Goal: Contribute content

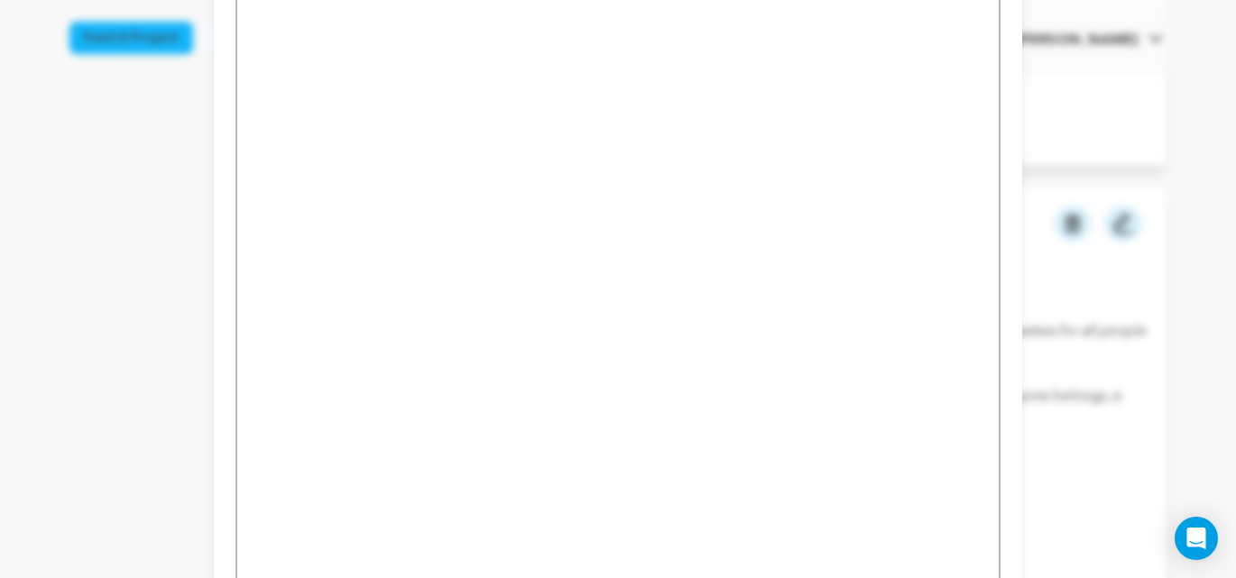
scroll to position [2208, 0]
drag, startPoint x: 253, startPoint y: 374, endPoint x: 671, endPoint y: 682, distance: 519.5
copy div "Sangha Unity Network https://www.sanghaunitynetwork.org/ The mission of Sangha …"
click at [830, 556] on span "Save Draft" at bounding box center [803, 565] width 71 height 18
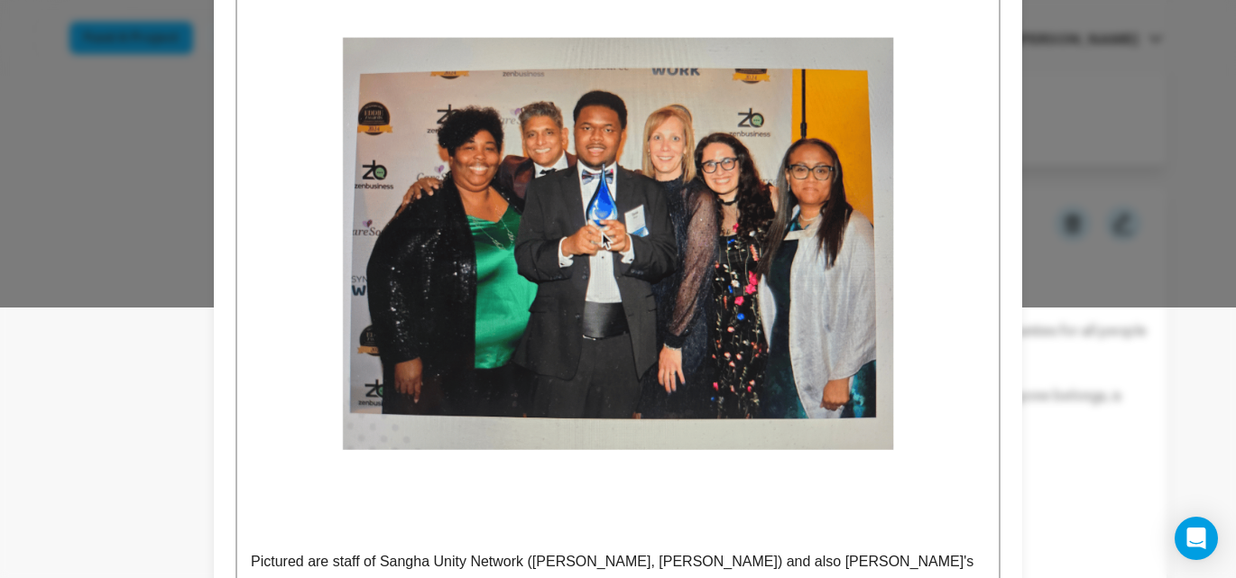
scroll to position [0, 0]
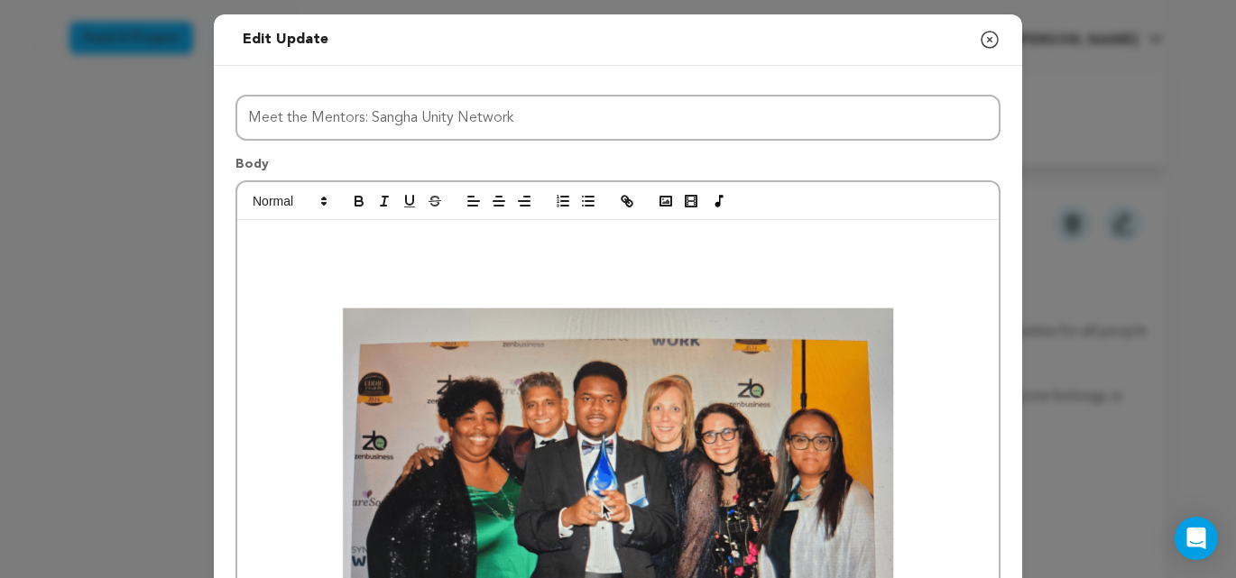
click at [990, 39] on icon "button" at bounding box center [990, 40] width 16 height 16
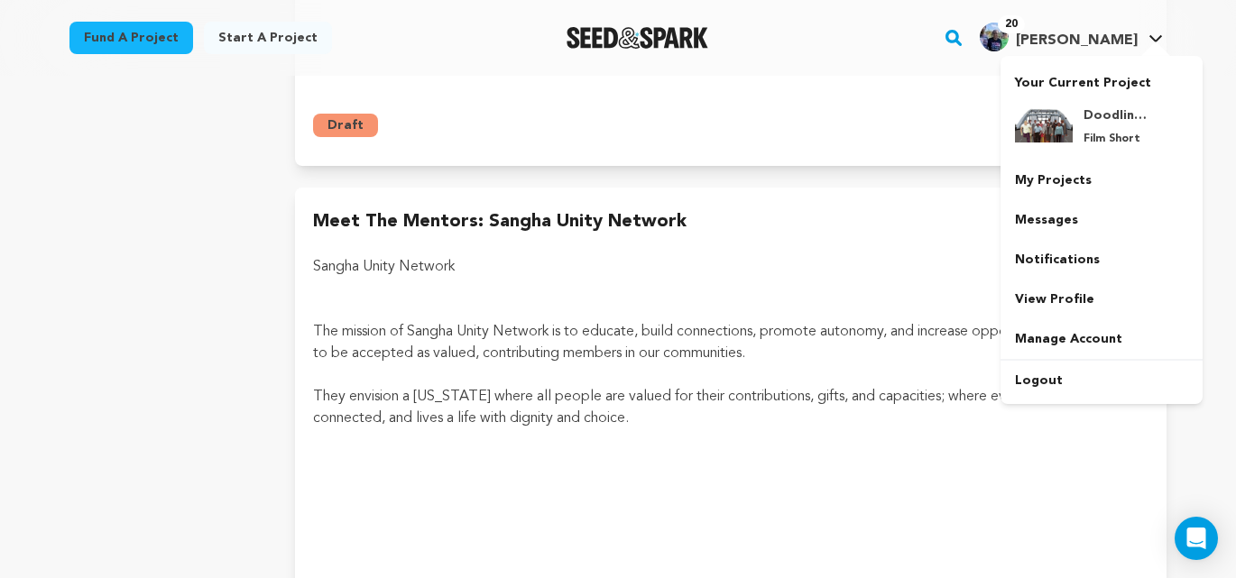
click at [1121, 33] on span "[PERSON_NAME]" at bounding box center [1077, 40] width 122 height 14
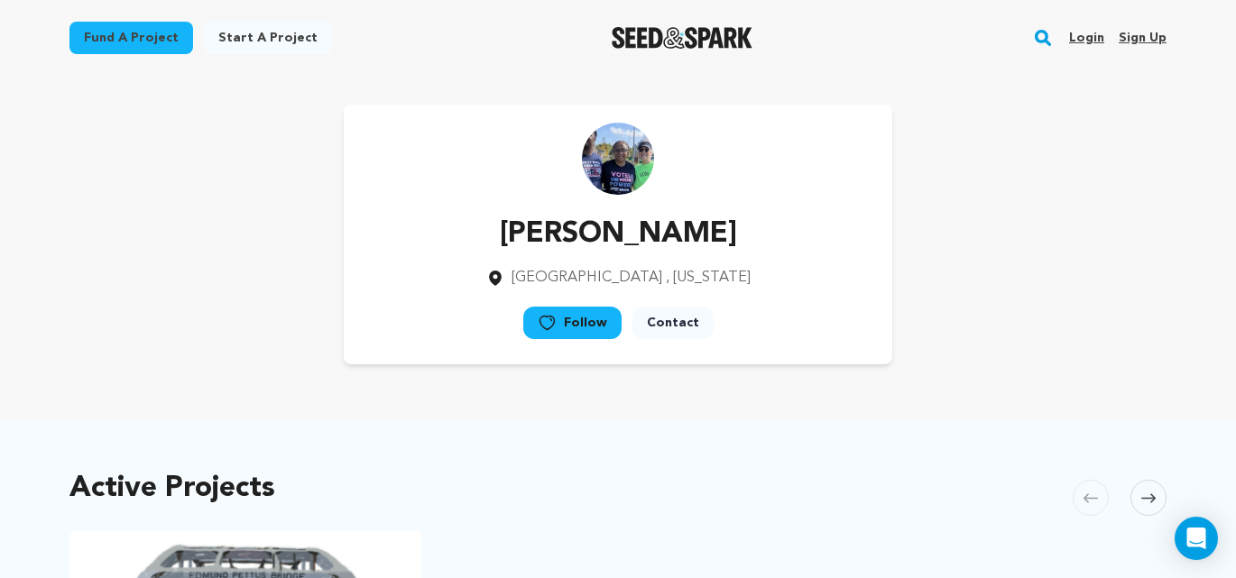
click at [1084, 37] on link "Login" at bounding box center [1086, 37] width 35 height 29
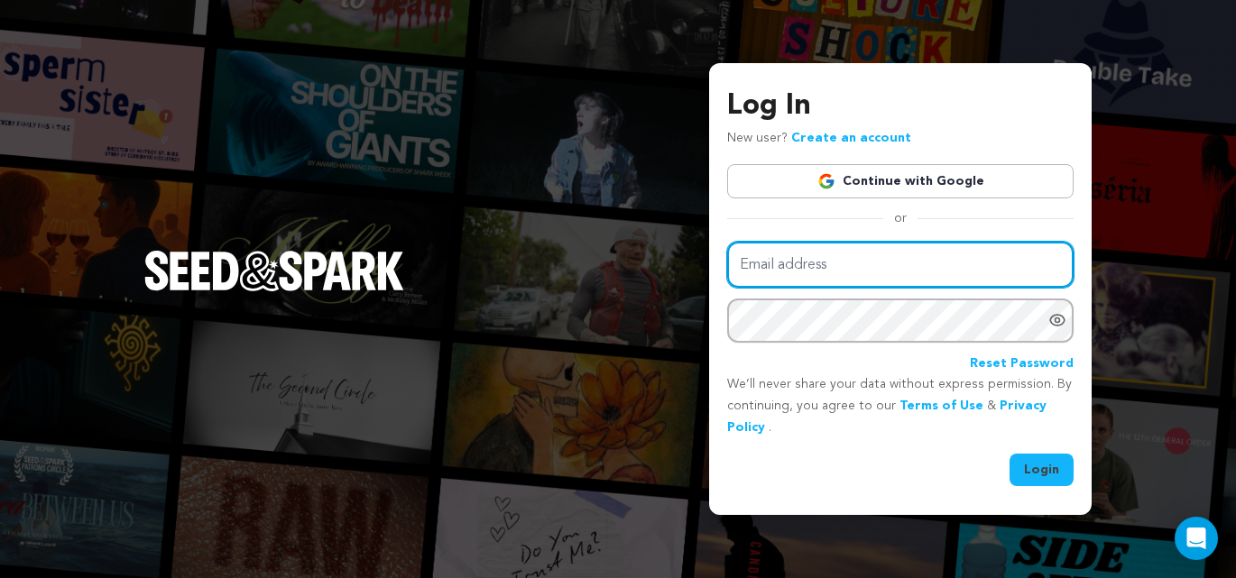
type input "harrislinda@me.com"
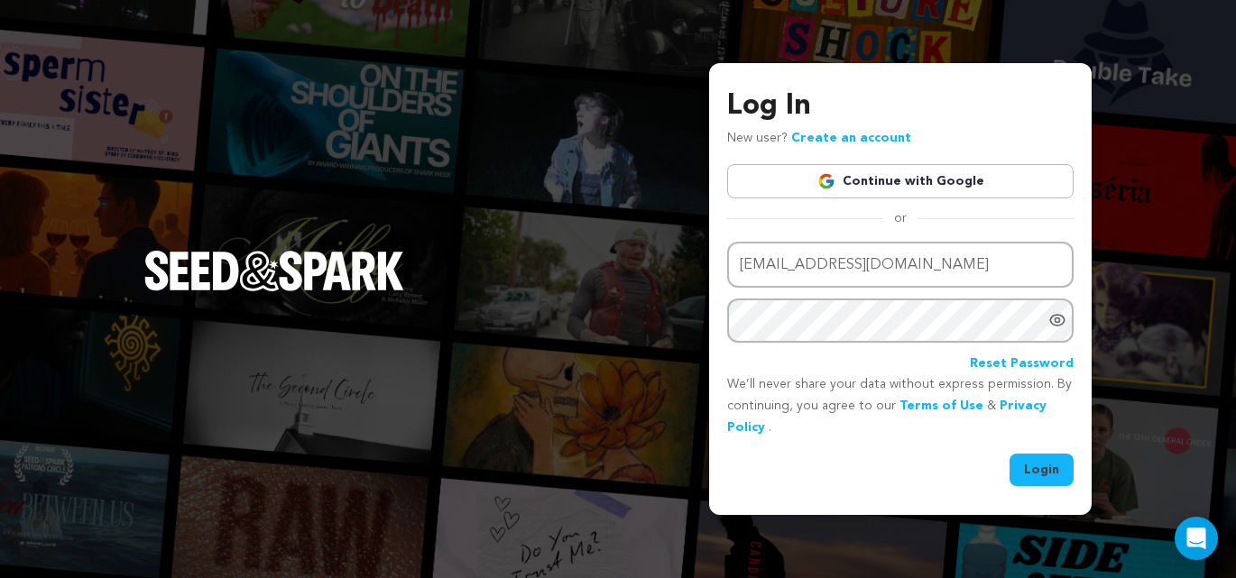
click at [1034, 475] on button "Login" at bounding box center [1042, 470] width 64 height 32
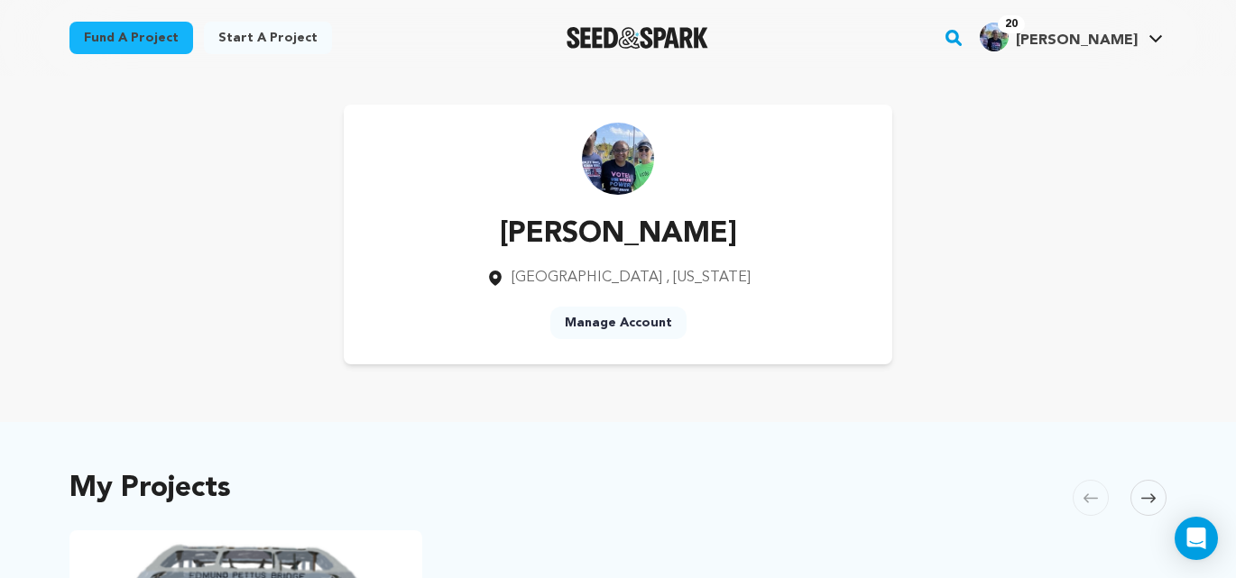
click at [641, 323] on link "Manage Account" at bounding box center [618, 323] width 136 height 32
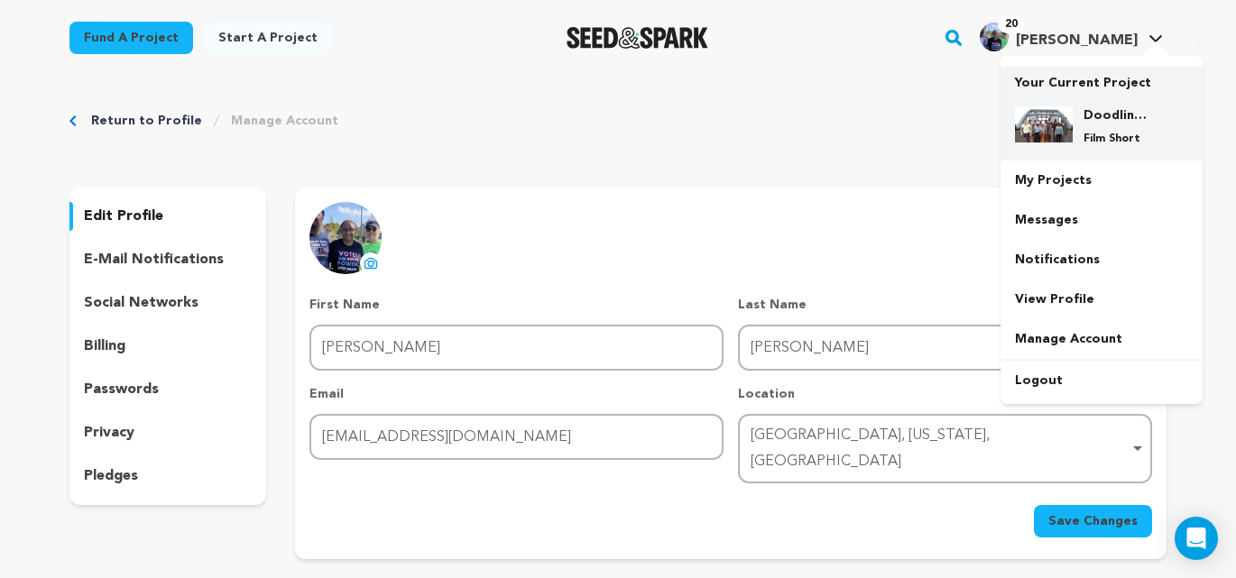
click at [1085, 122] on h4 "Doodling for Democracy" at bounding box center [1116, 115] width 65 height 18
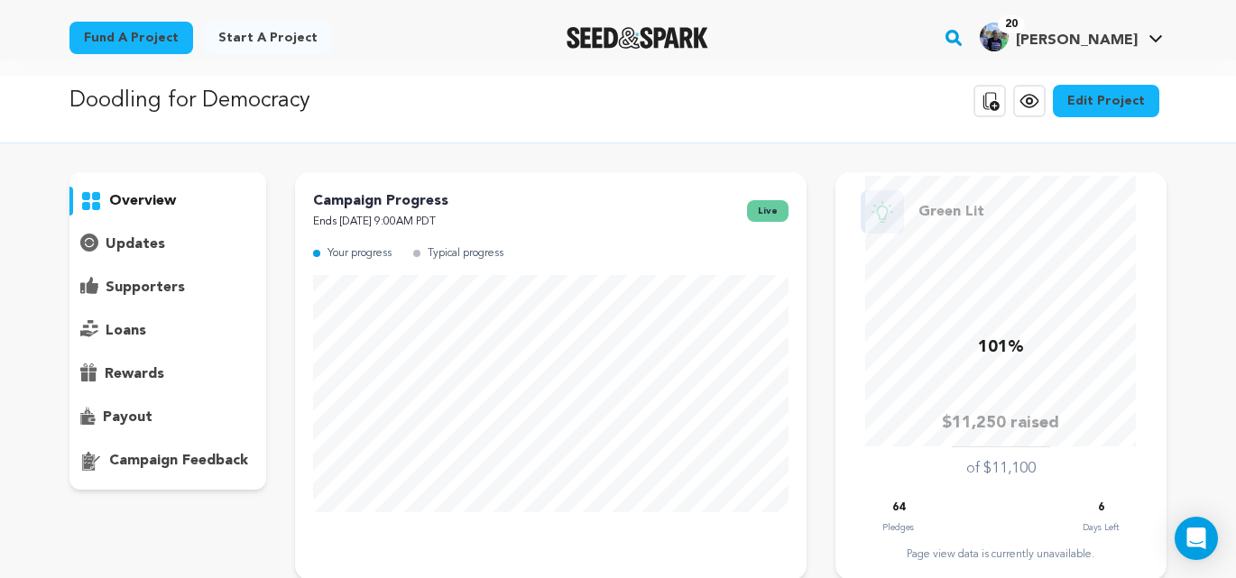
scroll to position [17, 0]
click at [138, 242] on p "updates" at bounding box center [136, 244] width 60 height 22
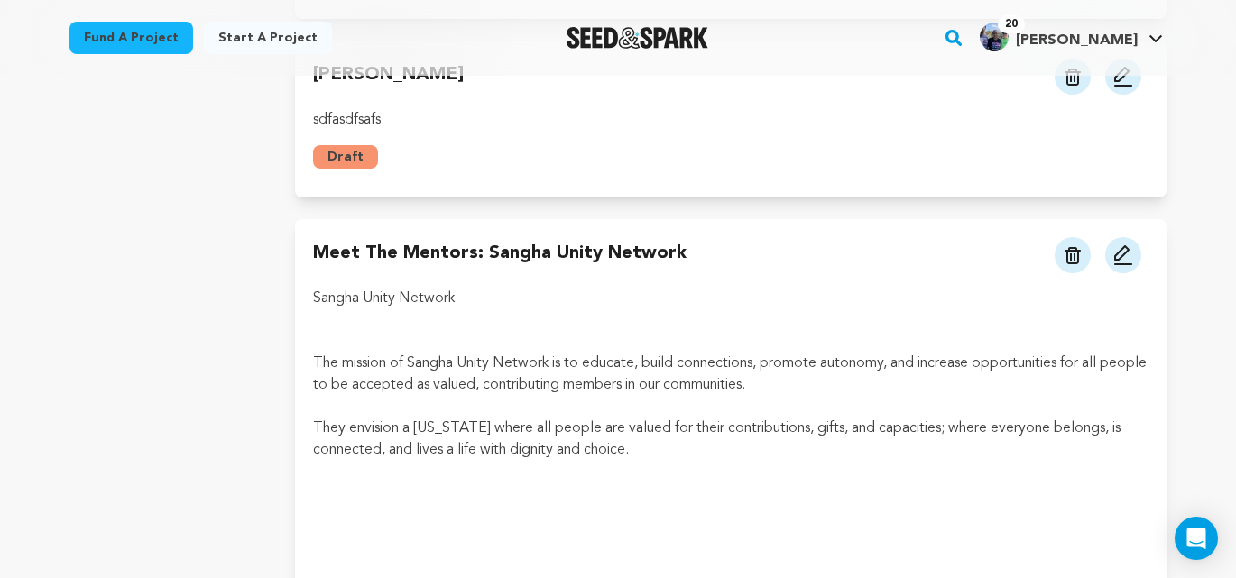
scroll to position [1936, 0]
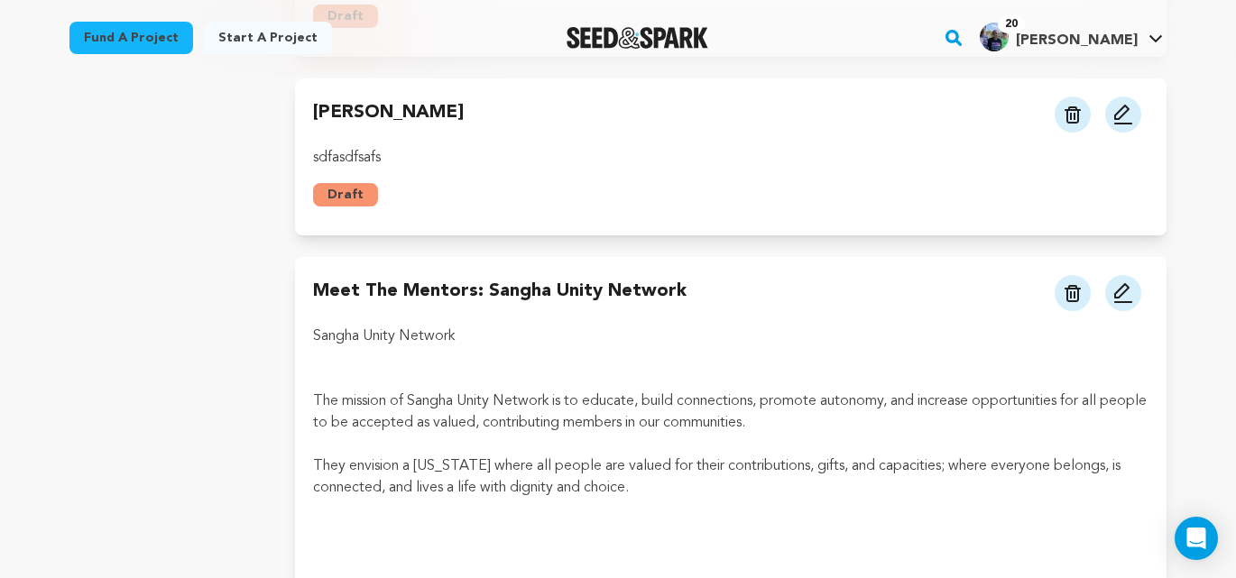
click at [1122, 282] on img at bounding box center [1123, 293] width 22 height 22
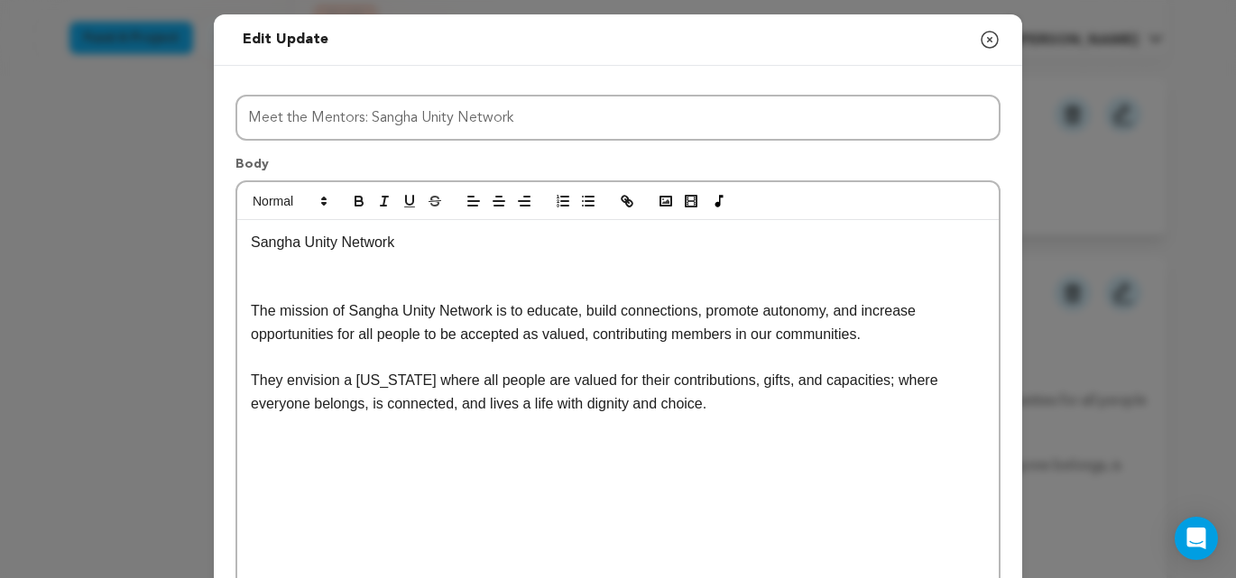
click at [313, 261] on p at bounding box center [618, 265] width 734 height 23
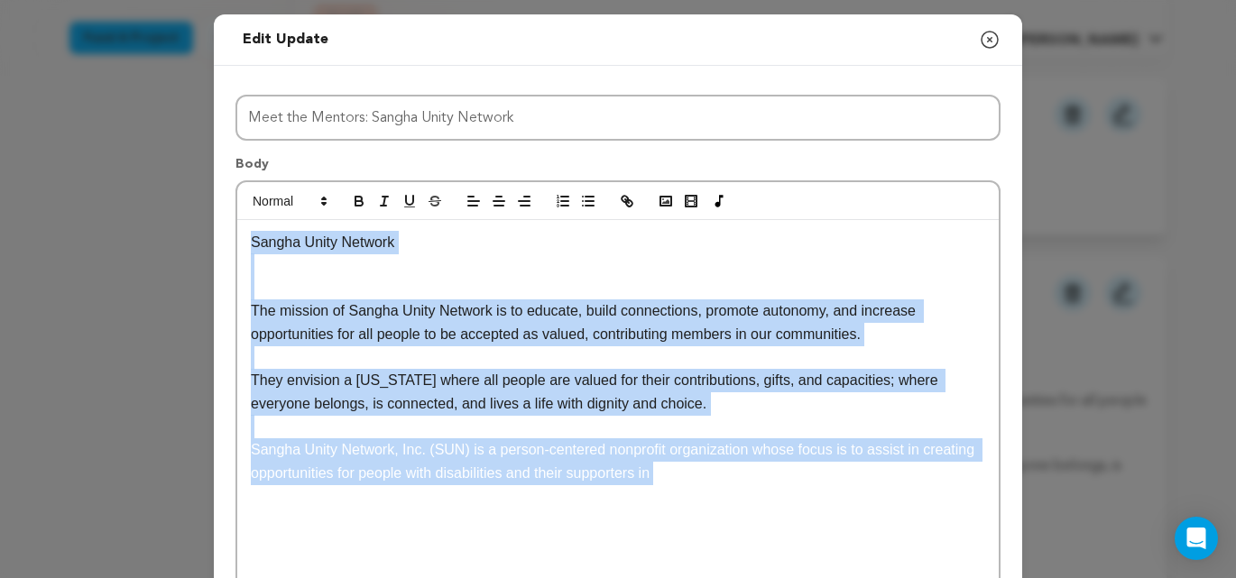
drag, startPoint x: 272, startPoint y: 244, endPoint x: 723, endPoint y: 468, distance: 504.0
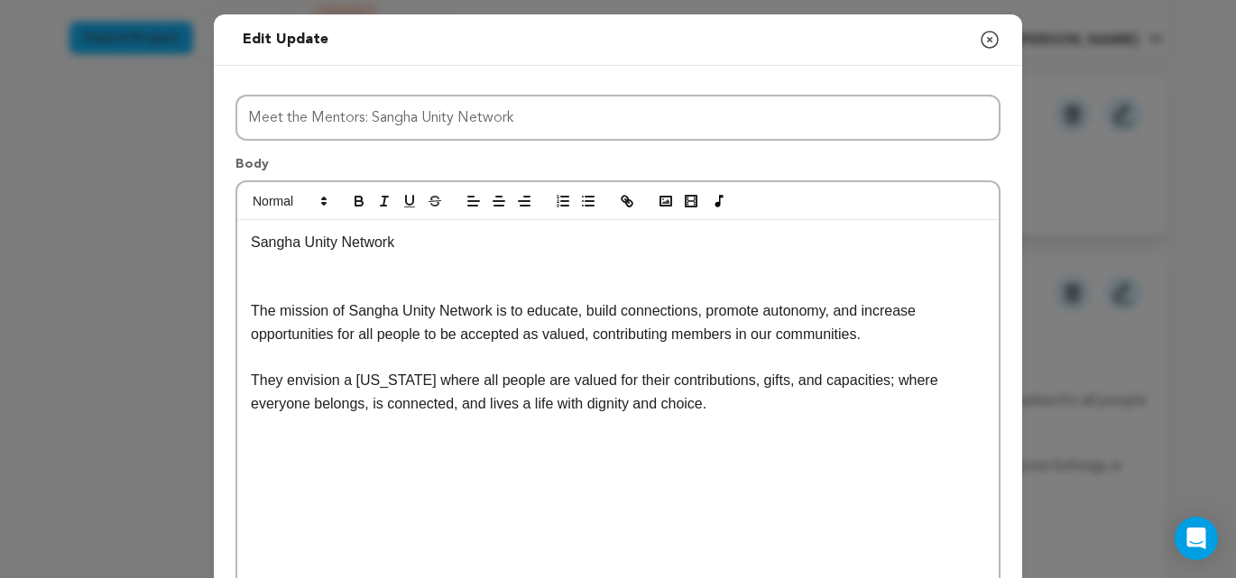
click at [733, 493] on p "Sangha Unity Network, Inc. (SUN) is a person-centered nonprofit organization wh…" at bounding box center [618, 472] width 734 height 69
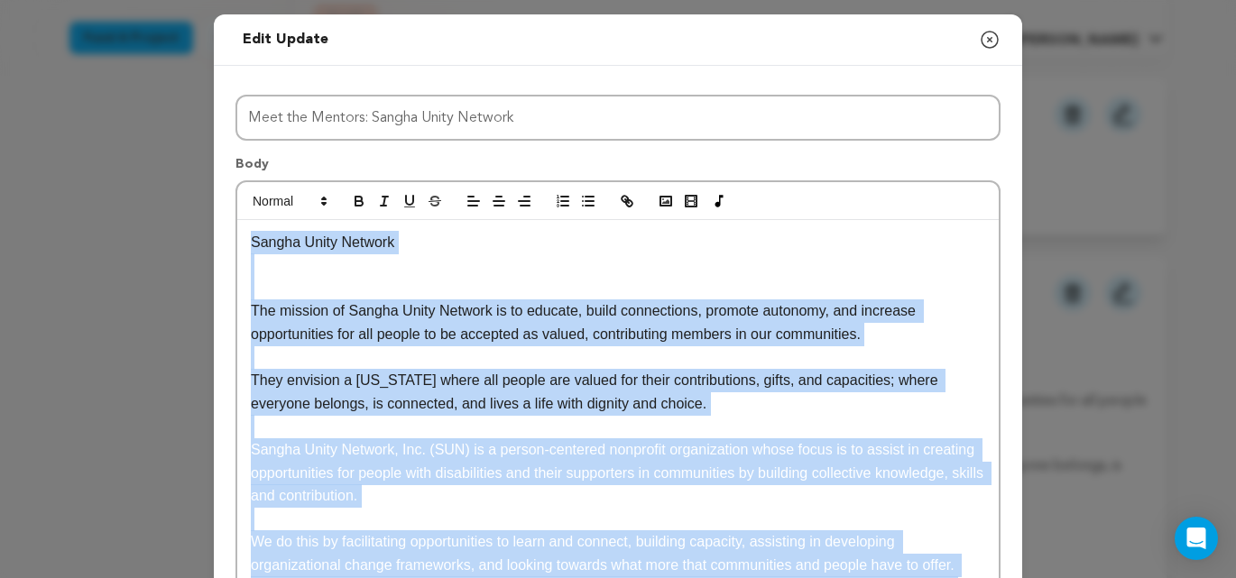
scroll to position [658, 0]
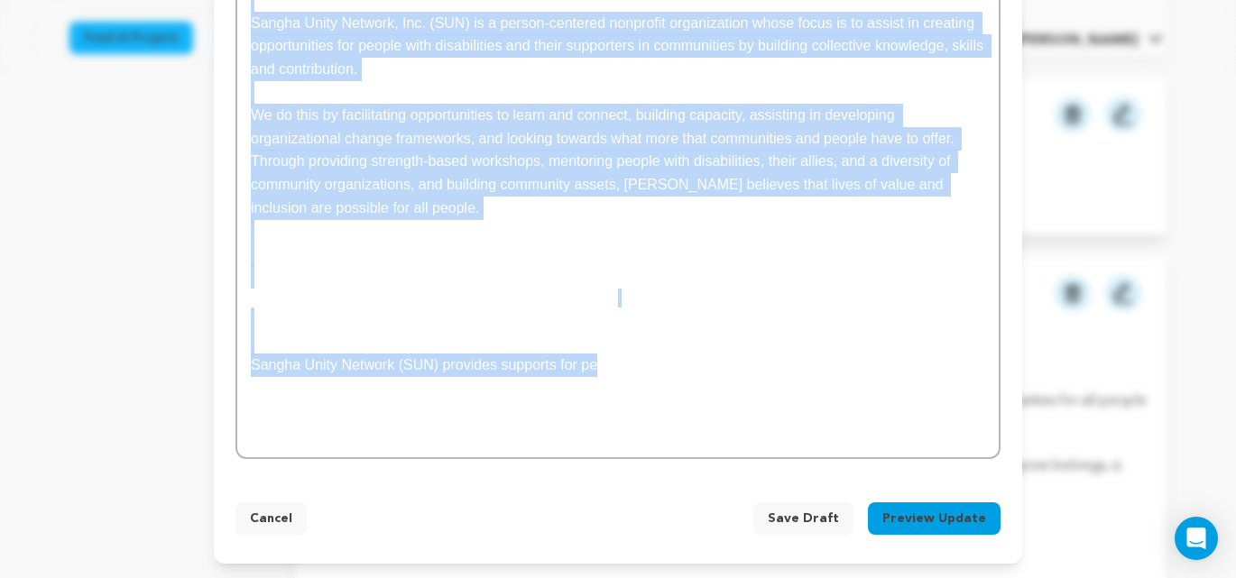
drag, startPoint x: 251, startPoint y: 242, endPoint x: 774, endPoint y: 378, distance: 540.7
click at [746, 453] on div "Sangha Unity Network The mission of Sangha Unity Network is to educate, build c…" at bounding box center [617, 9] width 761 height 895
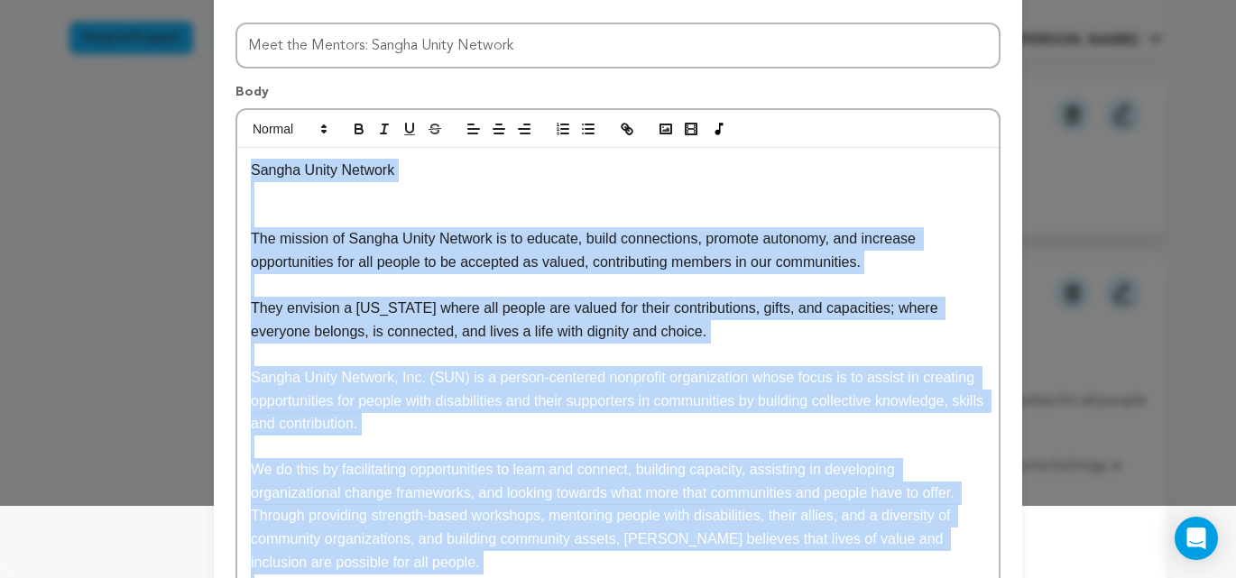
scroll to position [0, 0]
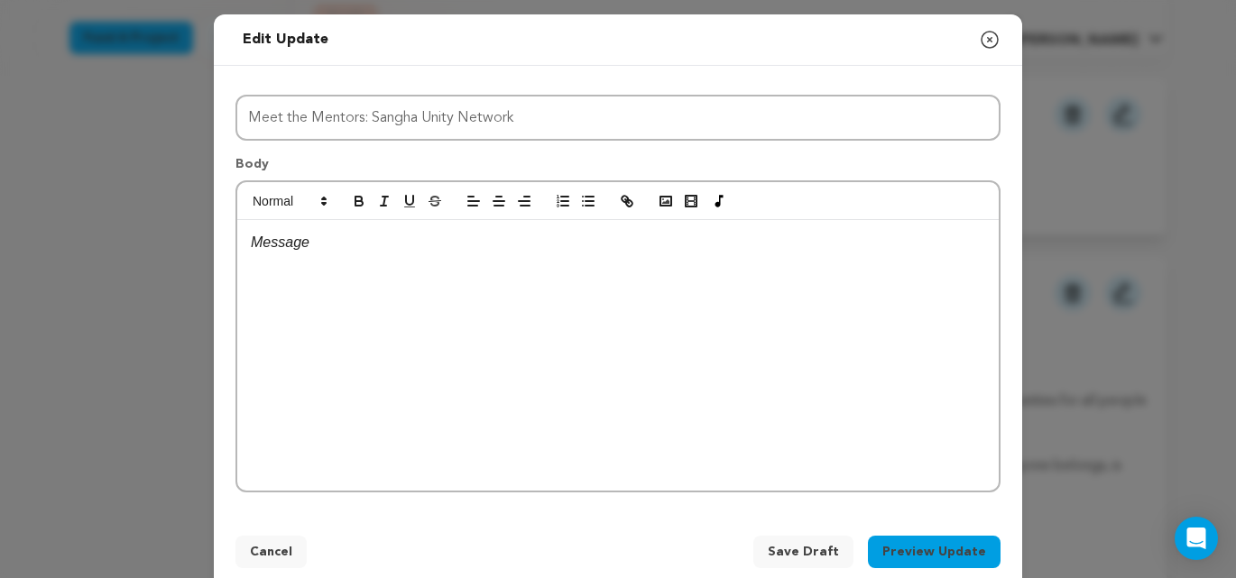
click at [272, 245] on p at bounding box center [618, 242] width 734 height 23
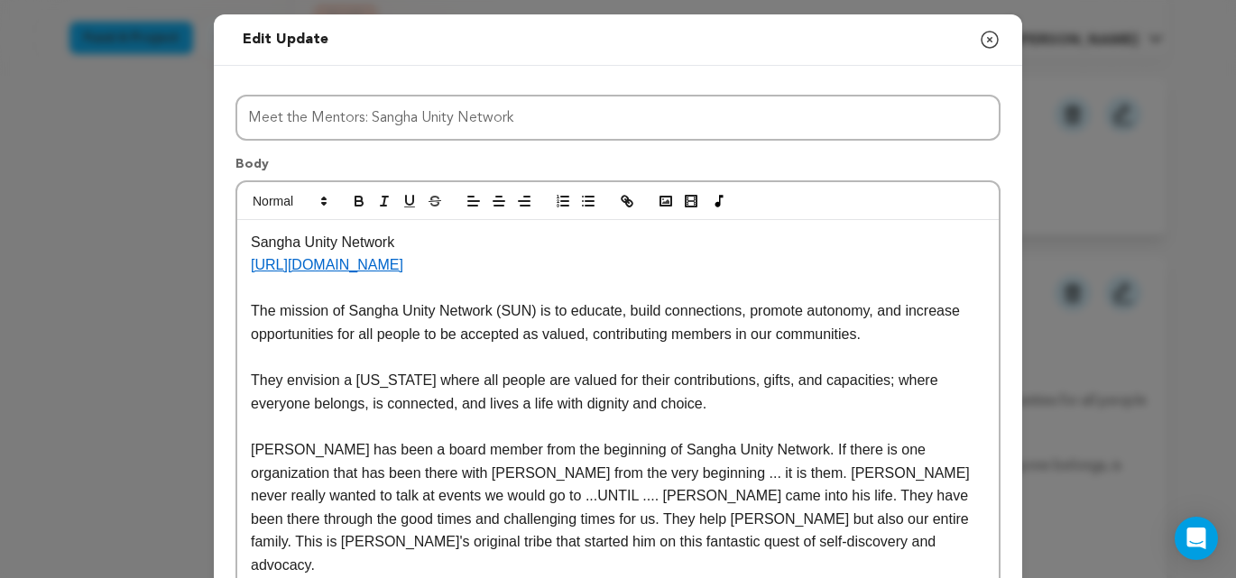
click at [251, 241] on p "Sangha Unity Network" at bounding box center [618, 242] width 734 height 23
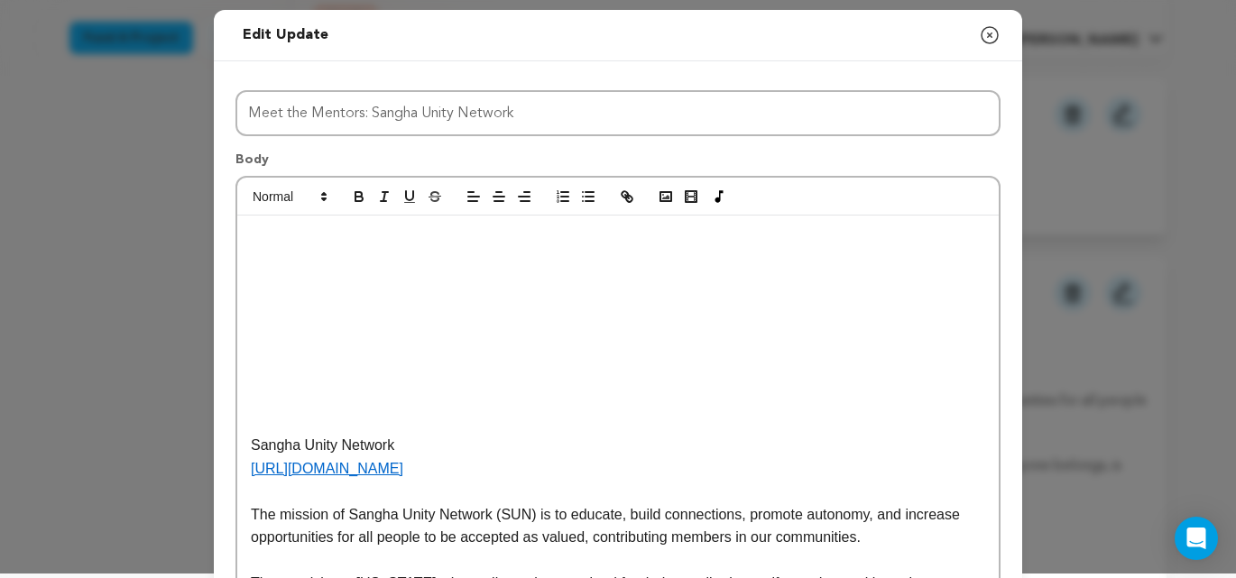
click at [284, 245] on p at bounding box center [618, 237] width 734 height 23
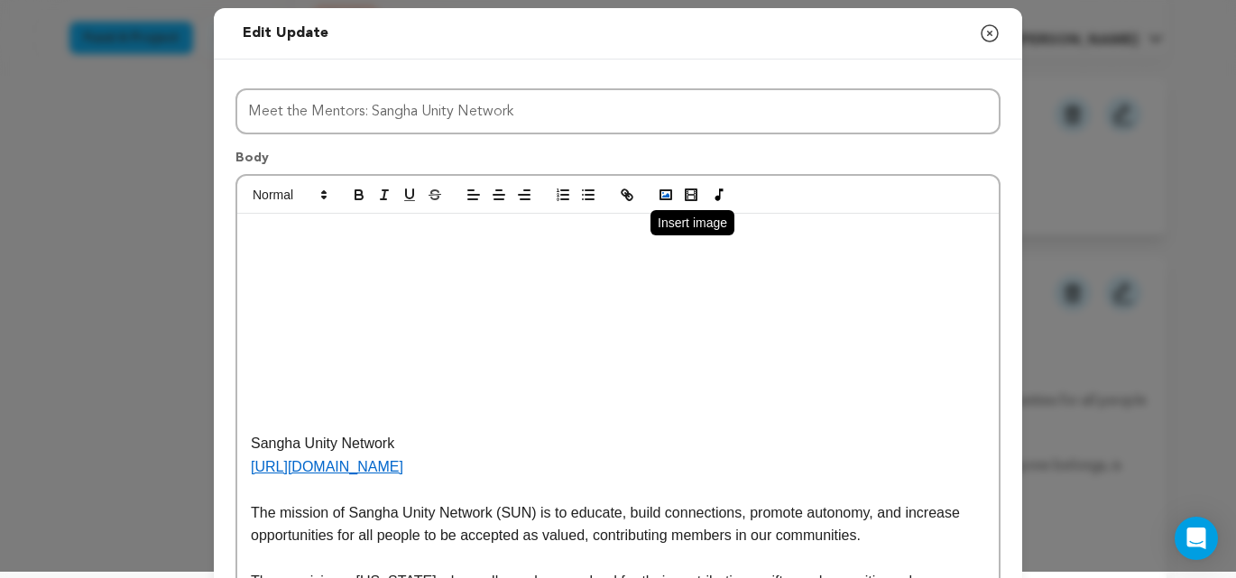
click at [666, 199] on rect "button" at bounding box center [665, 194] width 11 height 9
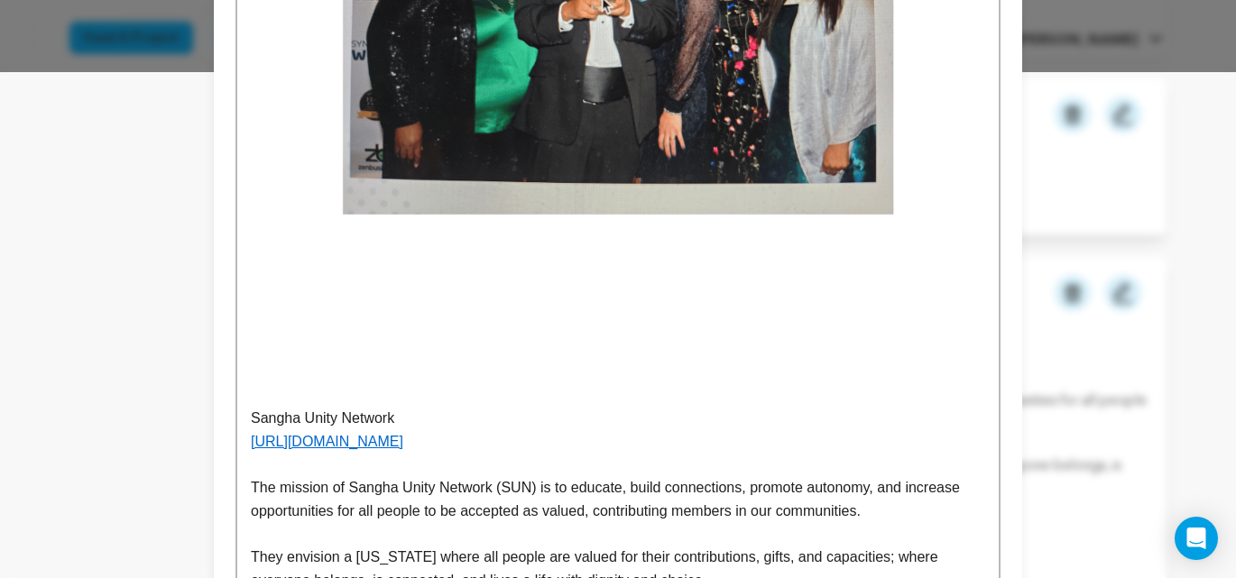
scroll to position [510, 0]
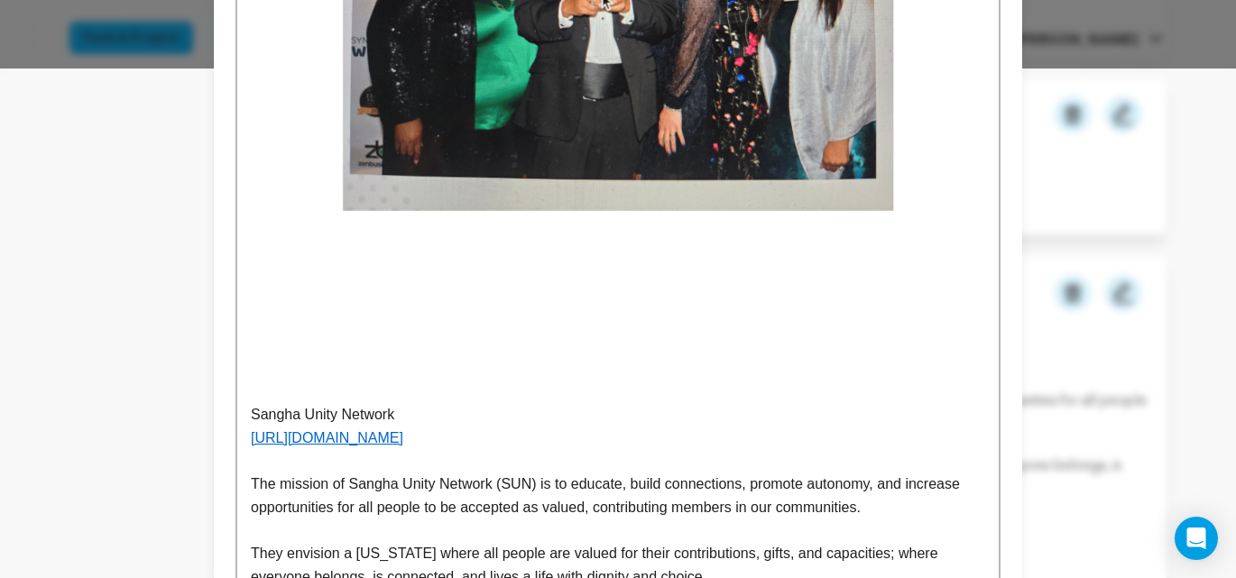
click at [262, 283] on img at bounding box center [618, 5] width 734 height 568
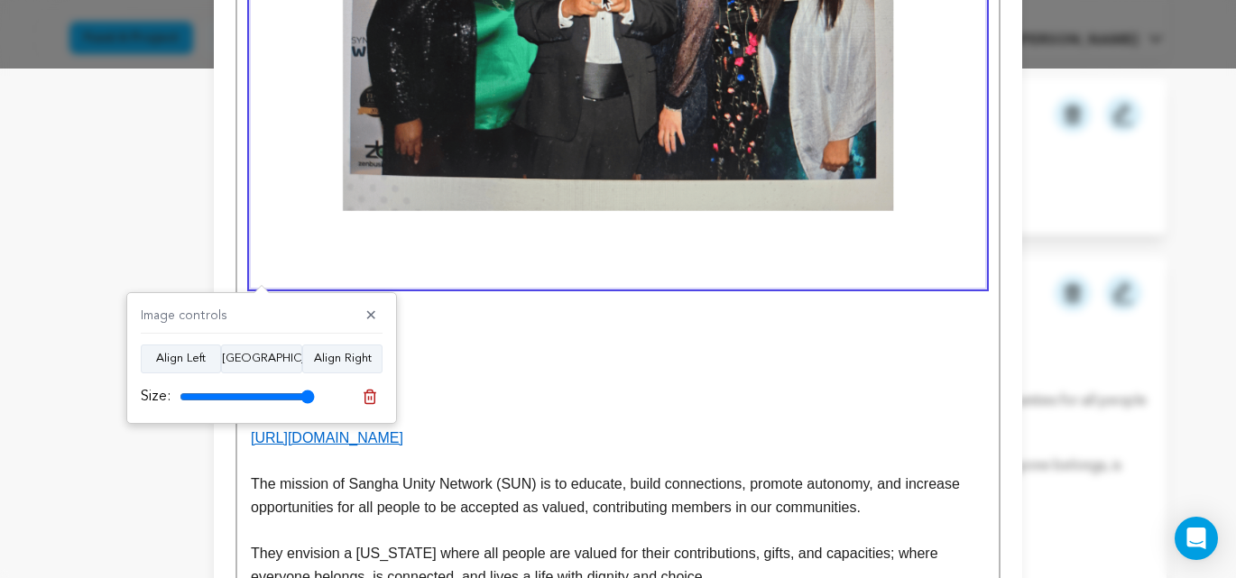
click at [454, 335] on p at bounding box center [618, 346] width 734 height 23
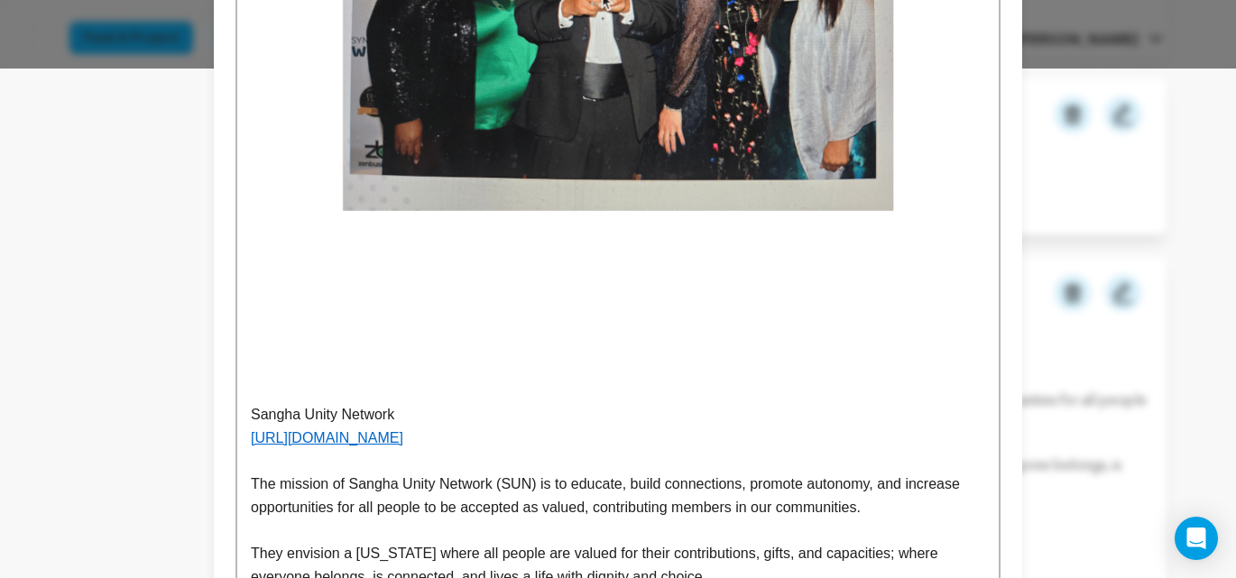
click at [420, 199] on img at bounding box center [618, 5] width 734 height 568
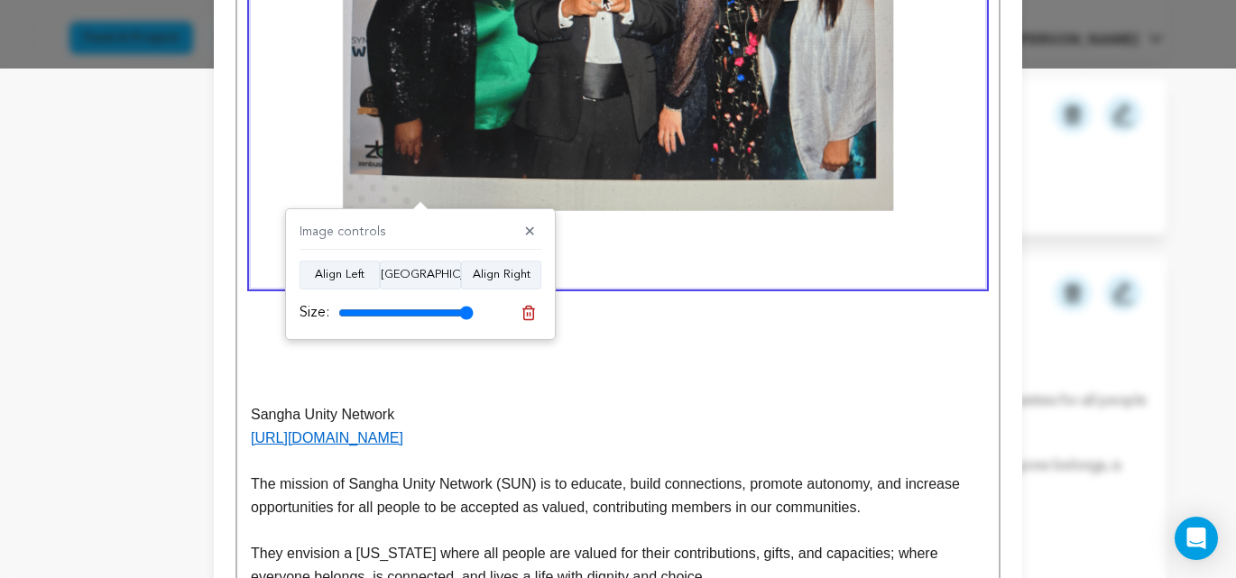
click at [581, 121] on img at bounding box center [618, 5] width 734 height 568
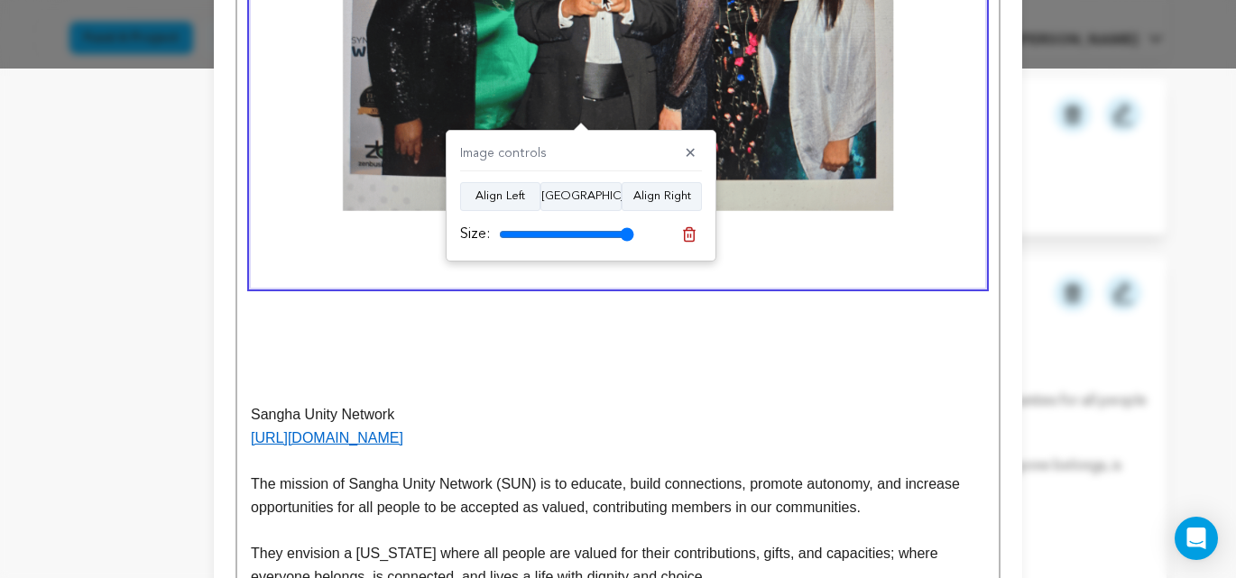
click at [581, 121] on img at bounding box center [618, 5] width 734 height 568
click at [559, 102] on img at bounding box center [618, 5] width 734 height 568
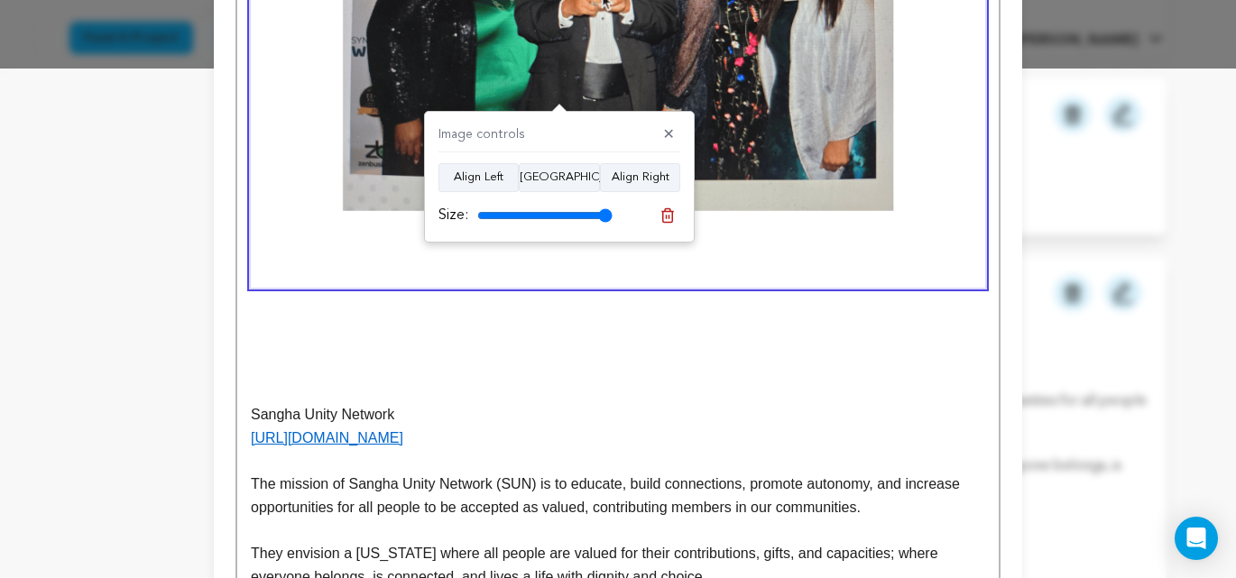
click at [290, 316] on p at bounding box center [618, 322] width 734 height 23
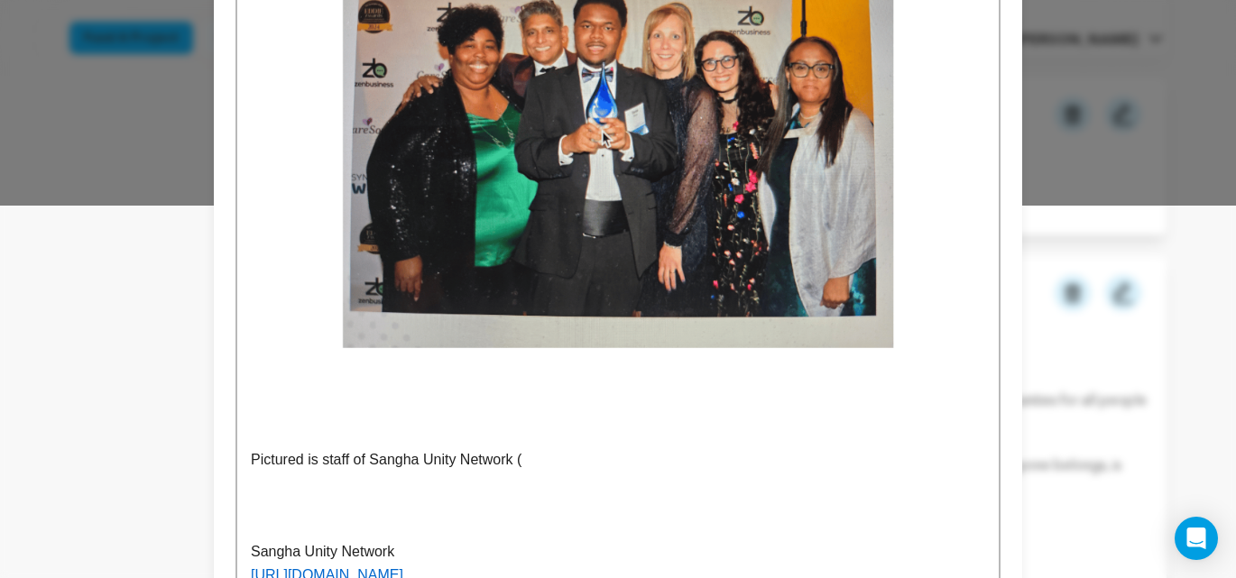
scroll to position [411, 0]
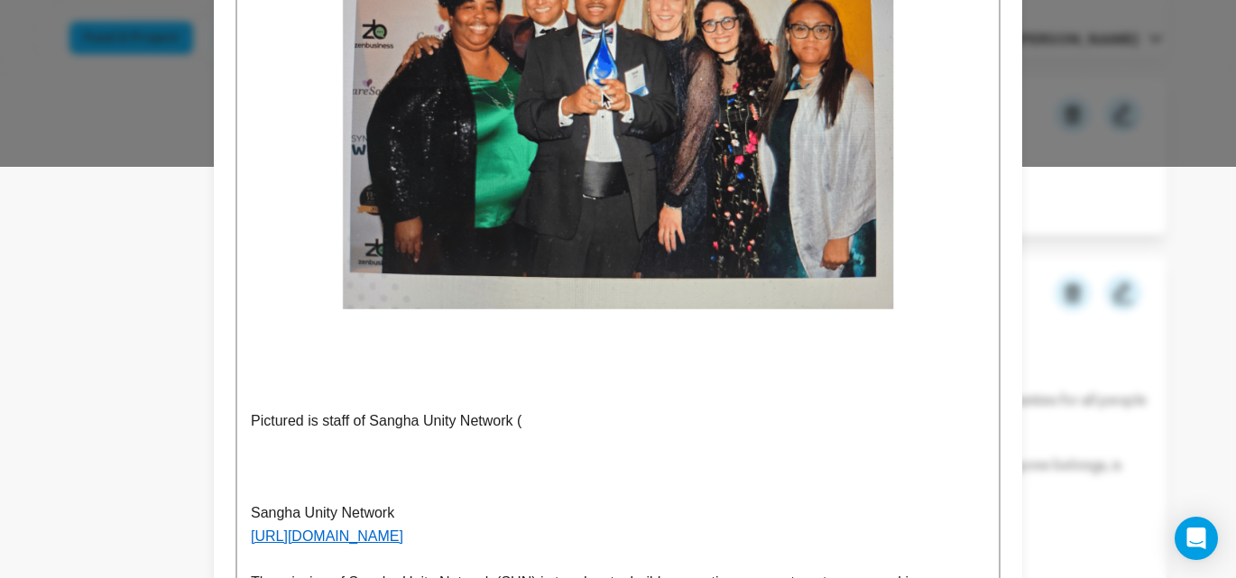
click at [324, 420] on p "Pictured is staff of Sangha Unity Network (" at bounding box center [618, 421] width 734 height 23
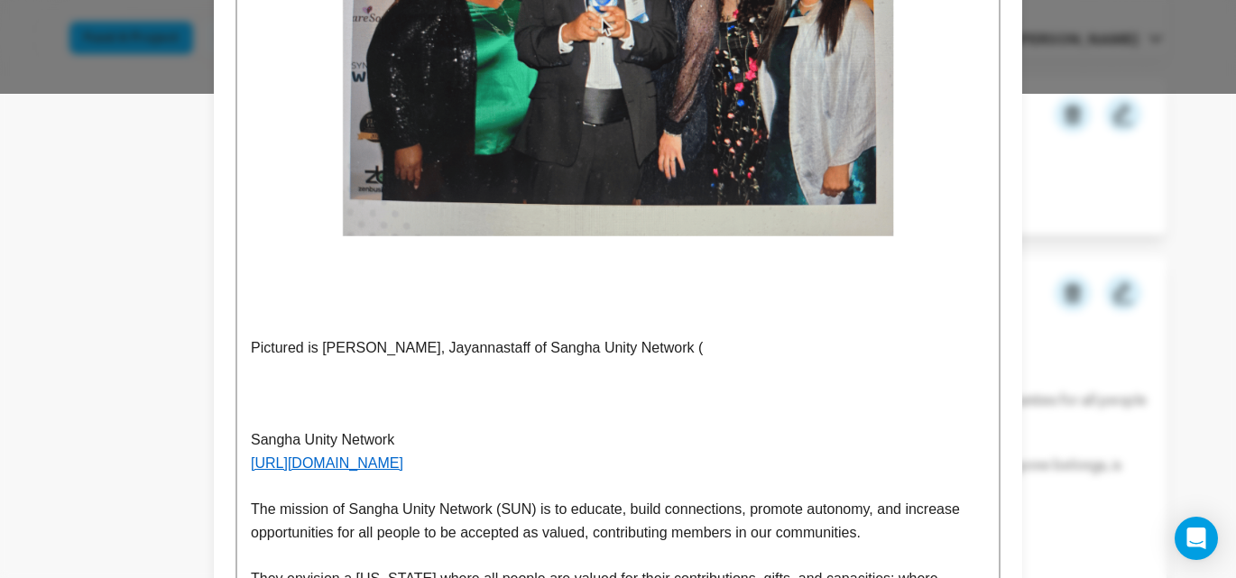
scroll to position [489, 0]
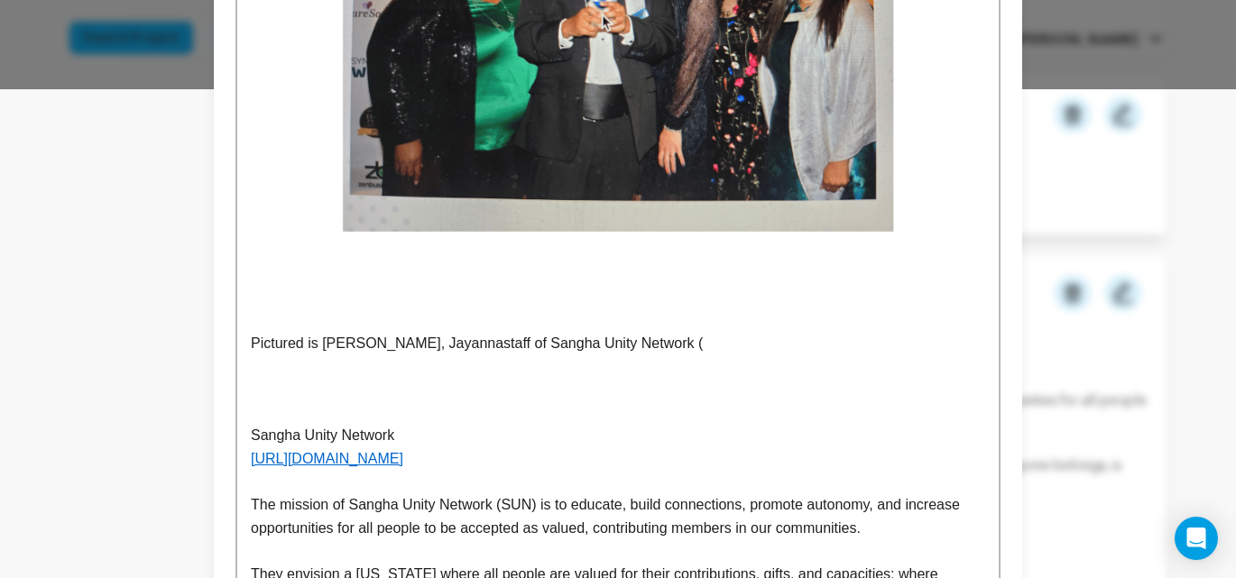
drag, startPoint x: 405, startPoint y: 342, endPoint x: 418, endPoint y: 352, distance: 16.1
click at [405, 342] on p "Pictured is Dana Loyd, Jayannastaff of Sangha Unity Network (" at bounding box center [618, 343] width 734 height 23
click at [402, 344] on p "Pictured is Dana Loyd, Jayannastaff of Sangha Unity Network (" at bounding box center [618, 343] width 734 height 23
click at [490, 345] on p "Pictured is Dana Loyd, Sunil Jayannastaff of Sangha Unity Network (" at bounding box center [618, 343] width 734 height 23
click at [706, 346] on p "Pictured is Dana Loyd, Sunil Jayanna, staff of Sangha Unity Network (" at bounding box center [618, 344] width 734 height 23
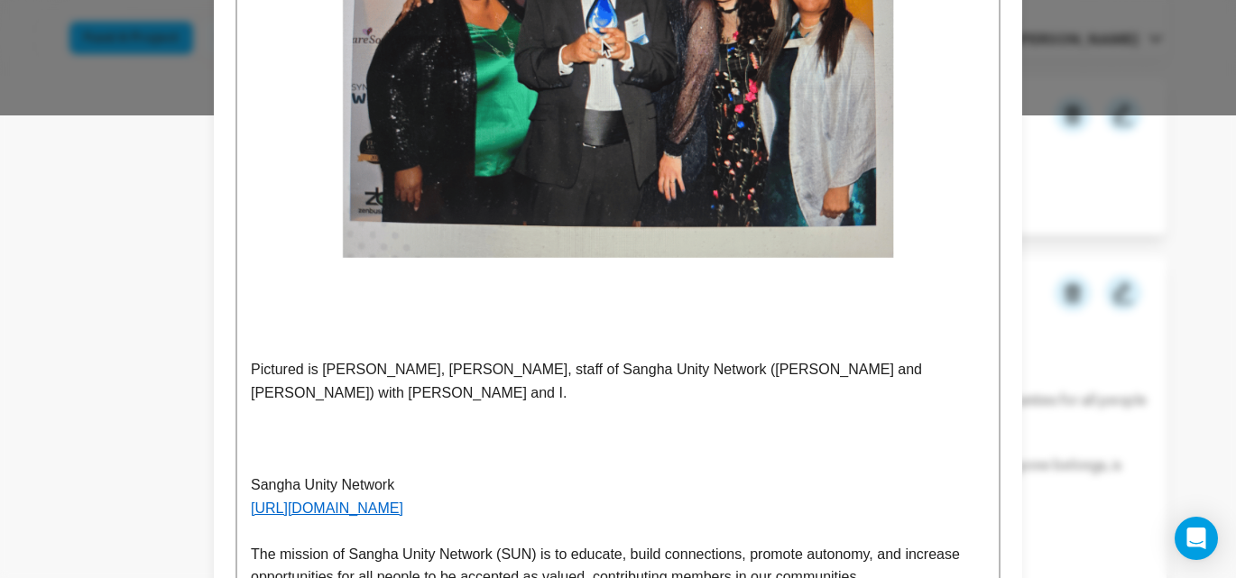
scroll to position [459, 0]
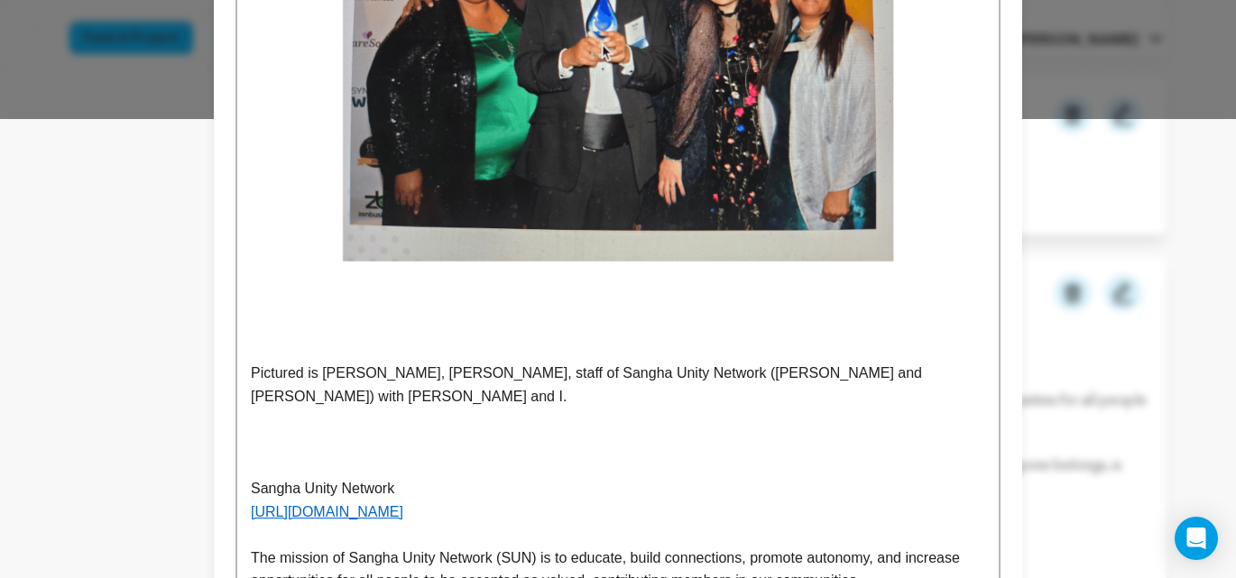
click at [463, 380] on p "Pictured is Dana Loyd, Sunil Jayanna, staff of Sangha Unity Network (Gabby and …" at bounding box center [618, 385] width 734 height 46
click at [779, 431] on p at bounding box center [618, 442] width 734 height 23
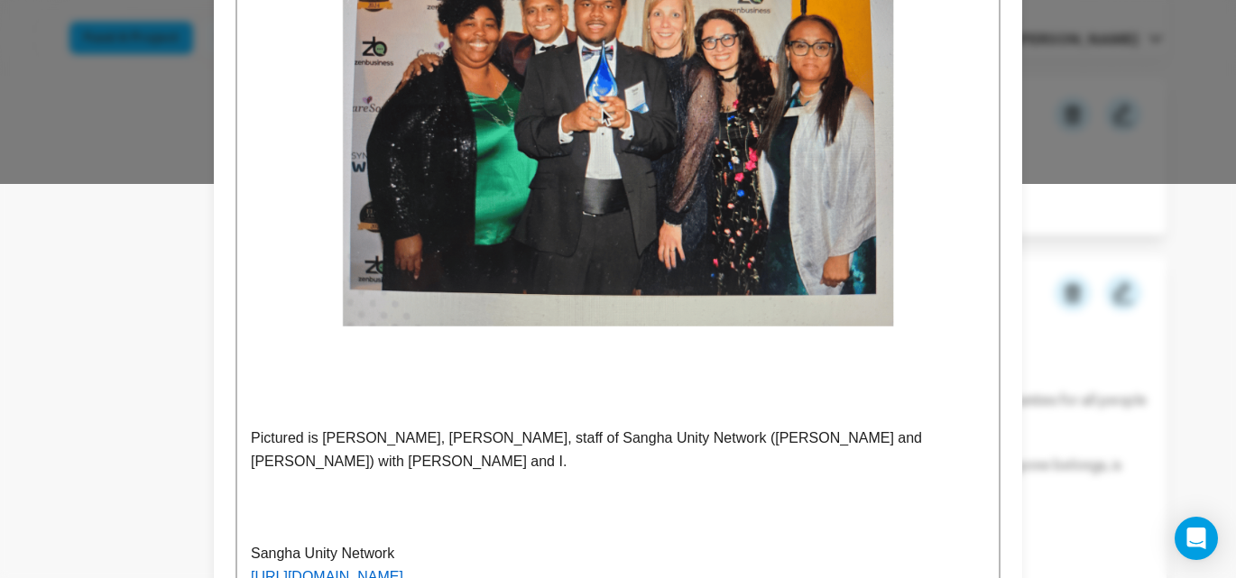
scroll to position [398, 0]
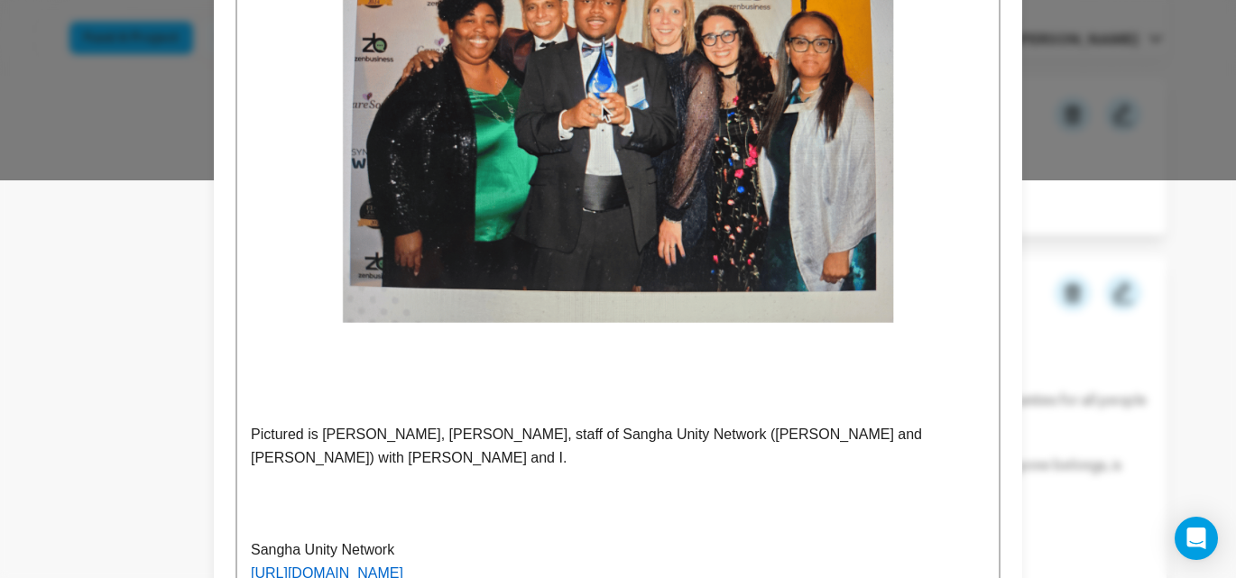
click at [946, 438] on p "Pictured is Dana Loyd, Sunil Jayanna, staff of Sangha Unity Network (Gabby and …" at bounding box center [618, 446] width 734 height 46
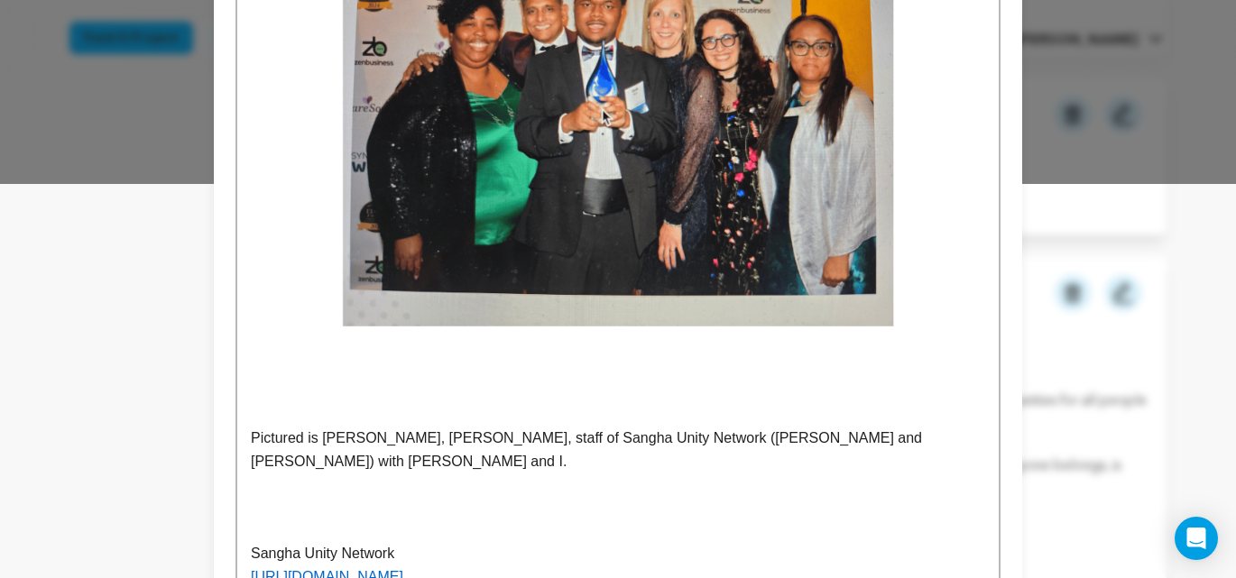
click at [712, 366] on img at bounding box center [618, 121] width 734 height 568
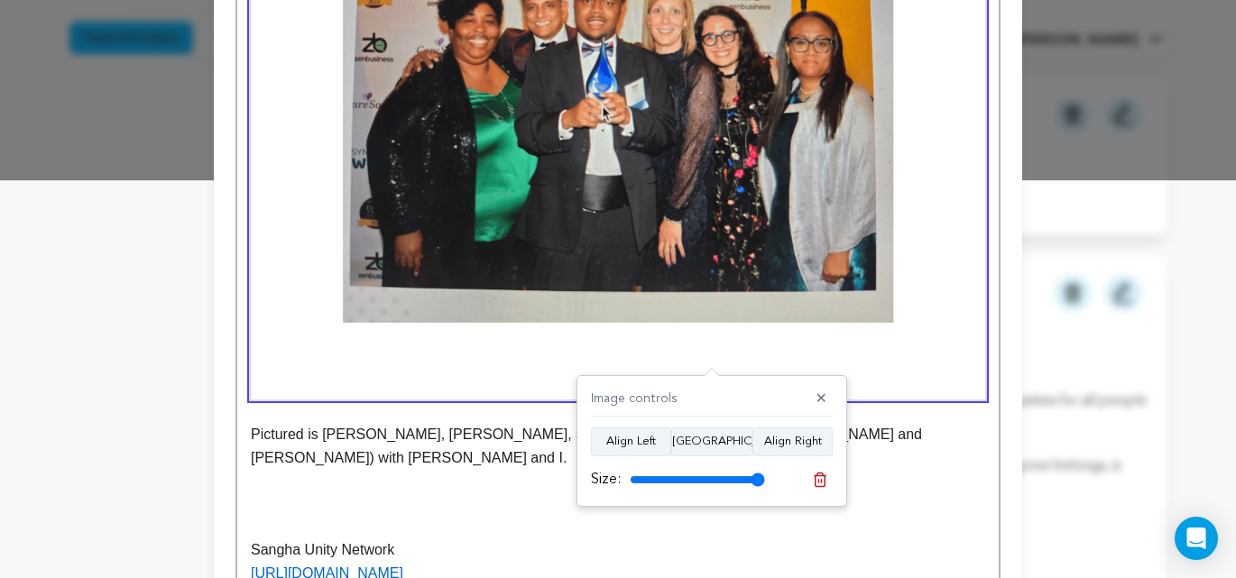
click at [957, 441] on p "Pictured is Dana Loyd, Sunil Jayanna, staff of Sangha Unity Network (Gabby and …" at bounding box center [618, 446] width 734 height 46
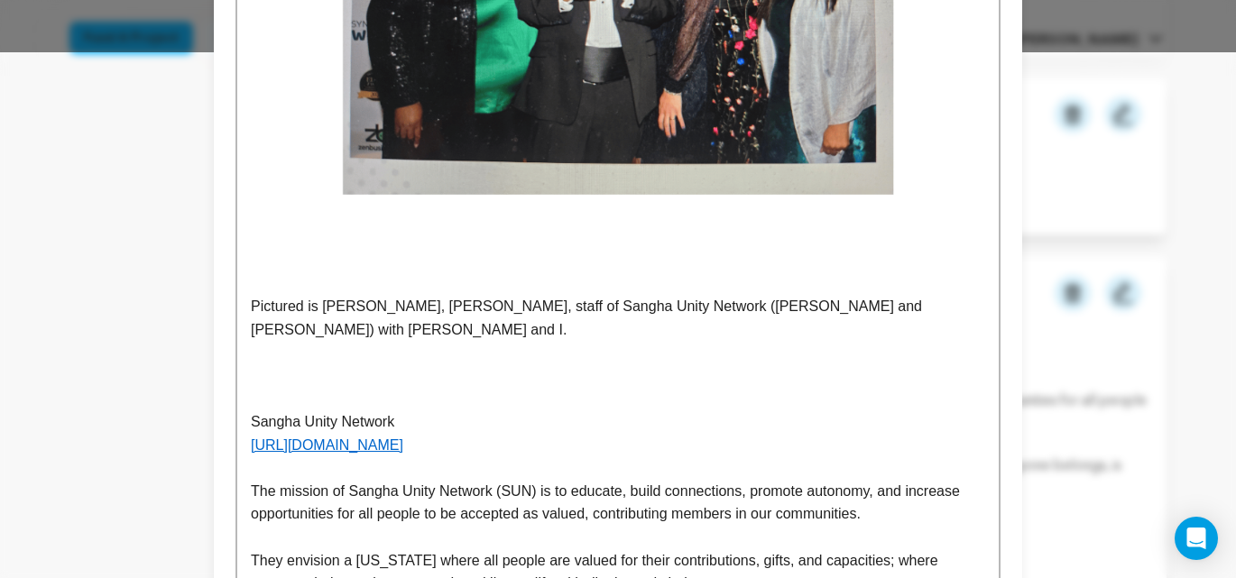
scroll to position [528, 0]
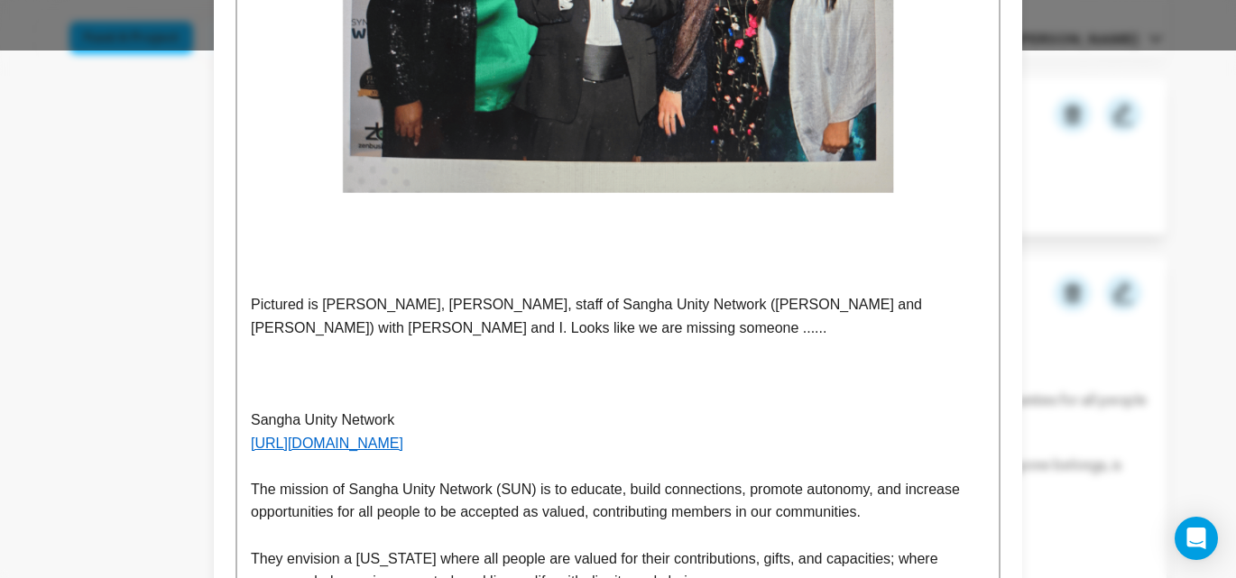
click at [339, 355] on p at bounding box center [618, 350] width 734 height 23
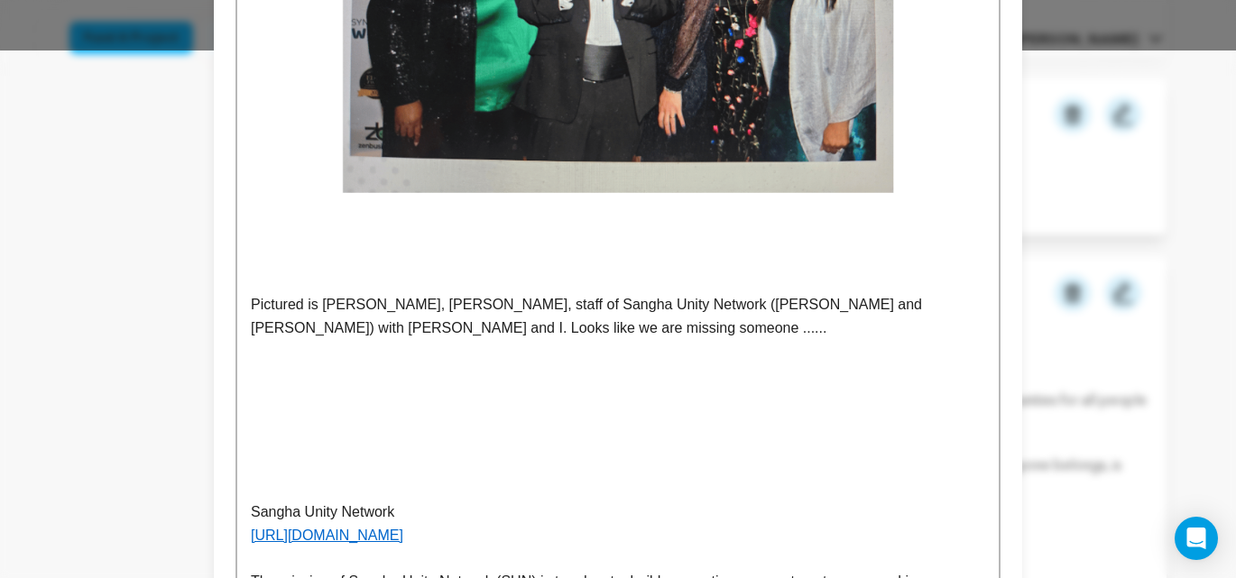
click at [291, 383] on p at bounding box center [618, 374] width 734 height 23
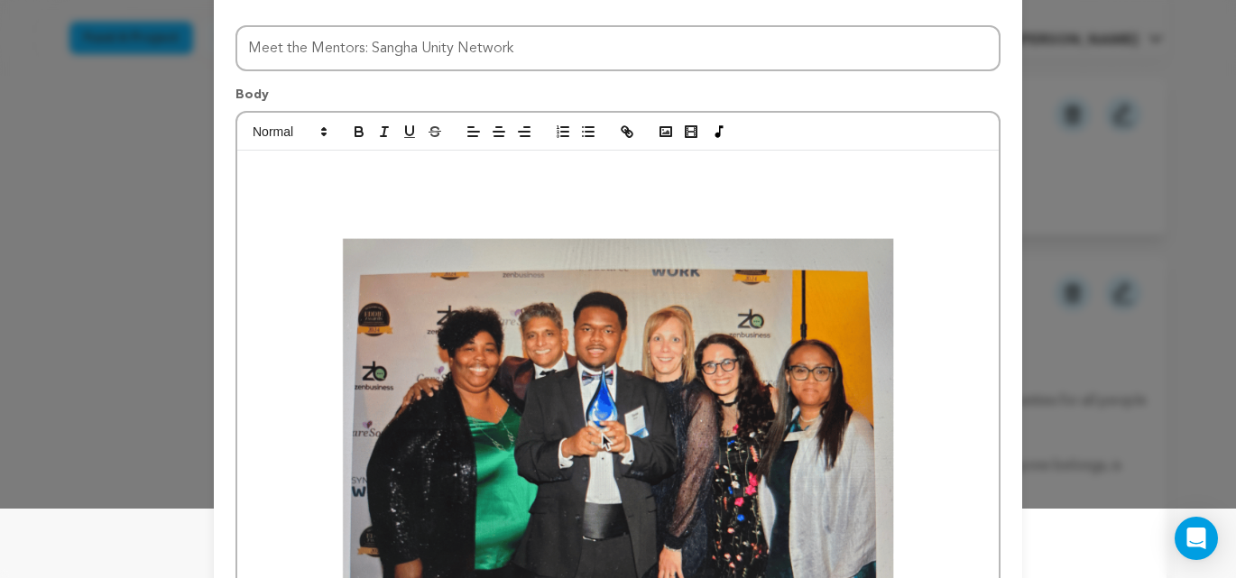
scroll to position [0, 0]
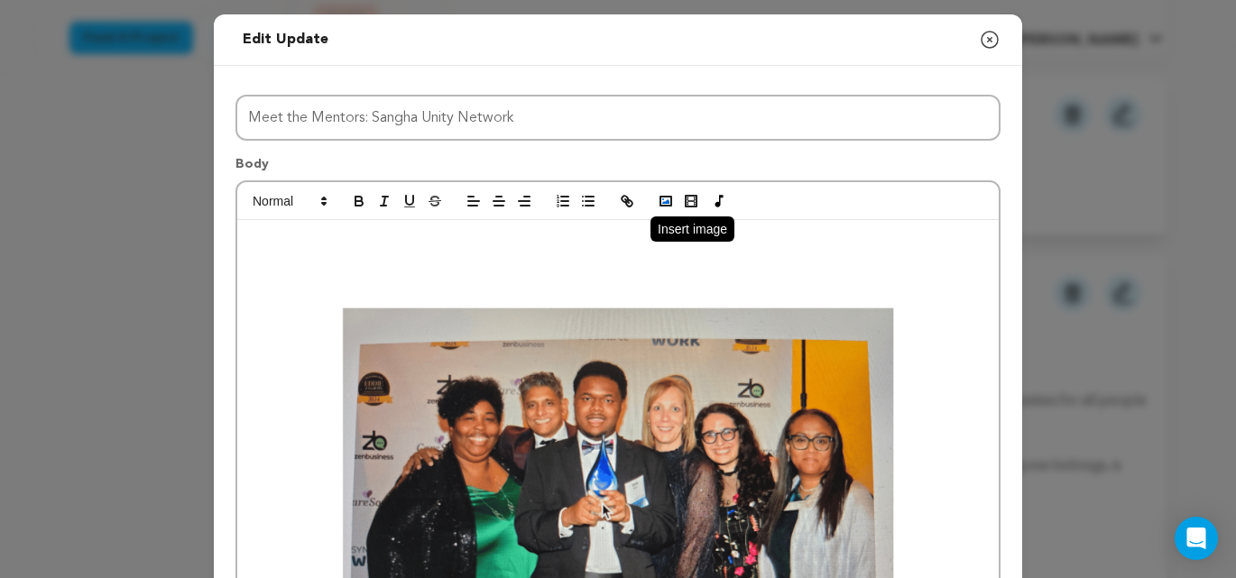
click at [669, 203] on polyline "button" at bounding box center [665, 201] width 7 height 5
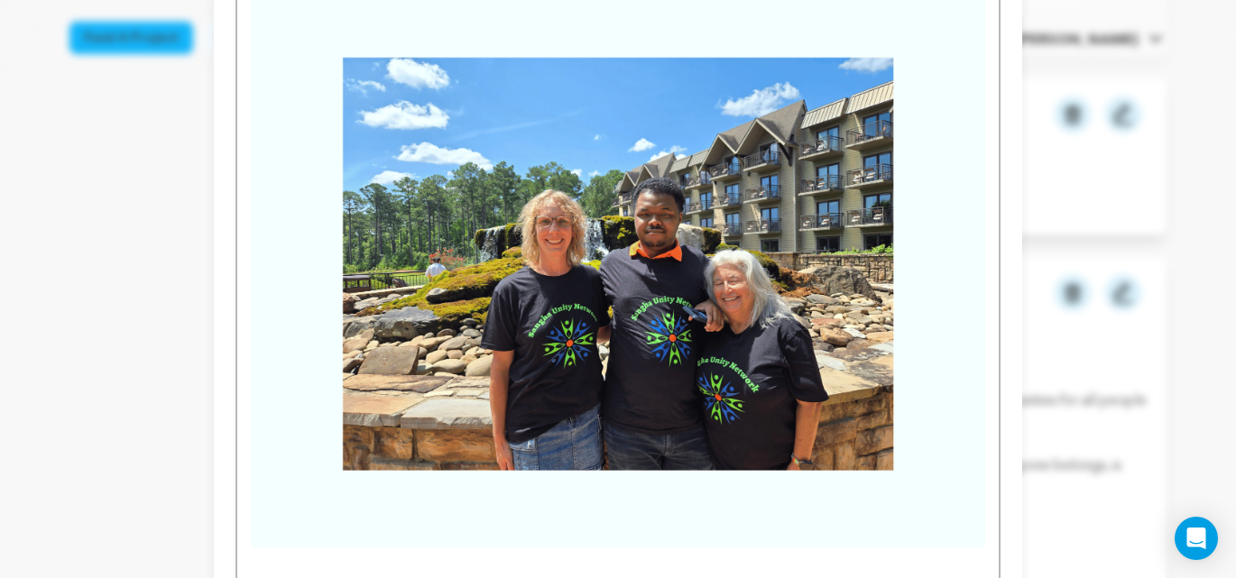
scroll to position [926, 0]
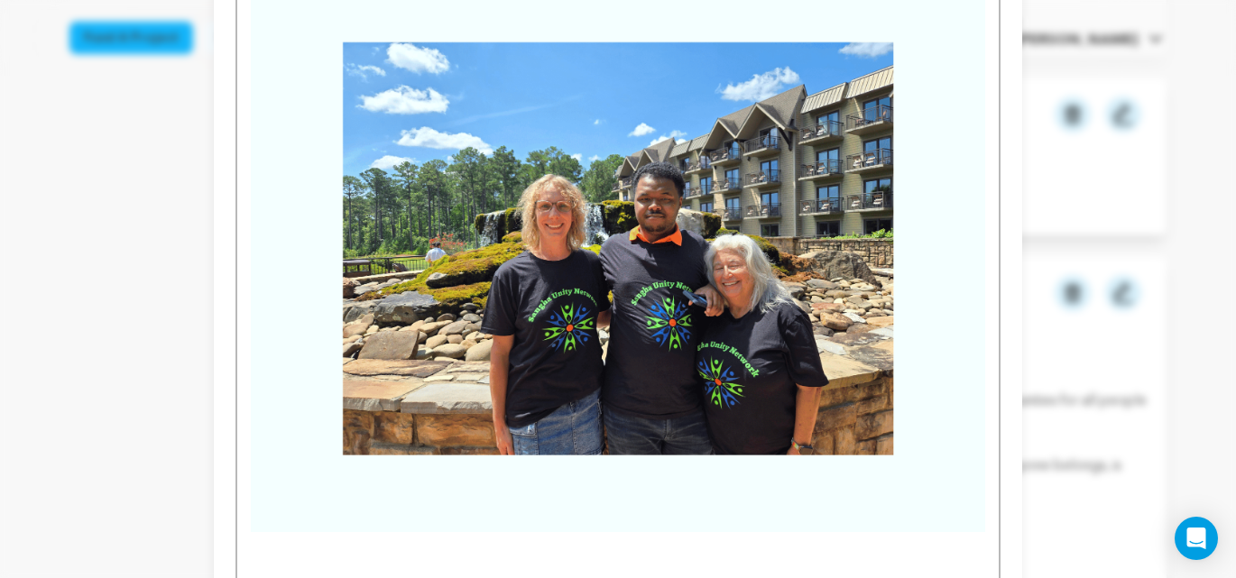
click at [541, 503] on img at bounding box center [618, 249] width 734 height 568
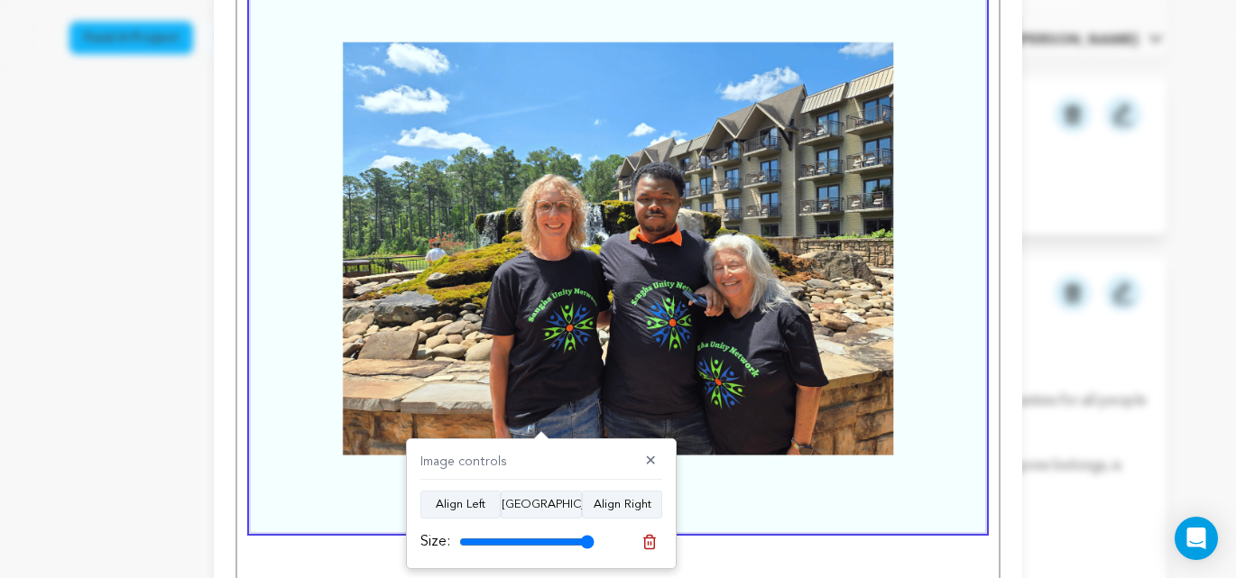
scroll to position [988, 0]
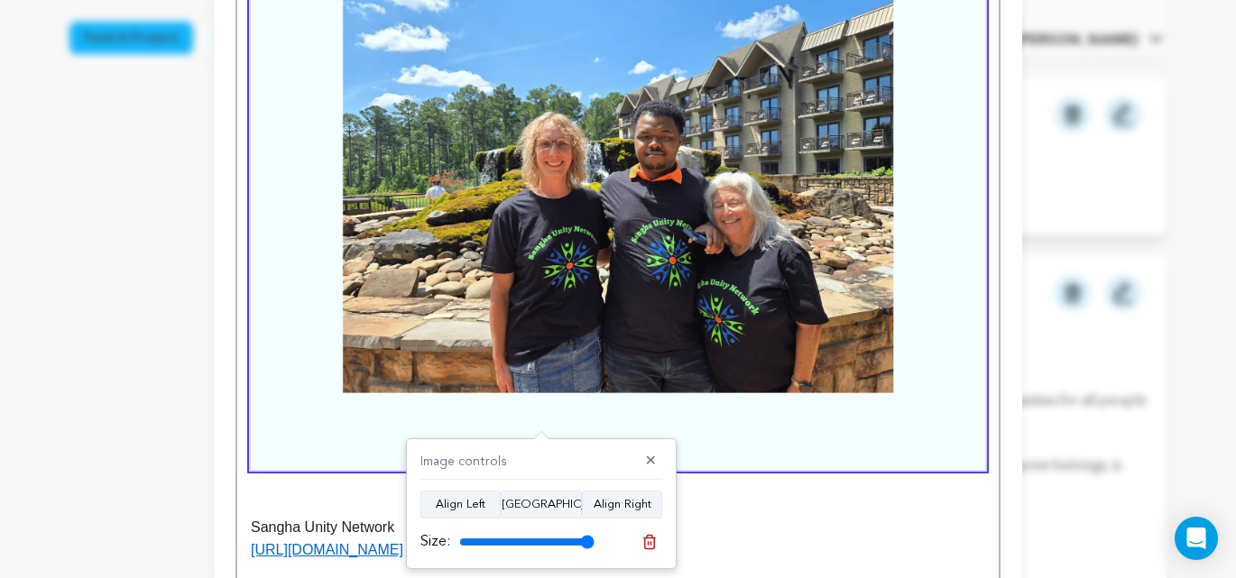
click at [735, 515] on p at bounding box center [618, 504] width 734 height 23
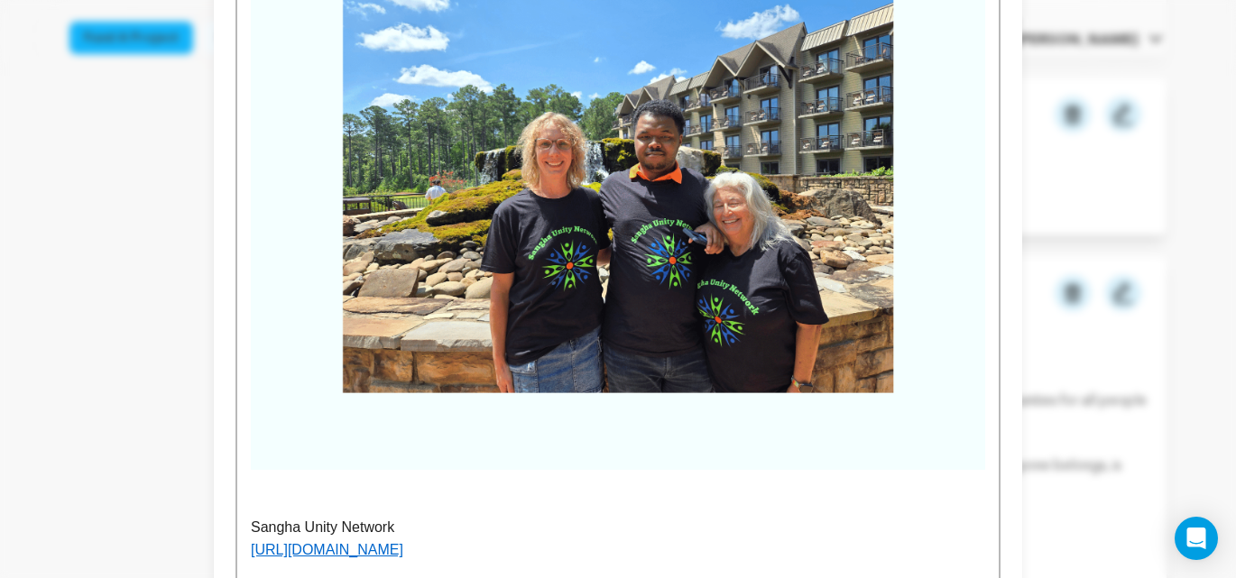
click at [388, 484] on p at bounding box center [618, 481] width 734 height 23
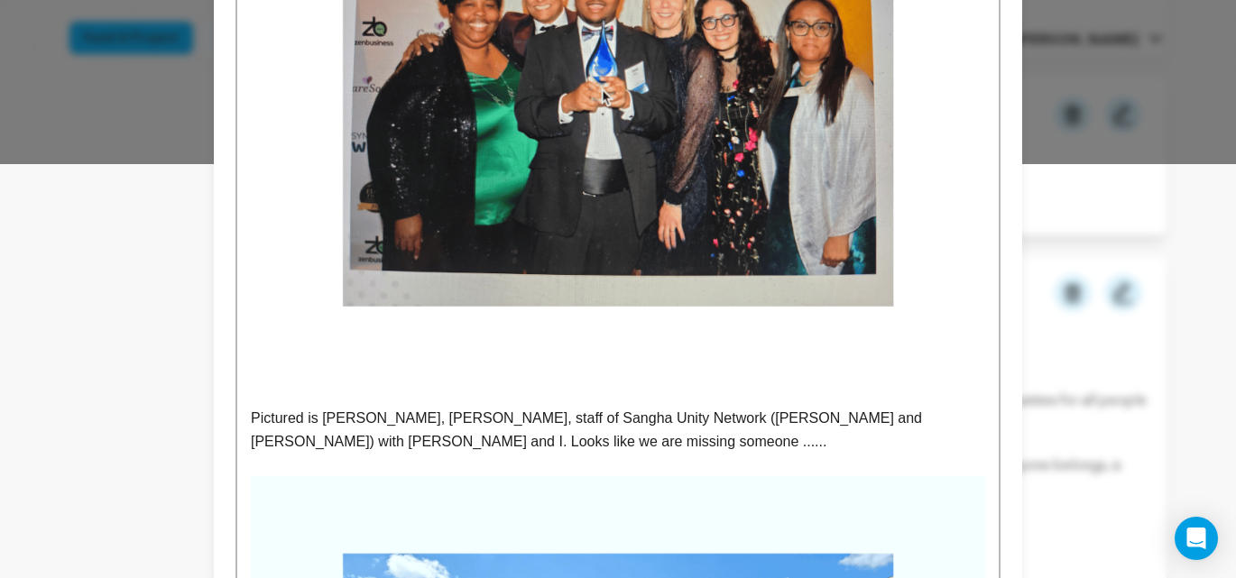
scroll to position [415, 0]
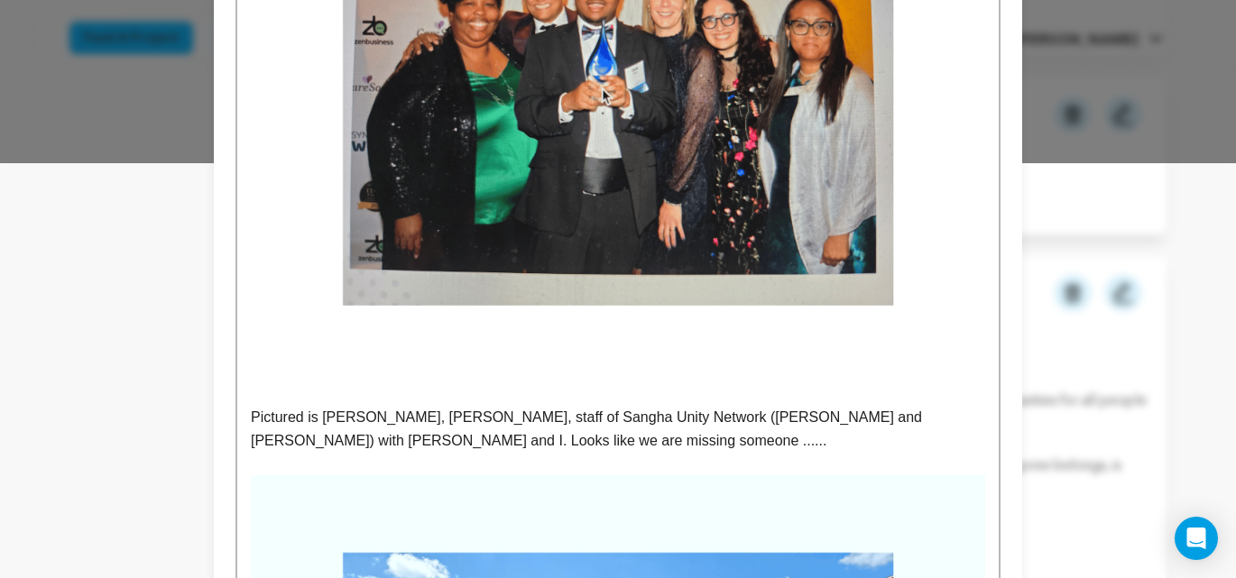
click at [743, 418] on p "Pictured is Dana Loyd, Sunil Jayanna, staff of Sangha Unity Network (Gabby and …" at bounding box center [618, 429] width 734 height 46
click at [494, 447] on p "Pictured is Dana Loyd, Sunil Jayanna, staff of Sangha Unity Network (Gabby and …" at bounding box center [618, 429] width 734 height 46
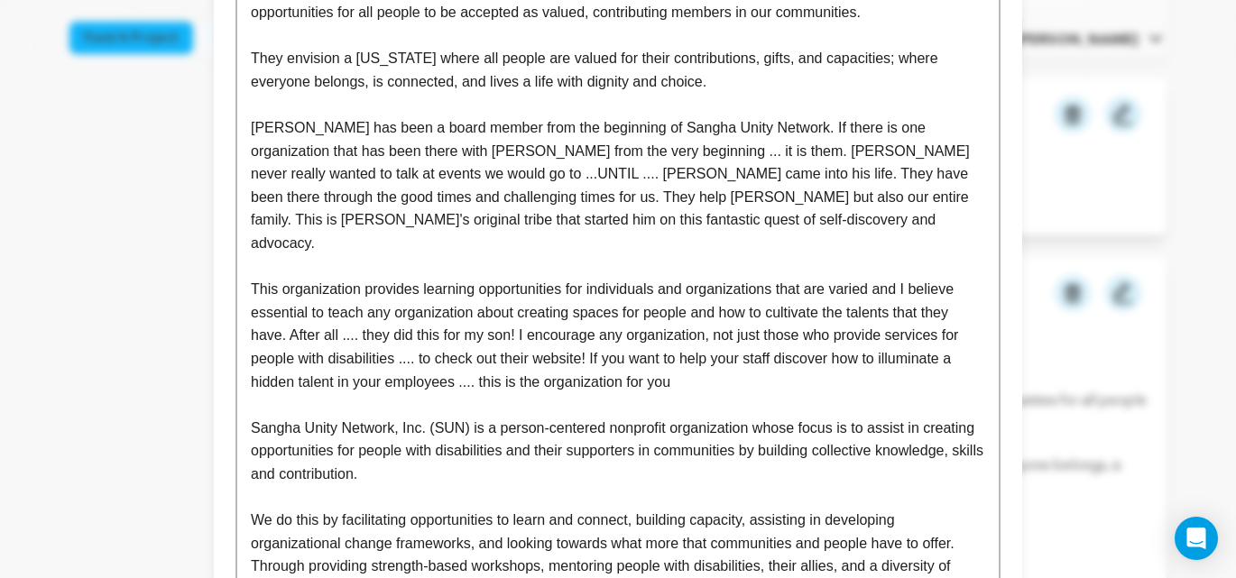
scroll to position [1592, 0]
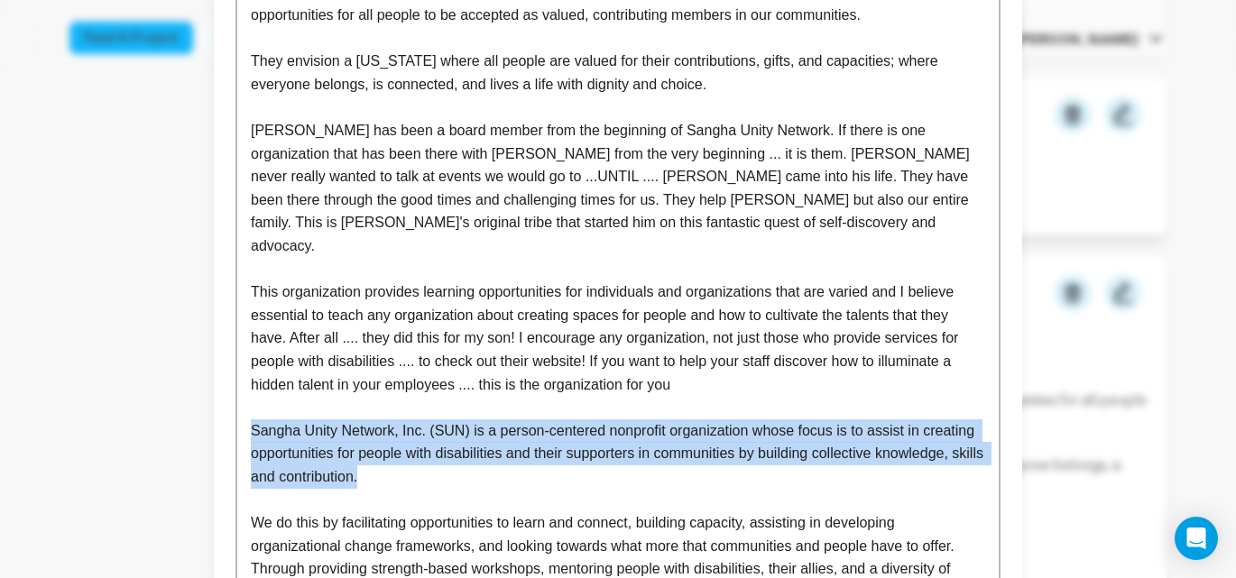
drag, startPoint x: 475, startPoint y: 456, endPoint x: 246, endPoint y: 414, distance: 232.9
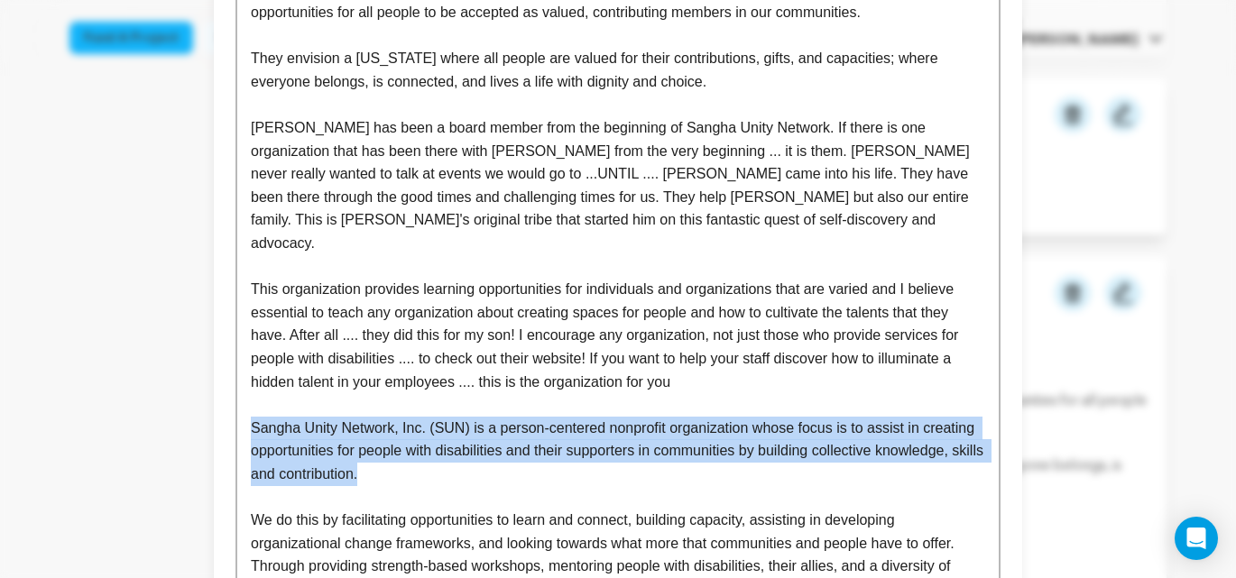
scroll to position [1596, 0]
copy p "Sangha Unity Network, Inc. (SUN) is a person-centered nonprofit organization wh…"
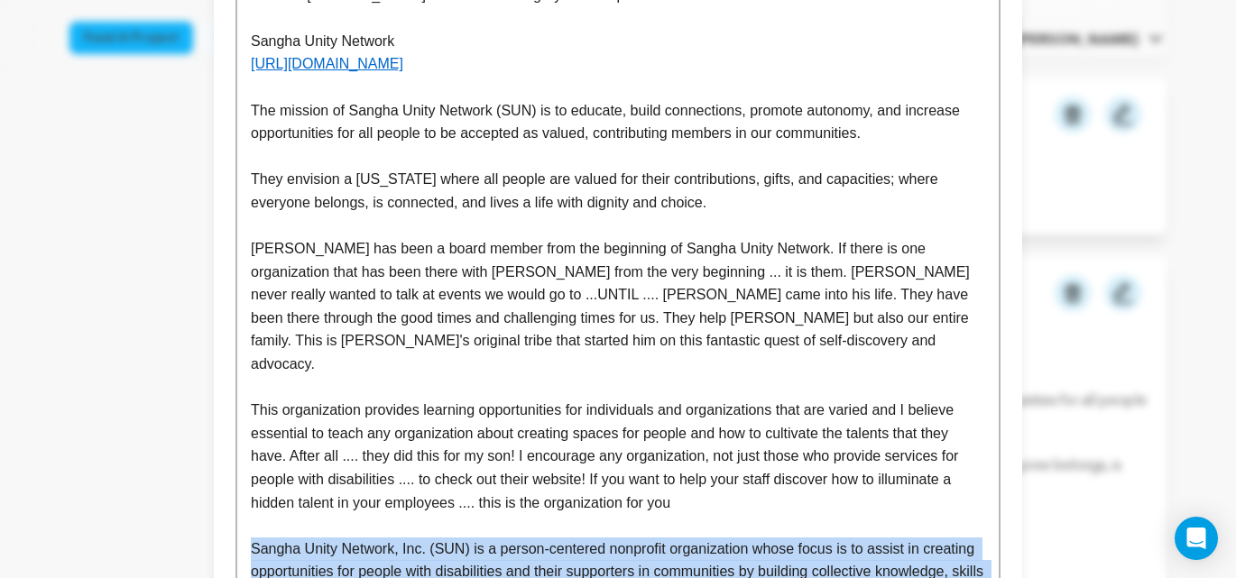
scroll to position [1473, 0]
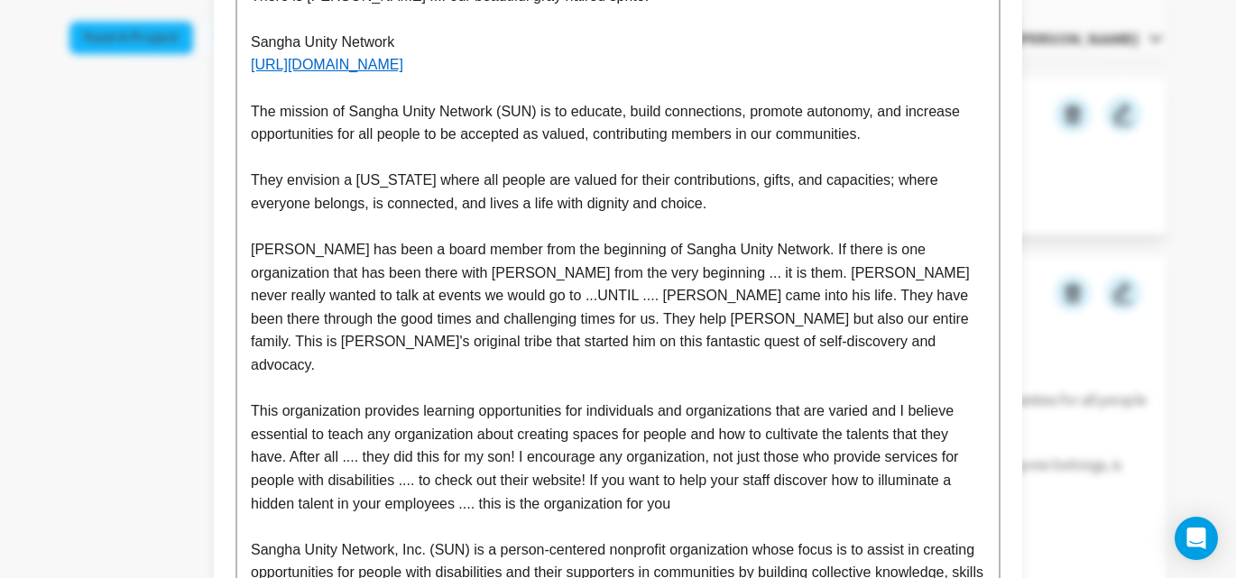
click at [911, 130] on p "The mission of Sangha Unity Network (SUN) is to educate, build connections, pro…" at bounding box center [618, 123] width 734 height 46
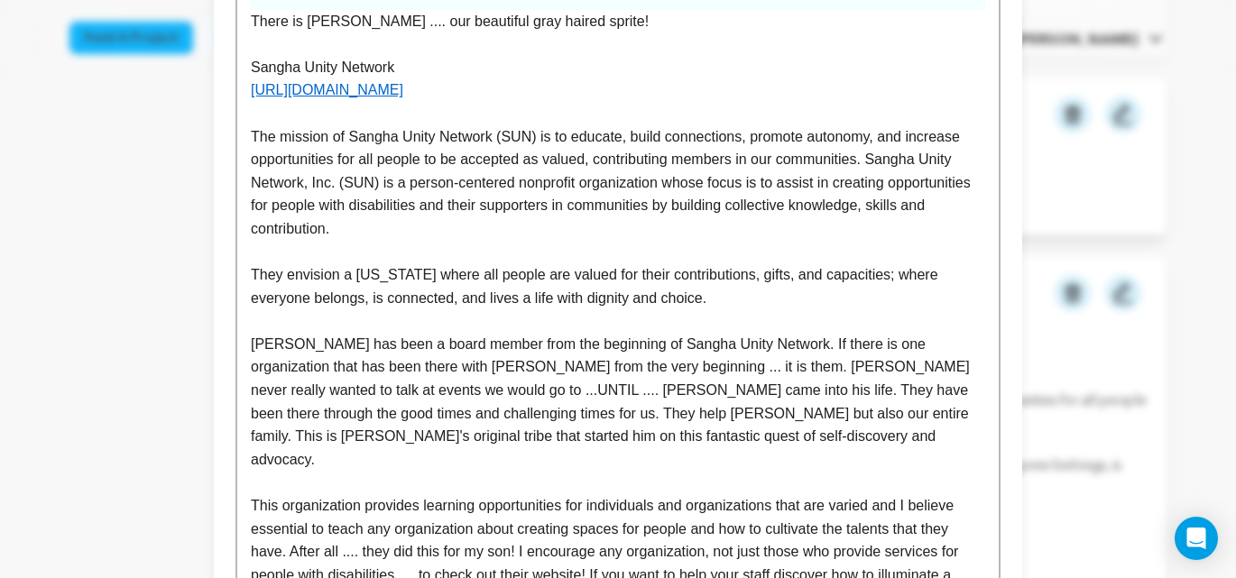
scroll to position [1461, 0]
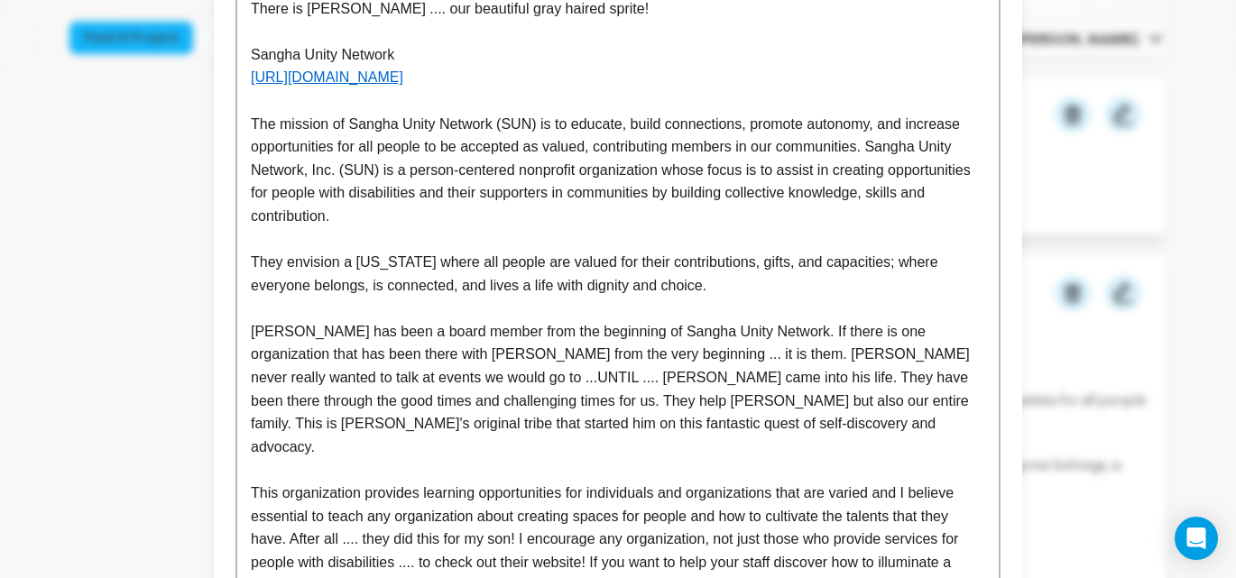
drag, startPoint x: 886, startPoint y: 148, endPoint x: 928, endPoint y: 170, distance: 47.6
click at [886, 148] on p "The mission of Sangha Unity Network (SUN) is to educate, build connections, pro…" at bounding box center [618, 170] width 734 height 115
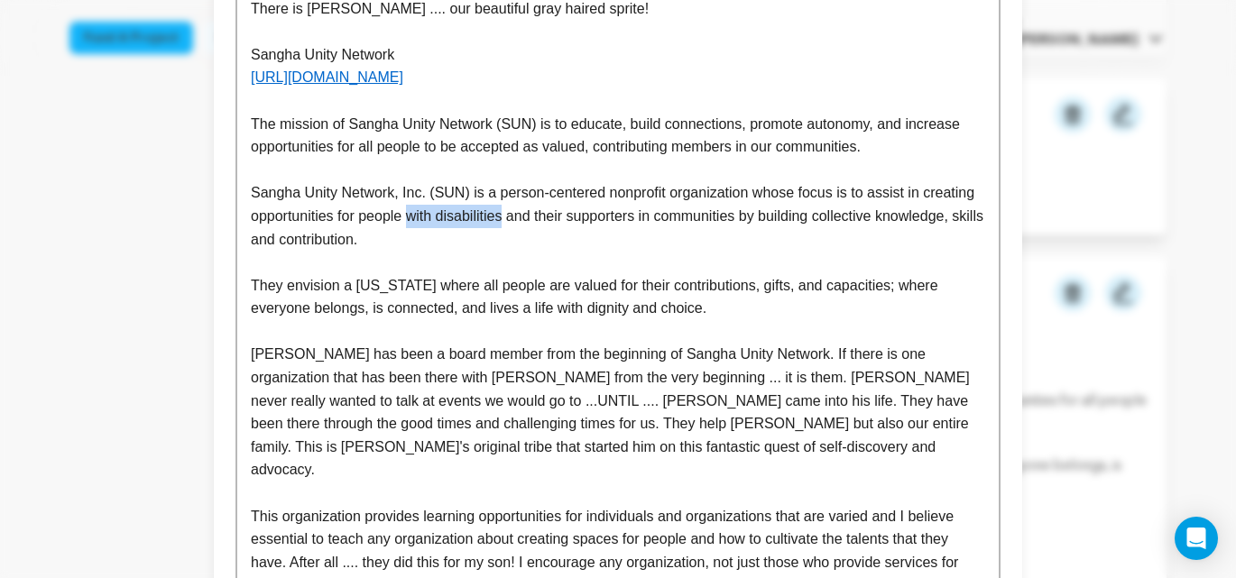
drag, startPoint x: 470, startPoint y: 217, endPoint x: 566, endPoint y: 217, distance: 95.6
click at [566, 217] on p "Sangha Unity Network, Inc. (SUN) is a person-centered nonprofit organization wh…" at bounding box center [618, 215] width 734 height 69
click at [376, 243] on p "Sangha Unity Network, Inc. (SUN) is a person-centered nonprofit organization wh…" at bounding box center [618, 215] width 734 height 69
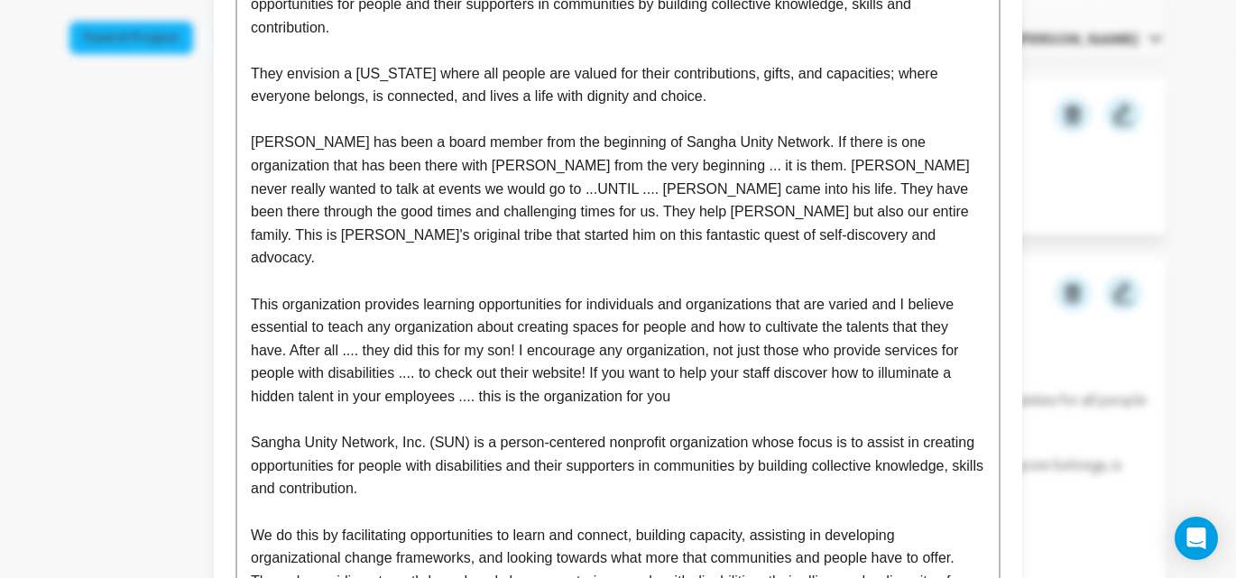
scroll to position [1684, 0]
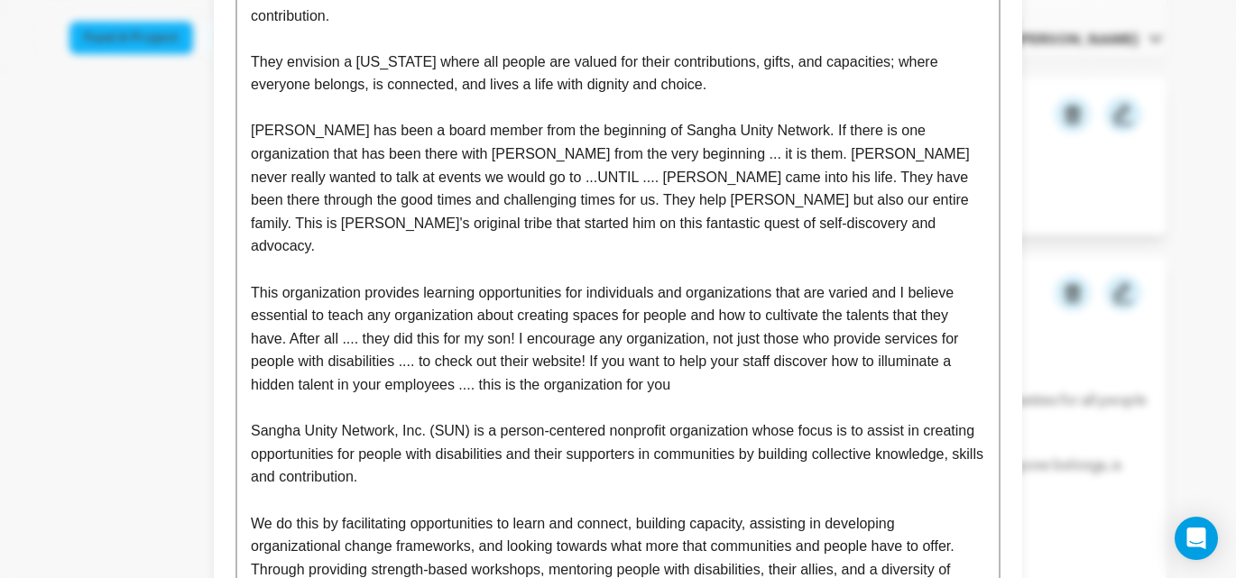
drag, startPoint x: 495, startPoint y: 452, endPoint x: 253, endPoint y: 408, distance: 246.7
click at [253, 420] on p "Sangha Unity Network, Inc. (SUN) is a person-centered nonprofit organization wh…" at bounding box center [618, 454] width 734 height 69
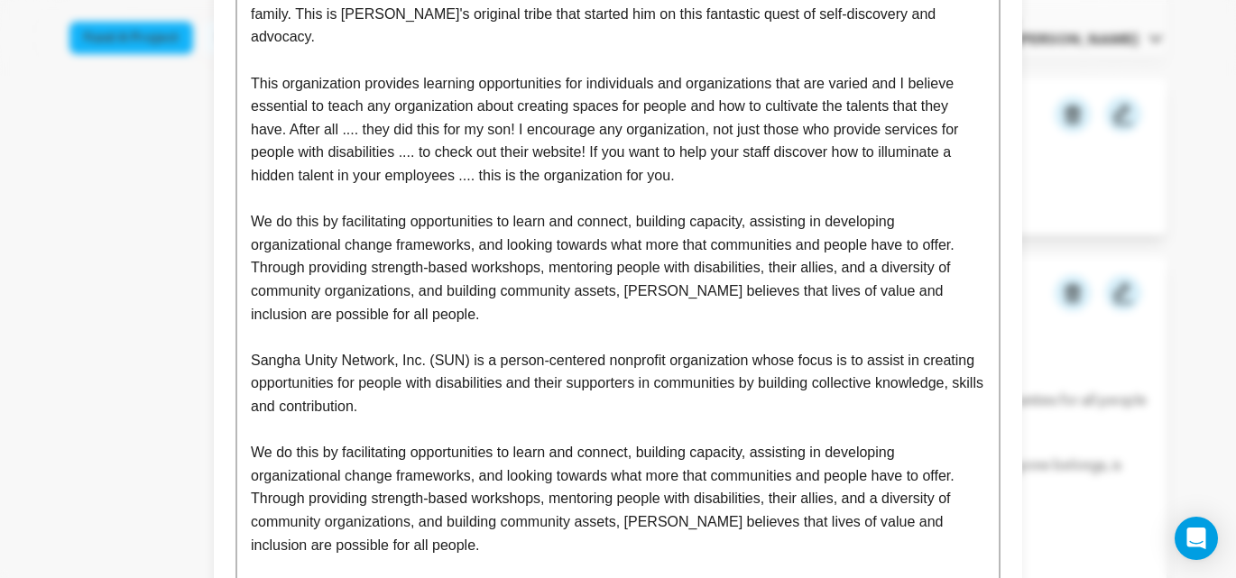
scroll to position [1917, 0]
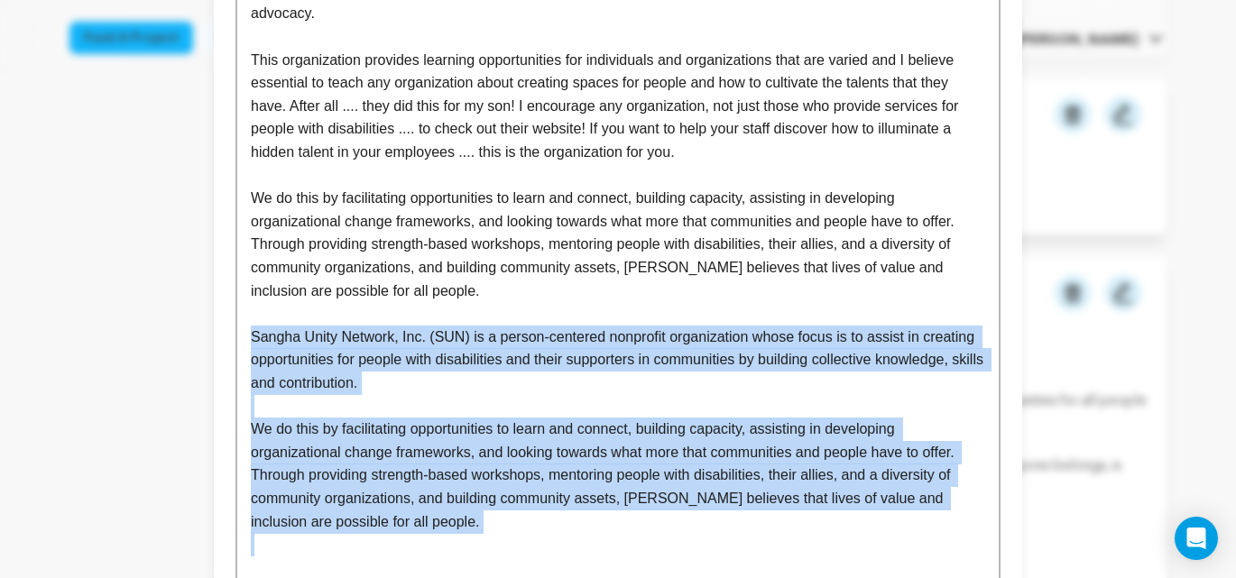
drag, startPoint x: 247, startPoint y: 314, endPoint x: 494, endPoint y: 525, distance: 324.4
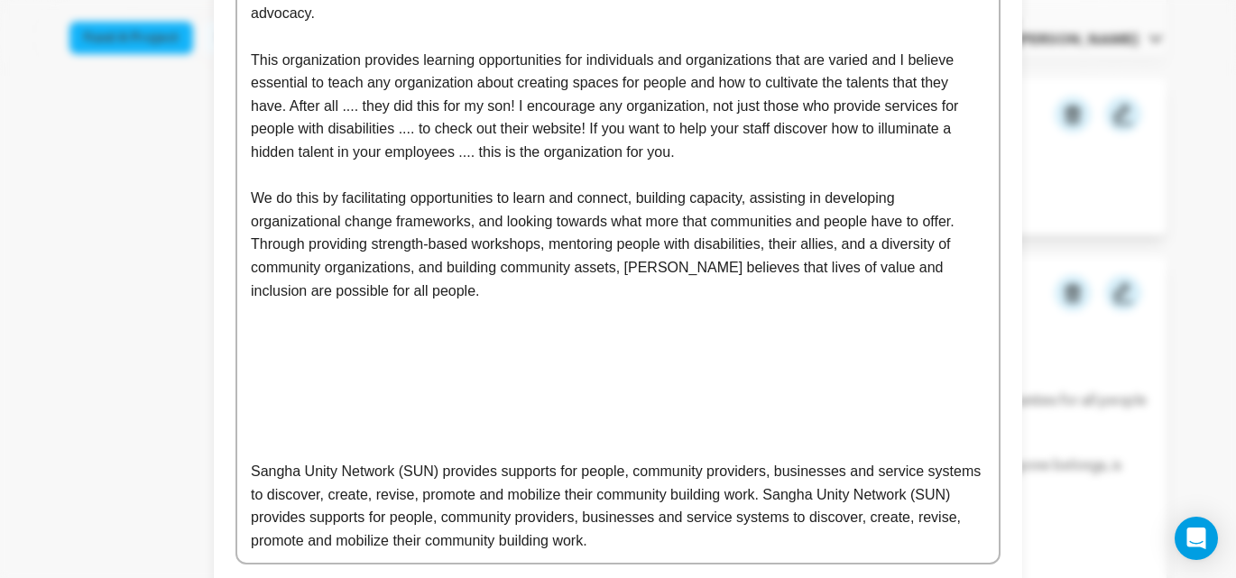
drag, startPoint x: 259, startPoint y: 447, endPoint x: 706, endPoint y: 513, distance: 451.6
click at [706, 513] on p "Sangha Unity Network (SUN) provides supports for people, community providers, b…" at bounding box center [618, 506] width 734 height 92
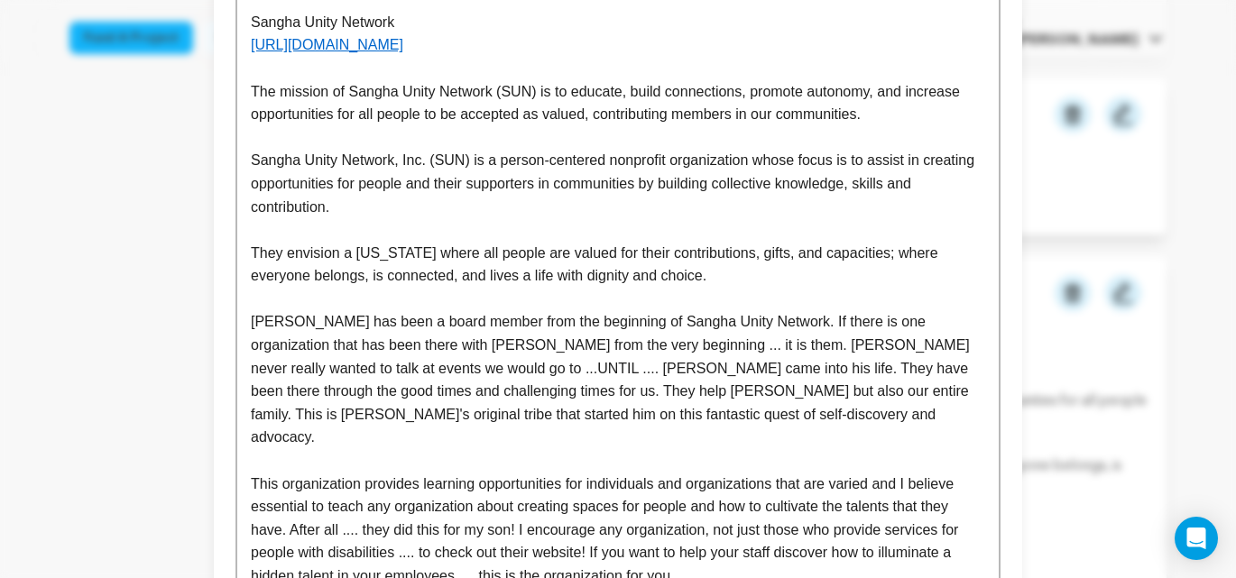
scroll to position [1508, 0]
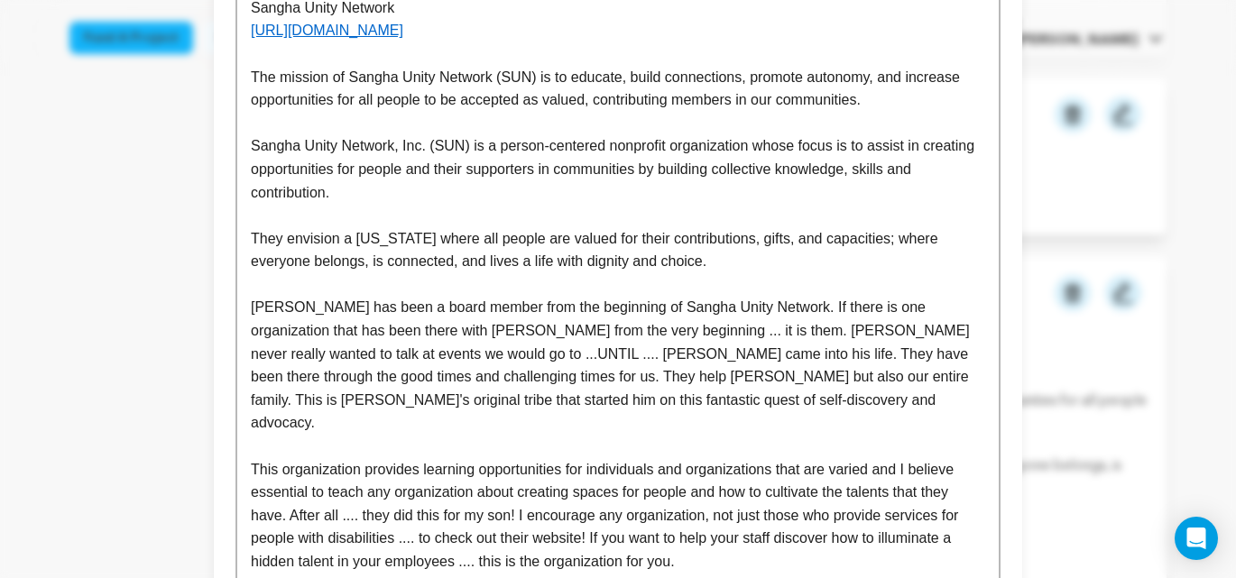
click at [309, 284] on p at bounding box center [618, 284] width 734 height 23
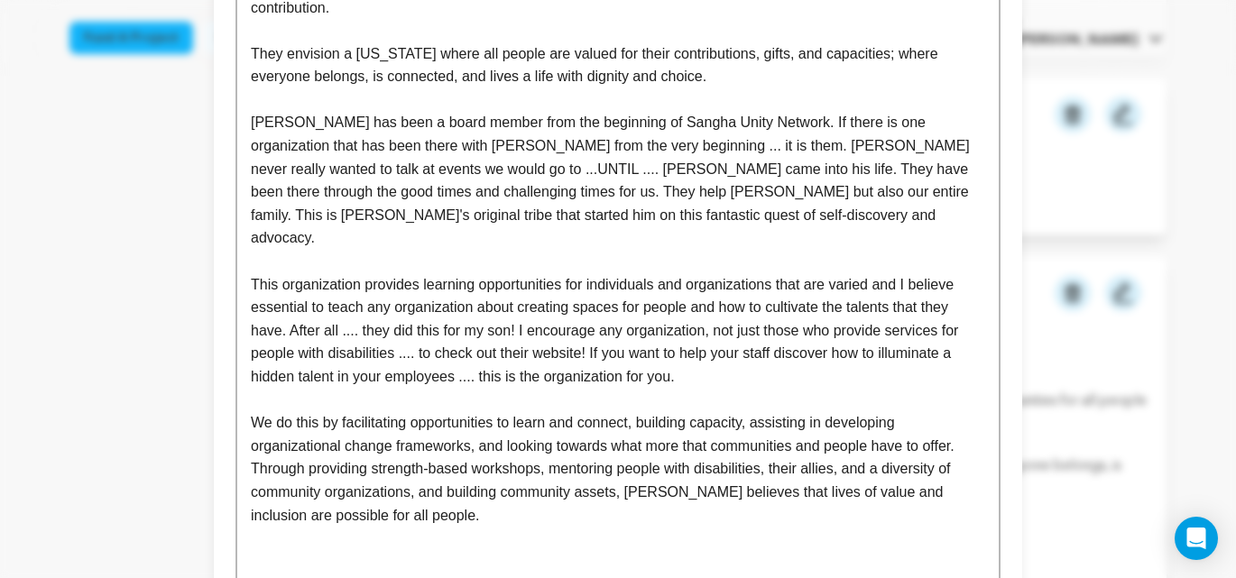
scroll to position [1690, 0]
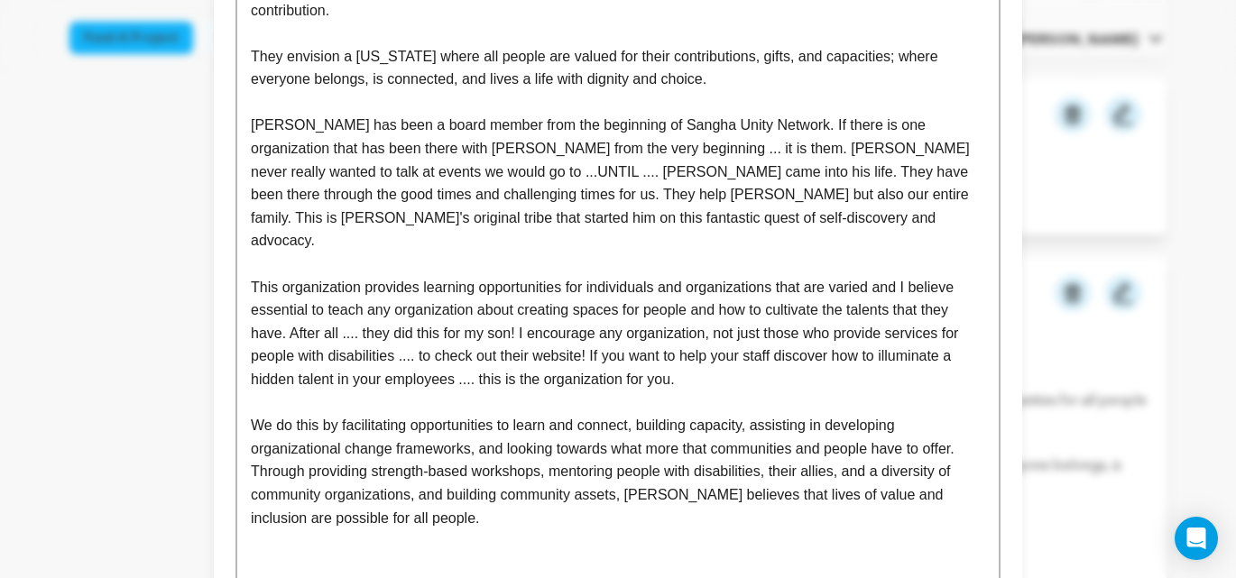
drag, startPoint x: 254, startPoint y: 403, endPoint x: 265, endPoint y: 410, distance: 12.5
click at [254, 414] on p "We do this by facilitating opportunities to learn and connect, building capacit…" at bounding box center [618, 471] width 734 height 115
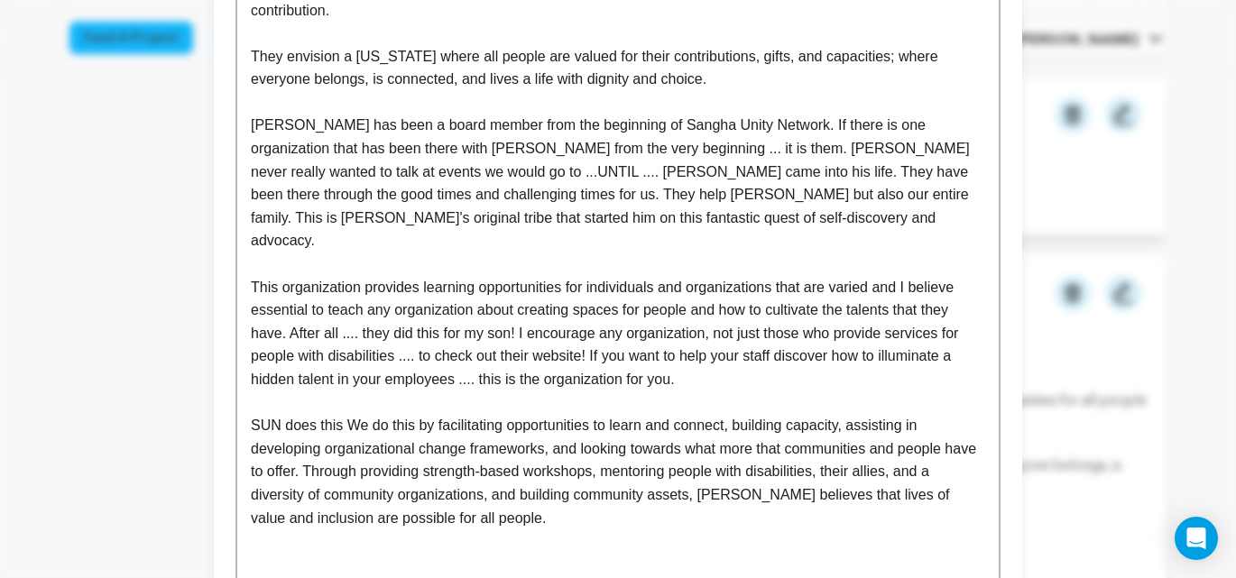
scroll to position [1698, 0]
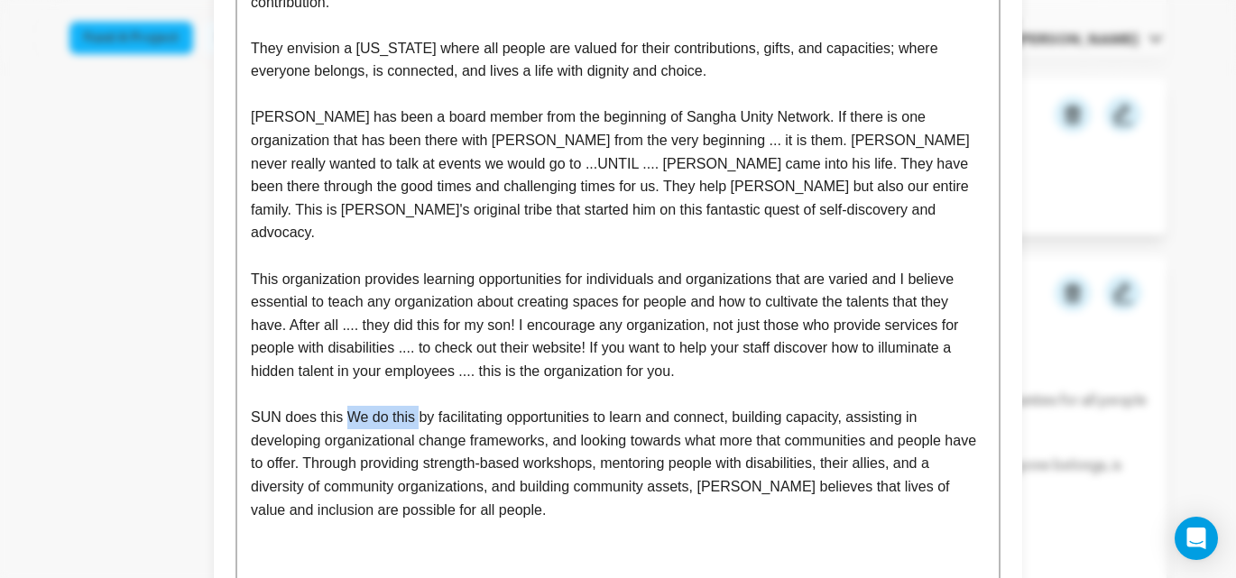
drag, startPoint x: 421, startPoint y: 396, endPoint x: 346, endPoint y: 398, distance: 74.9
click at [346, 406] on p "SUN does this We do this by facilitating opportunities to learn and connect, bu…" at bounding box center [618, 463] width 734 height 115
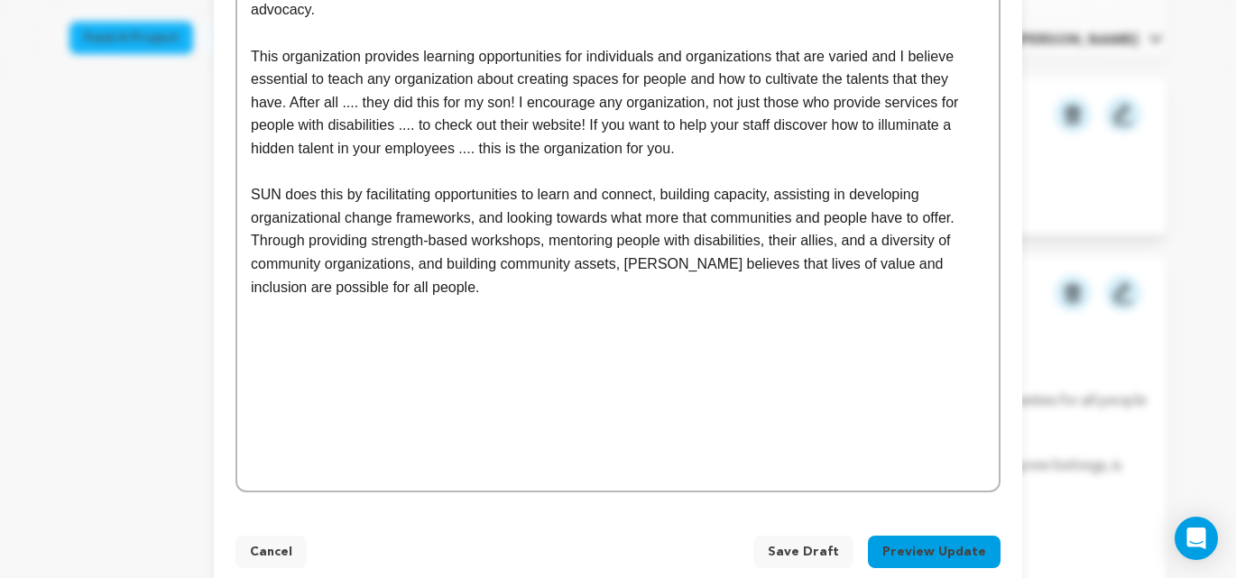
scroll to position [1931, 0]
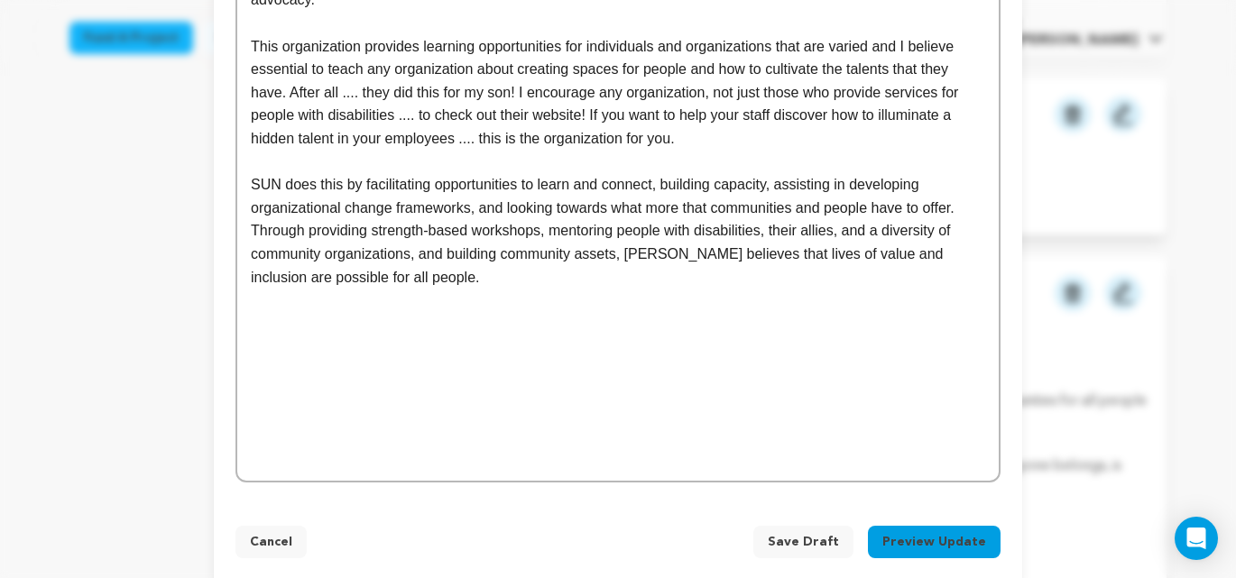
click at [409, 264] on p "SUN does this by facilitating opportunities to learn and connect, building capa…" at bounding box center [618, 230] width 734 height 115
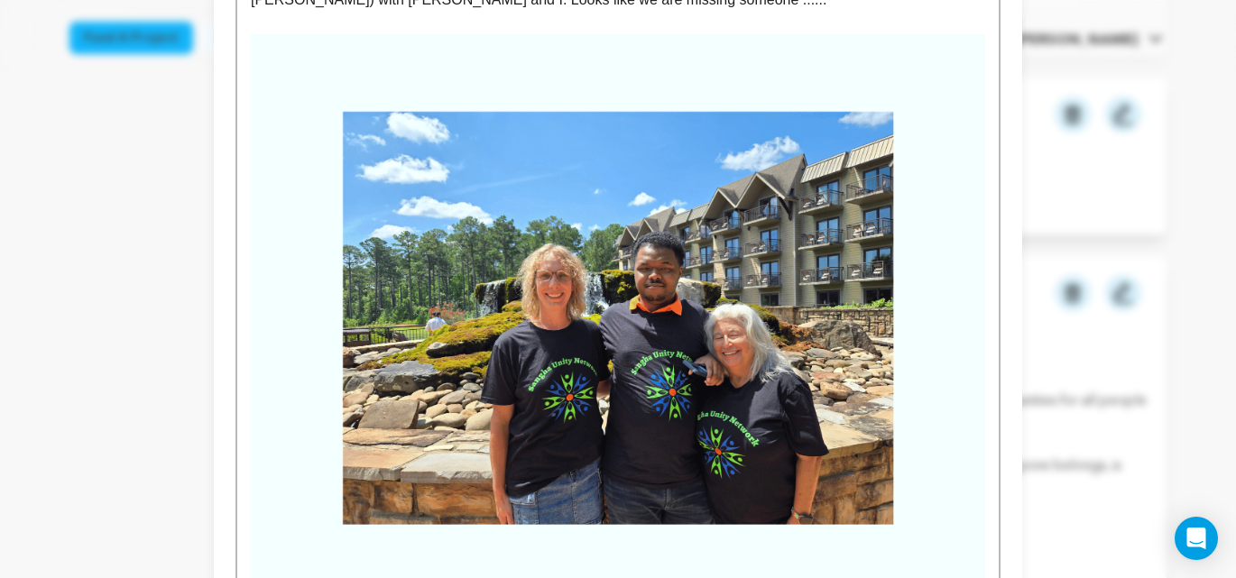
scroll to position [799, 0]
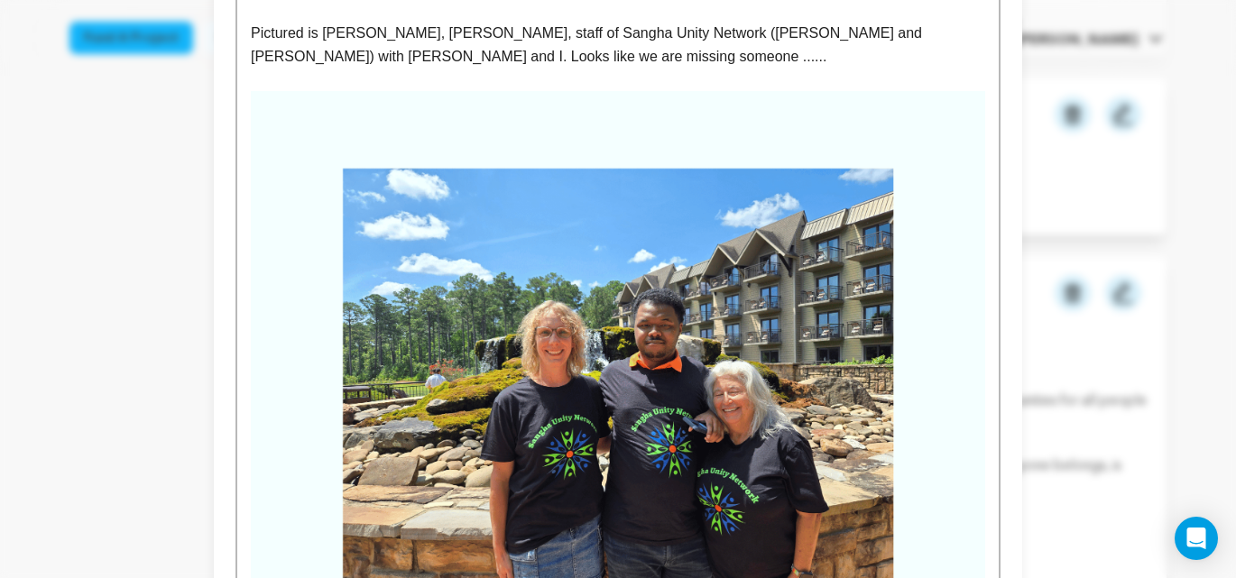
click at [597, 292] on img at bounding box center [618, 375] width 734 height 568
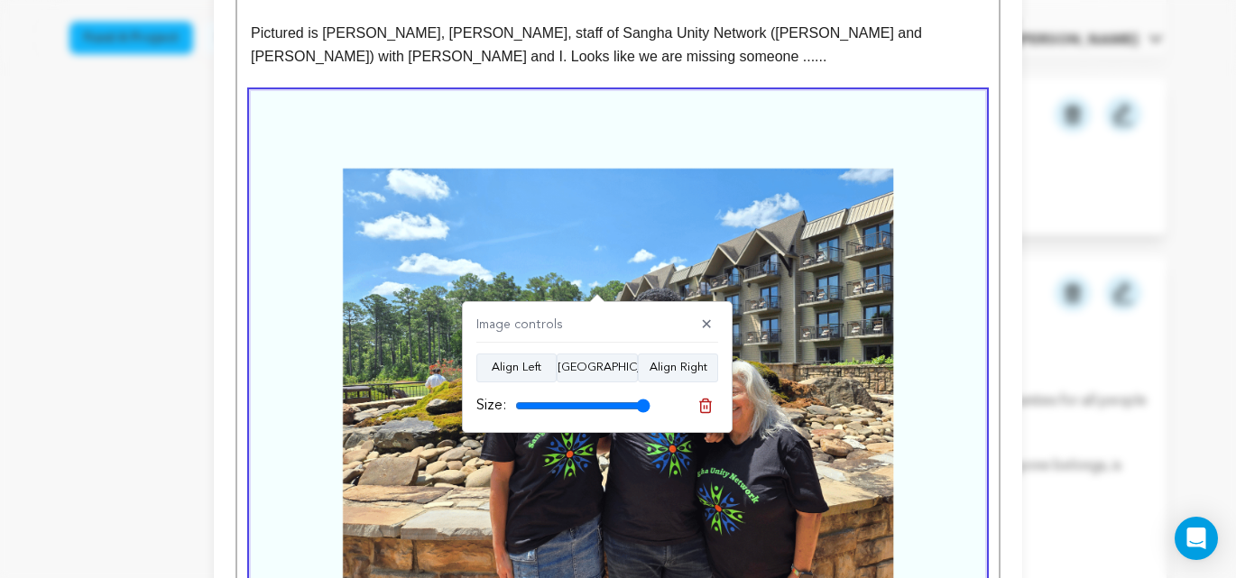
click at [841, 224] on img at bounding box center [618, 375] width 734 height 568
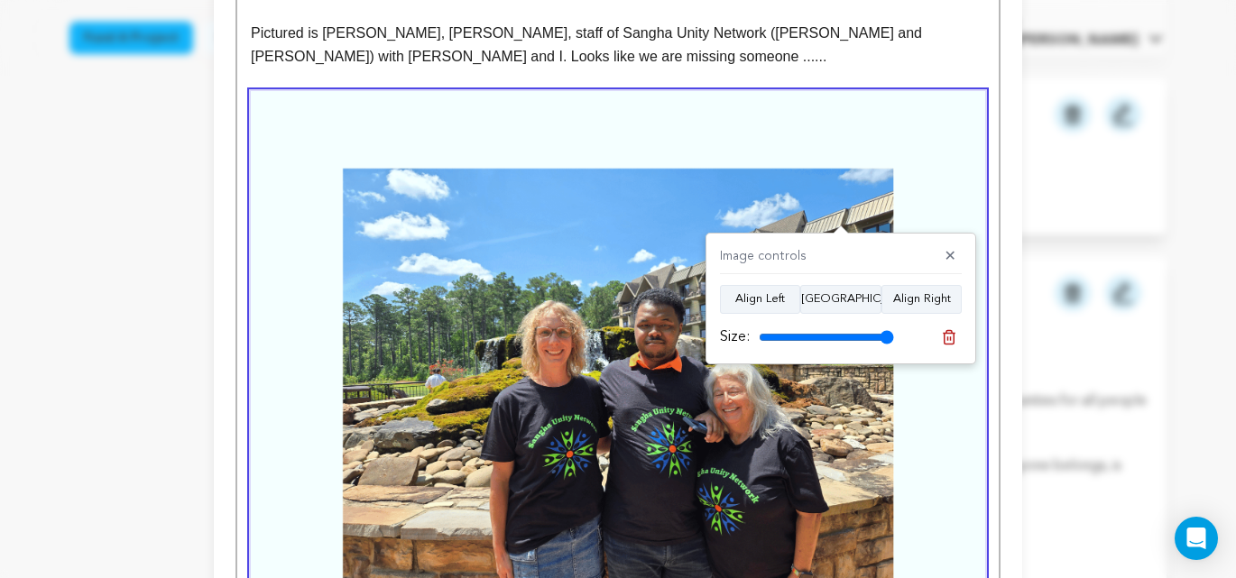
click at [826, 198] on img at bounding box center [618, 375] width 734 height 568
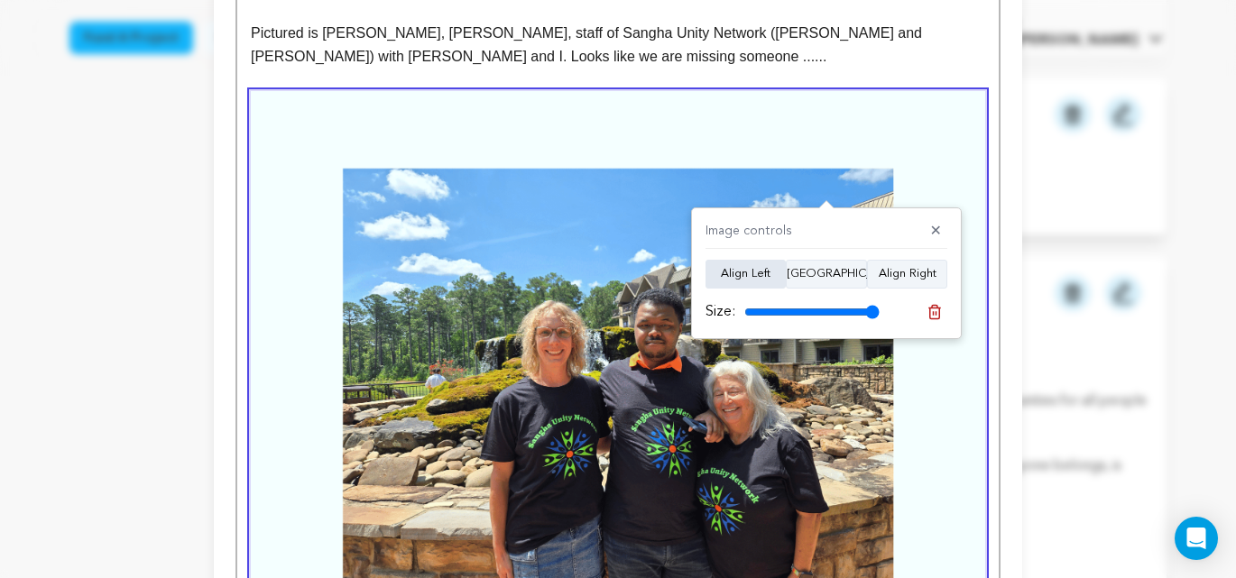
click at [736, 278] on button "Align Left" at bounding box center [746, 274] width 80 height 29
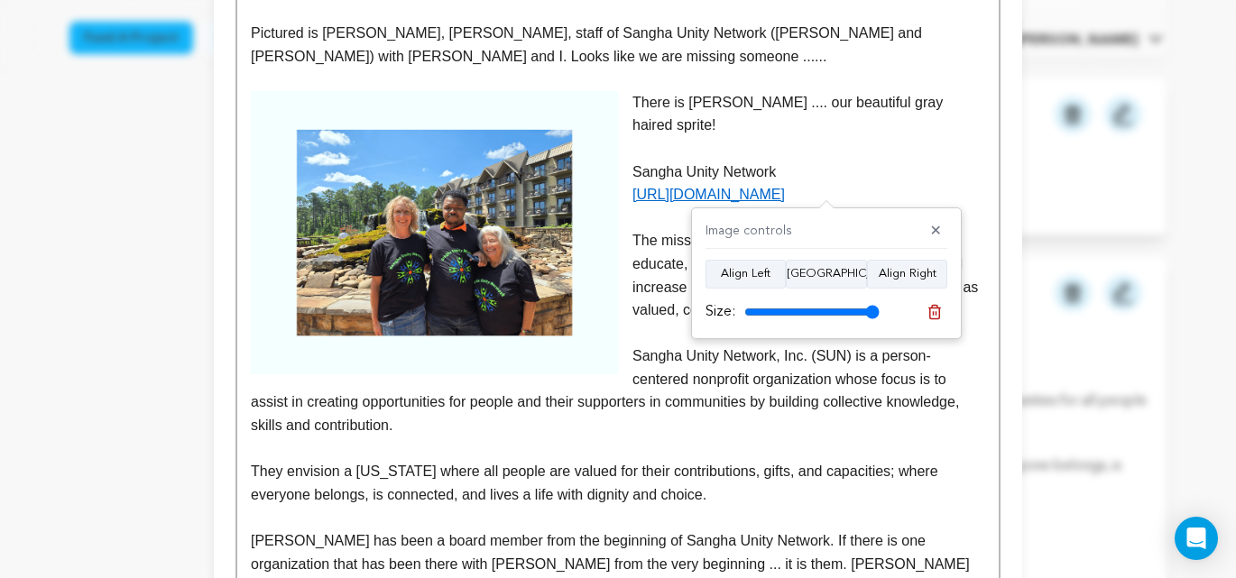
click at [595, 300] on img at bounding box center [434, 232] width 367 height 283
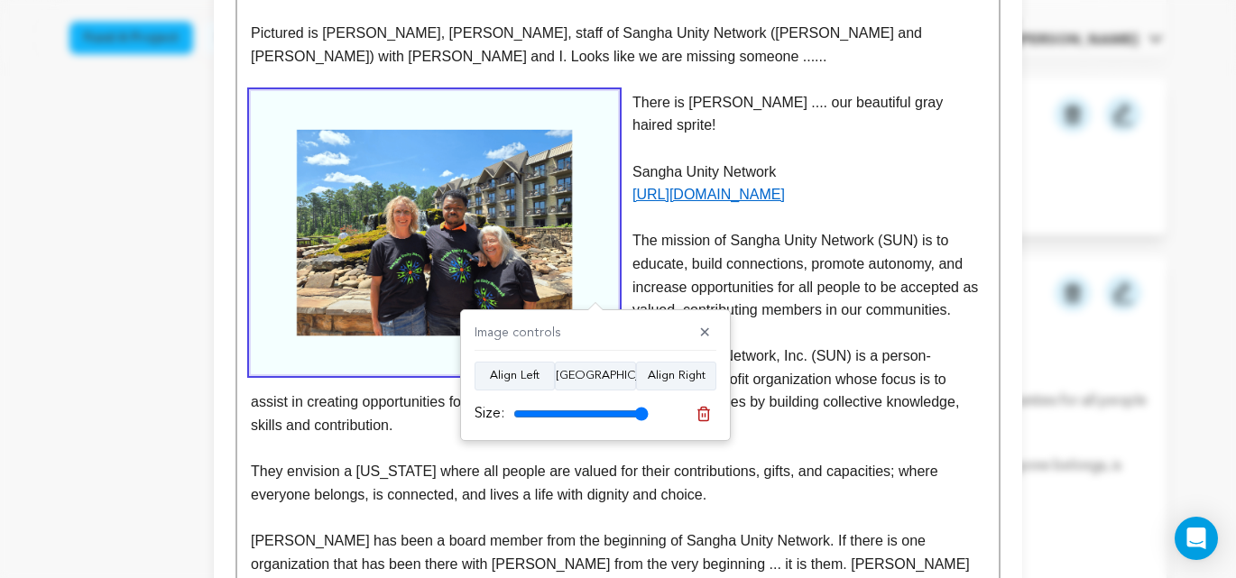
click at [919, 183] on p "[URL][DOMAIN_NAME]" at bounding box center [618, 194] width 734 height 23
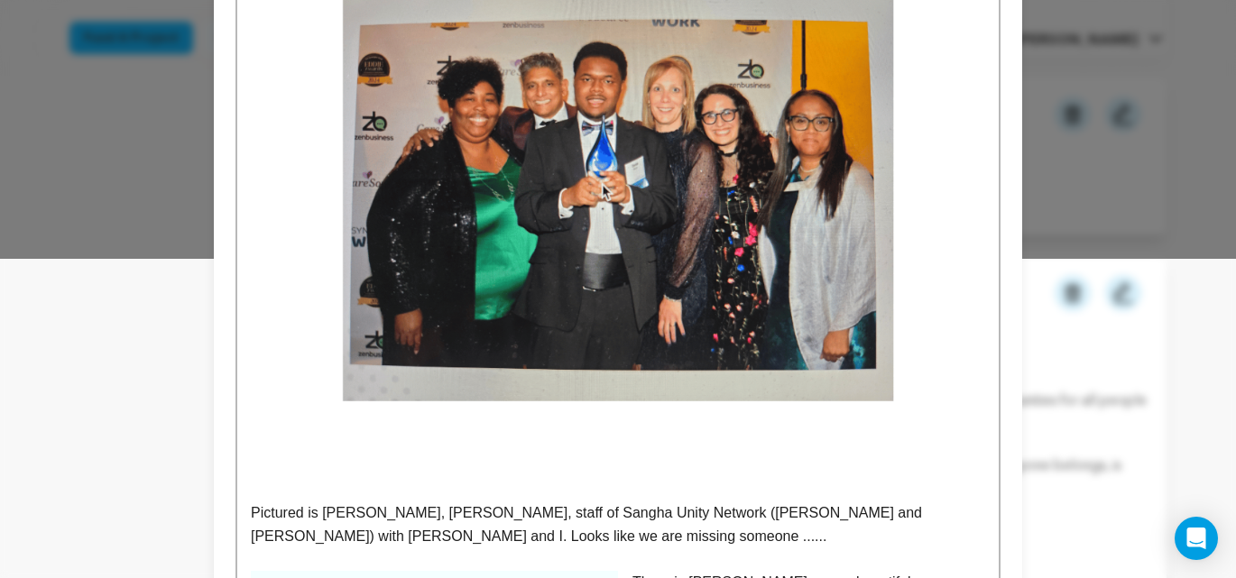
scroll to position [305, 0]
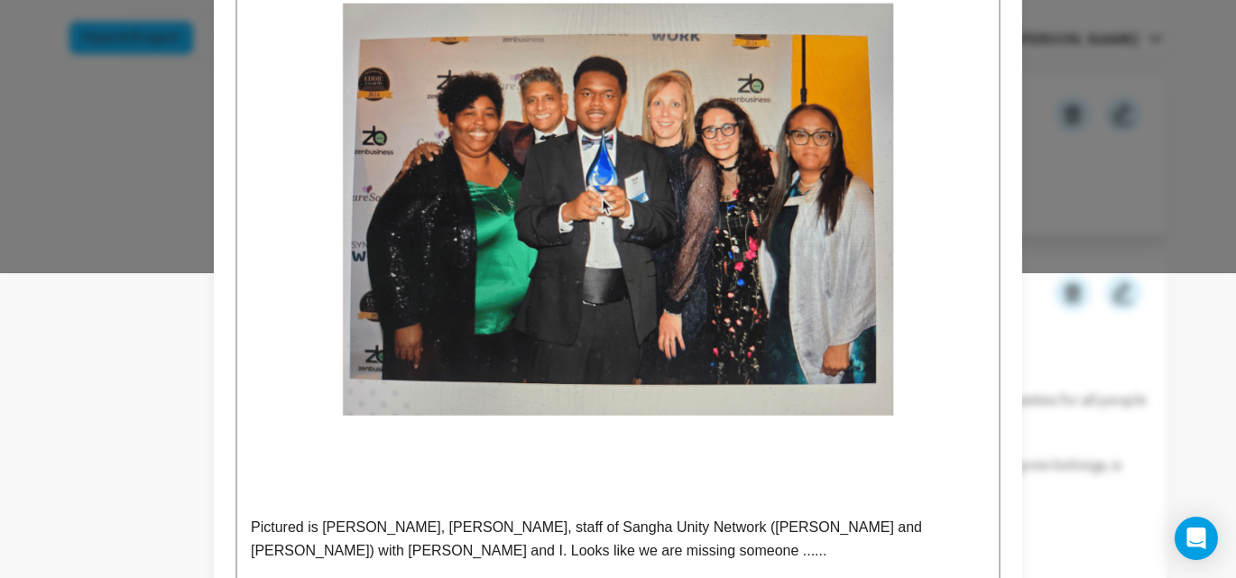
click at [573, 279] on img at bounding box center [618, 210] width 734 height 568
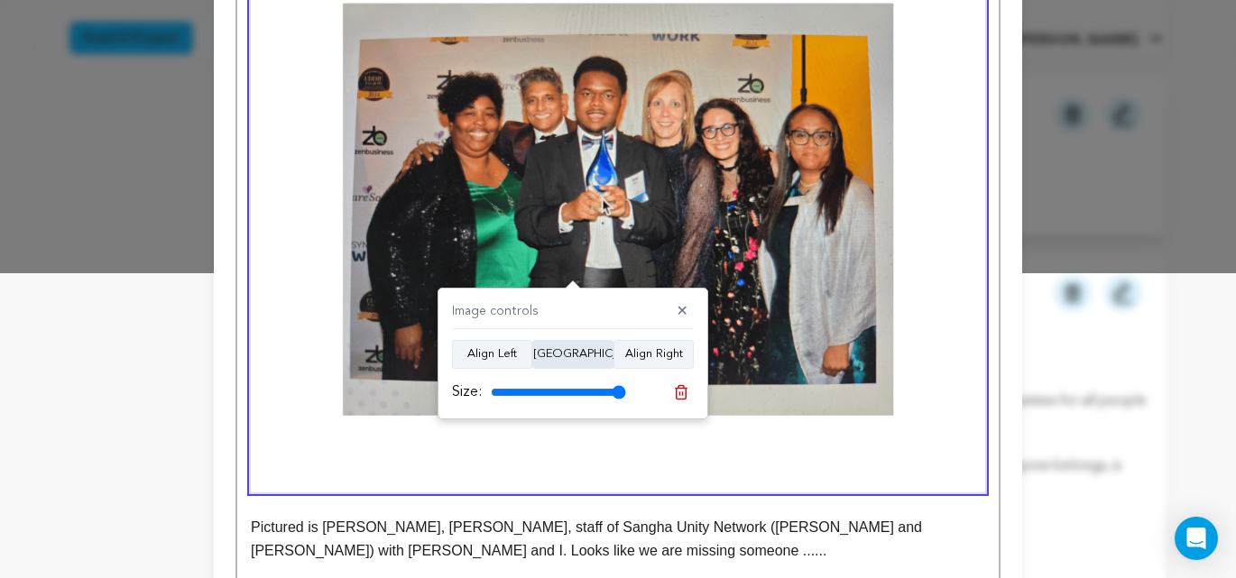
click at [577, 358] on button "Align Center" at bounding box center [572, 354] width 81 height 29
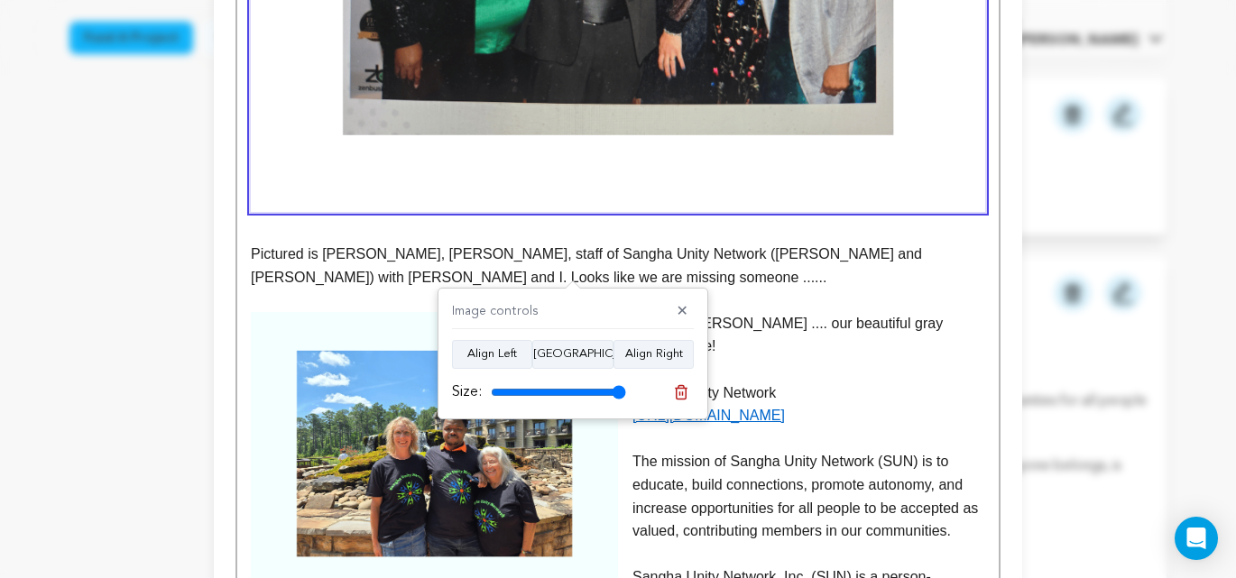
scroll to position [643, 0]
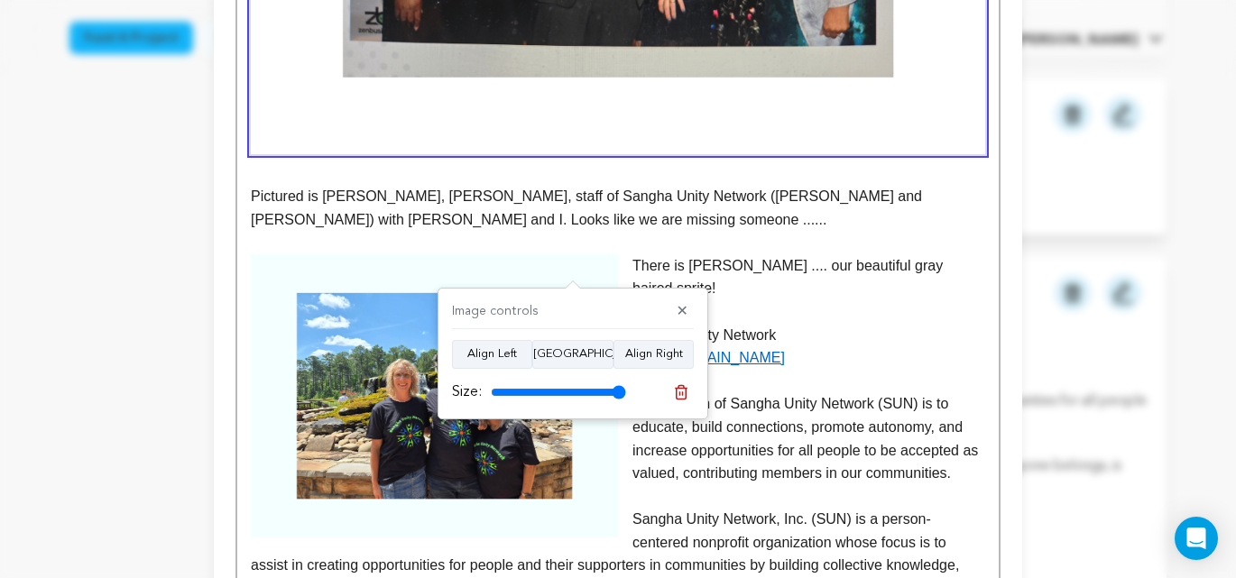
click at [402, 398] on img at bounding box center [434, 395] width 367 height 283
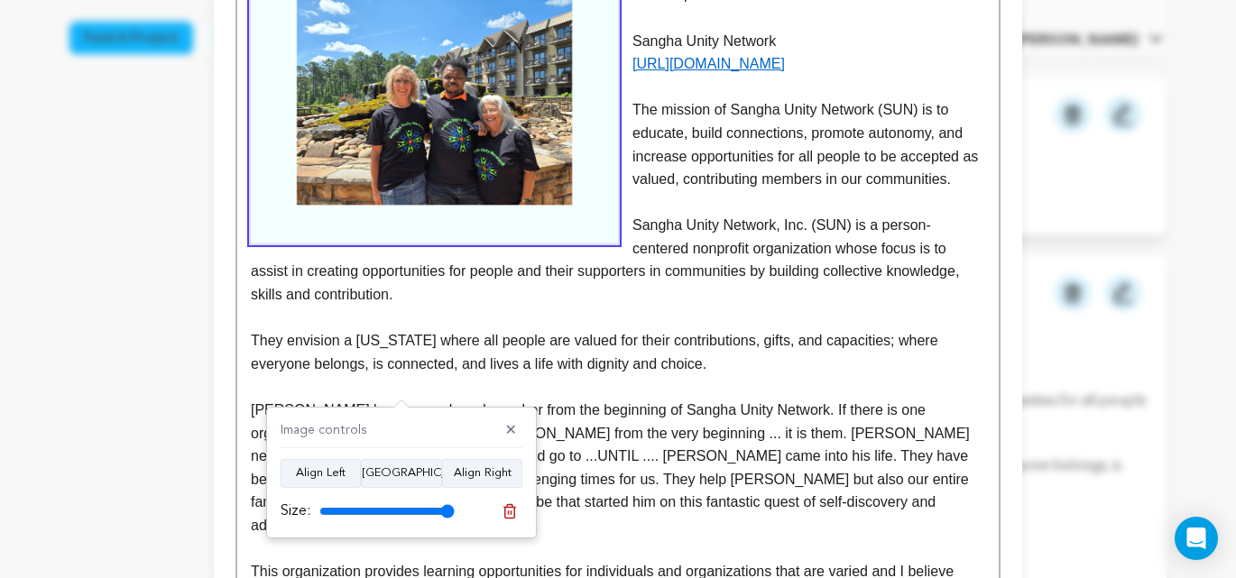
scroll to position [938, 0]
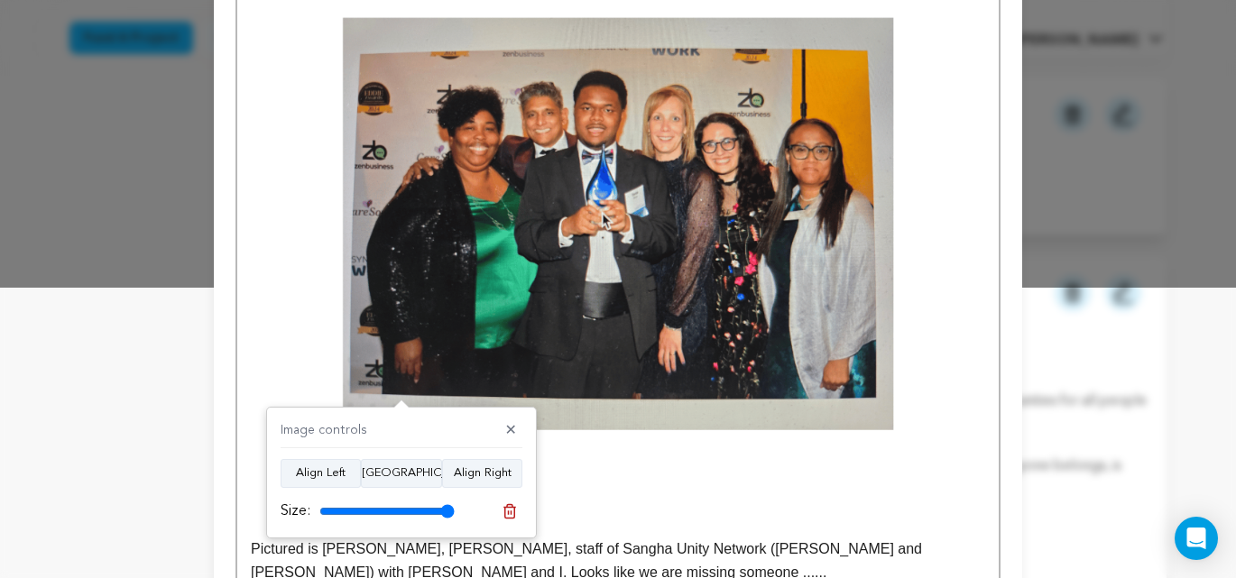
click at [682, 307] on img at bounding box center [618, 224] width 734 height 568
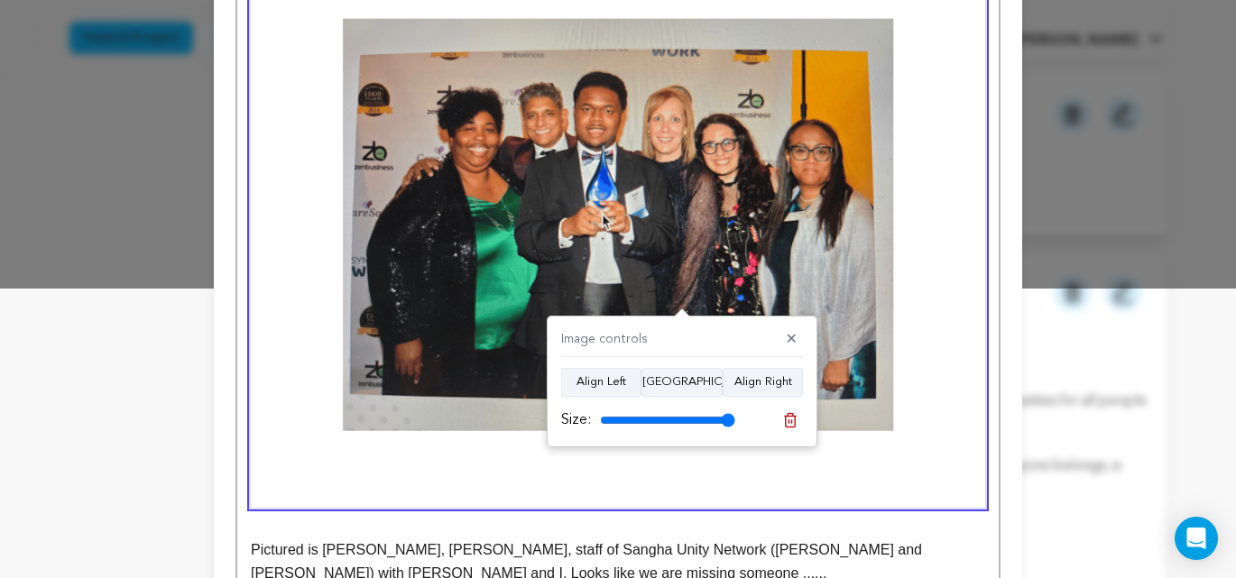
scroll to position [288, 0]
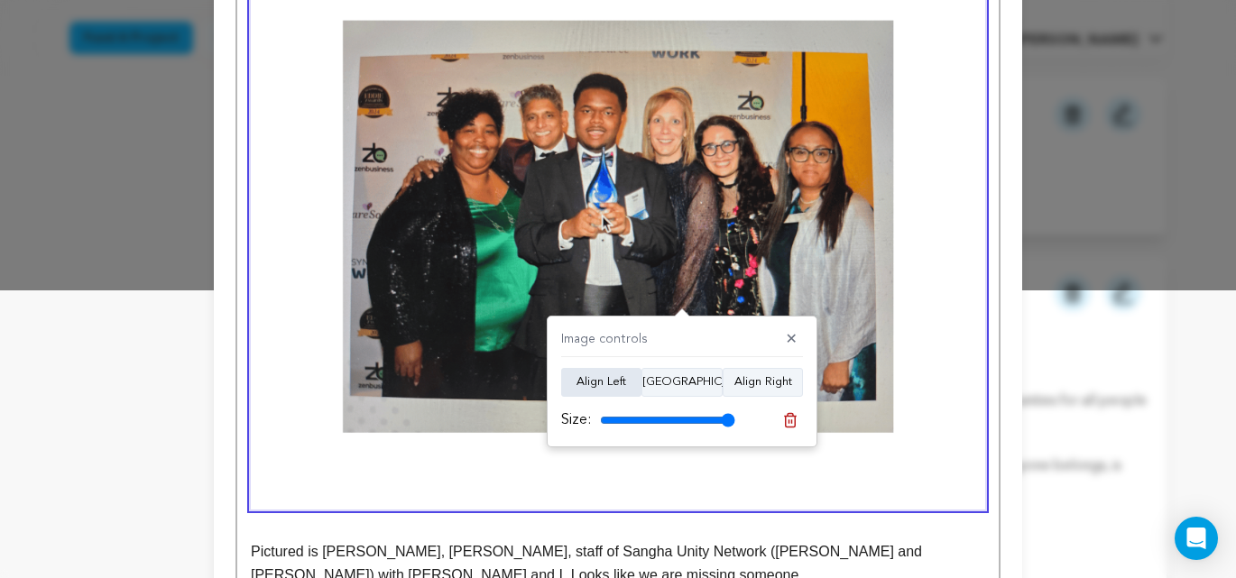
click at [605, 383] on button "Align Left" at bounding box center [601, 382] width 80 height 29
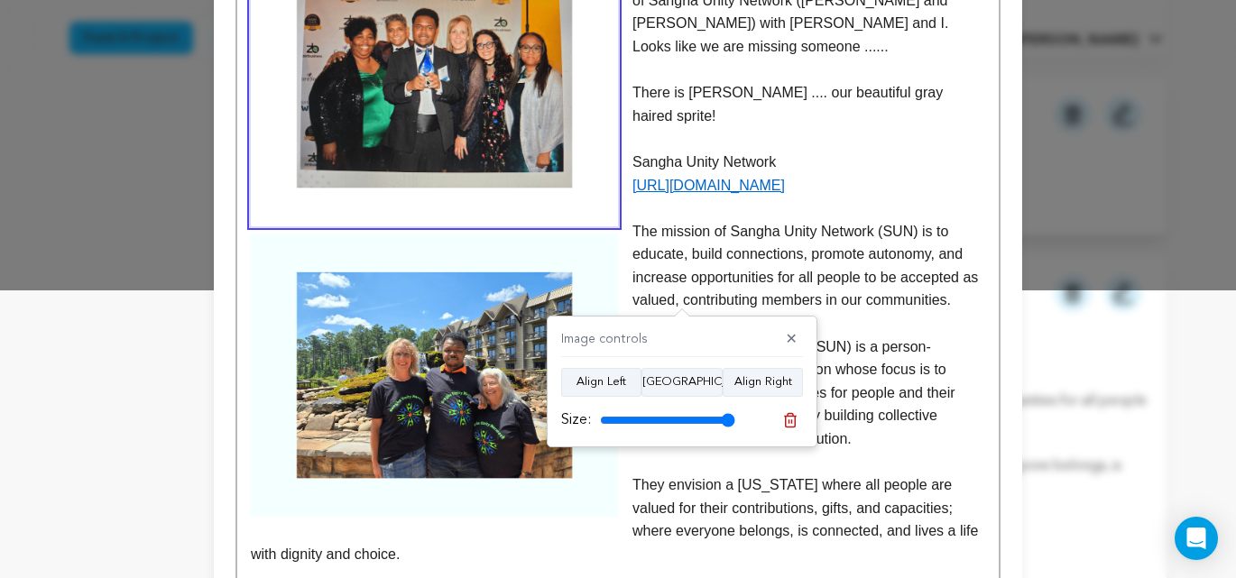
click at [901, 174] on p "[URL][DOMAIN_NAME]" at bounding box center [618, 185] width 734 height 23
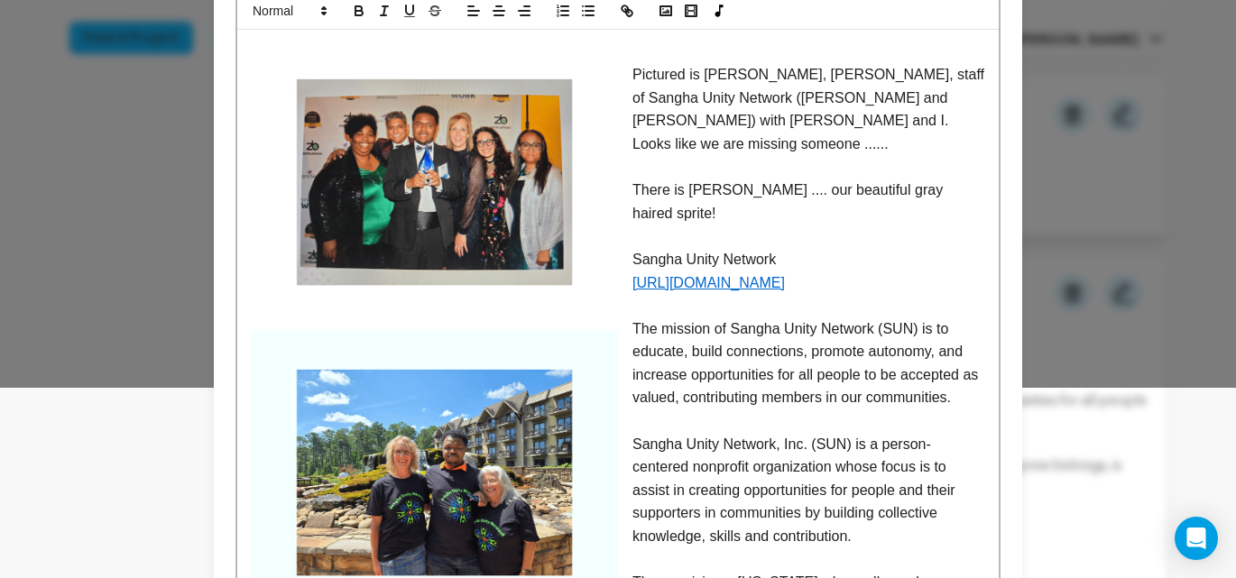
scroll to position [191, 0]
click at [487, 157] on img at bounding box center [434, 181] width 367 height 283
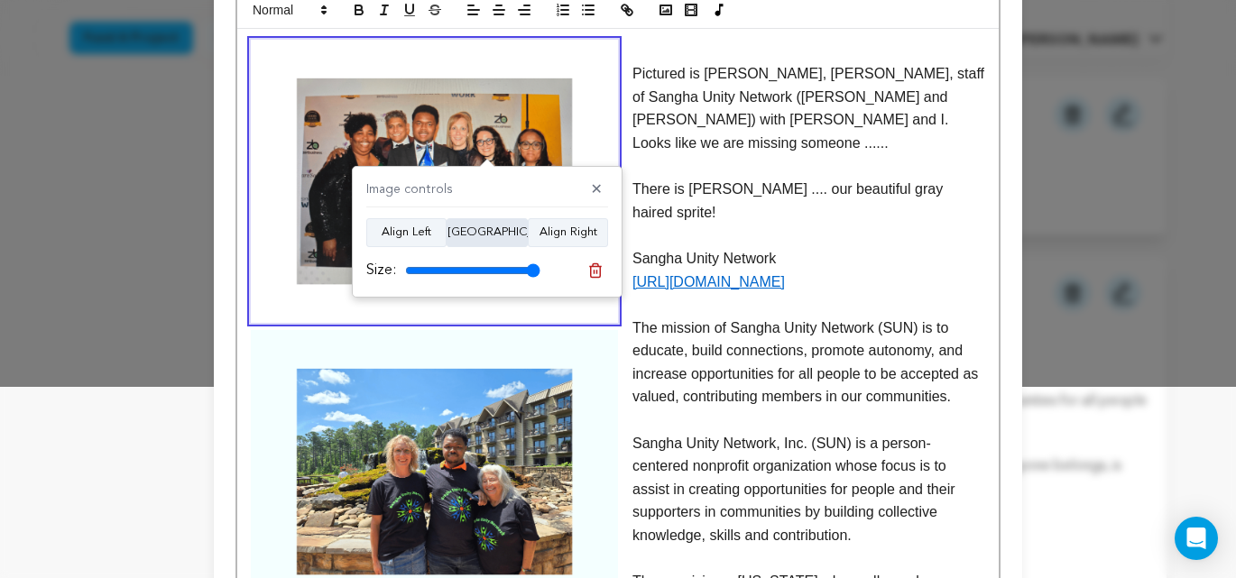
click at [485, 235] on button "Align Center" at bounding box center [487, 232] width 81 height 29
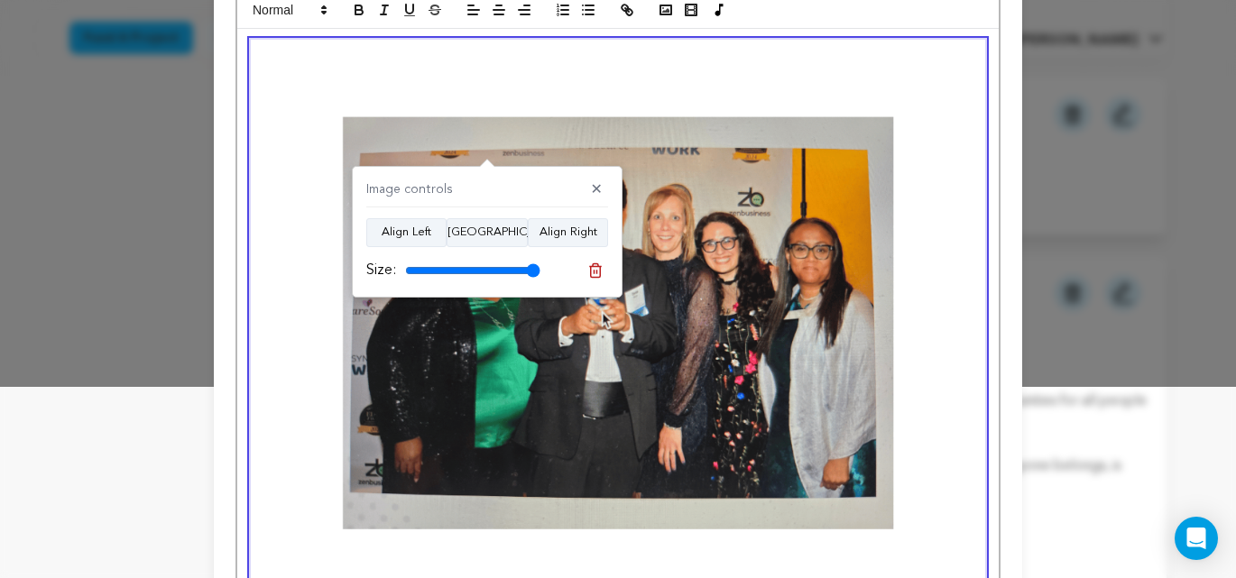
click at [937, 289] on img at bounding box center [618, 324] width 734 height 568
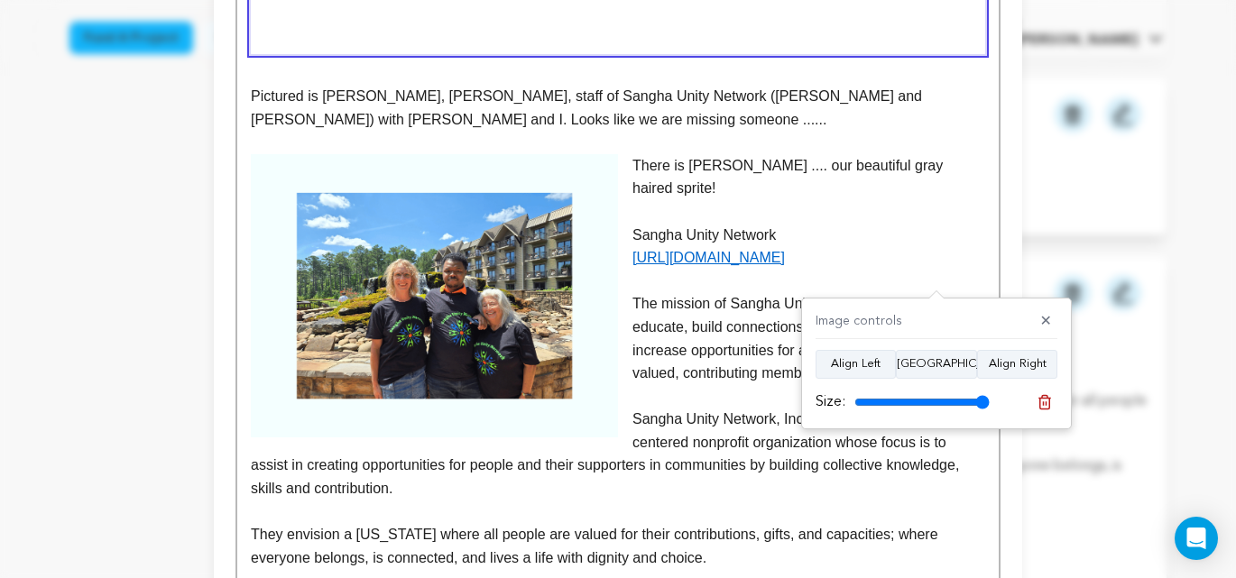
scroll to position [743, 0]
click at [494, 200] on img at bounding box center [434, 296] width 367 height 283
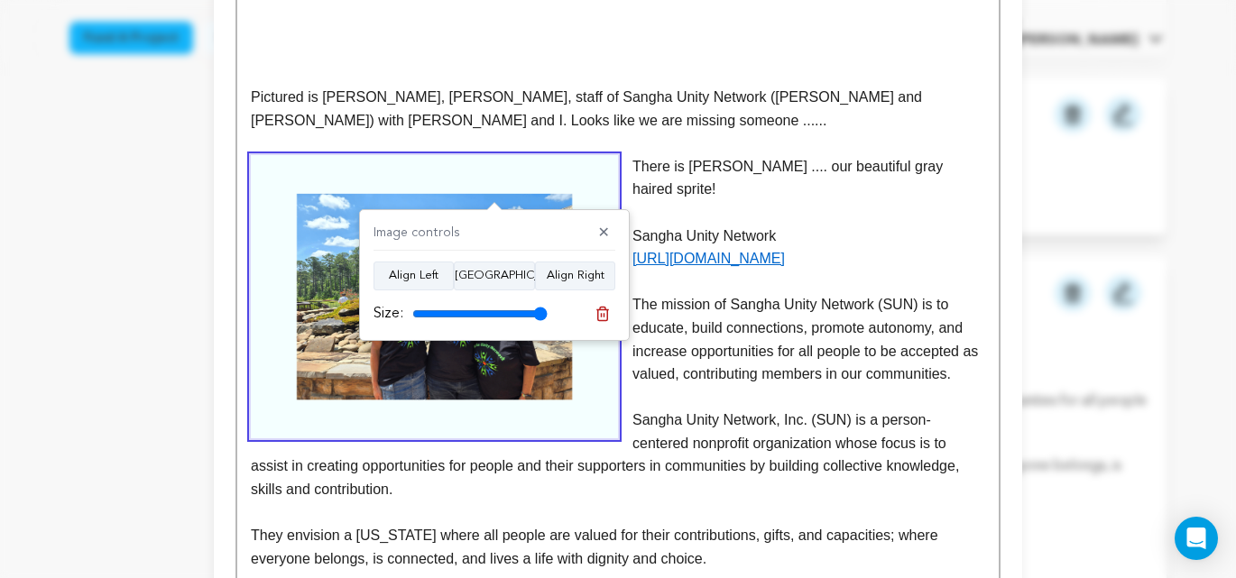
click at [870, 225] on p "Sangha Unity Network" at bounding box center [618, 236] width 734 height 23
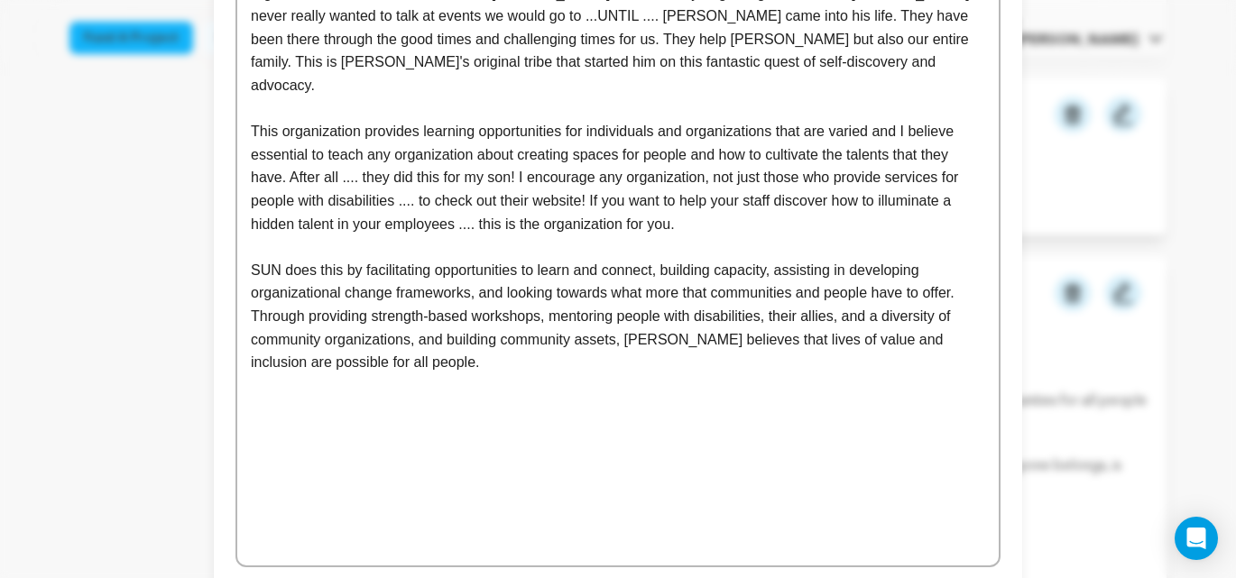
scroll to position [1380, 0]
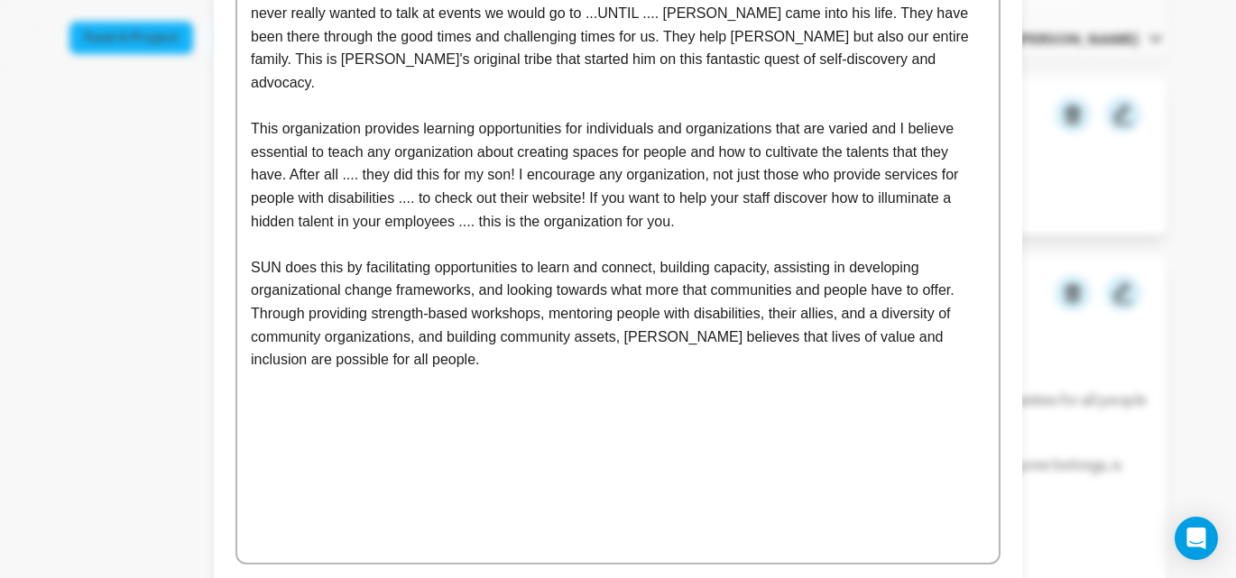
click at [409, 320] on p "SUN does this by facilitating opportunities to learn and connect, building capa…" at bounding box center [618, 313] width 734 height 115
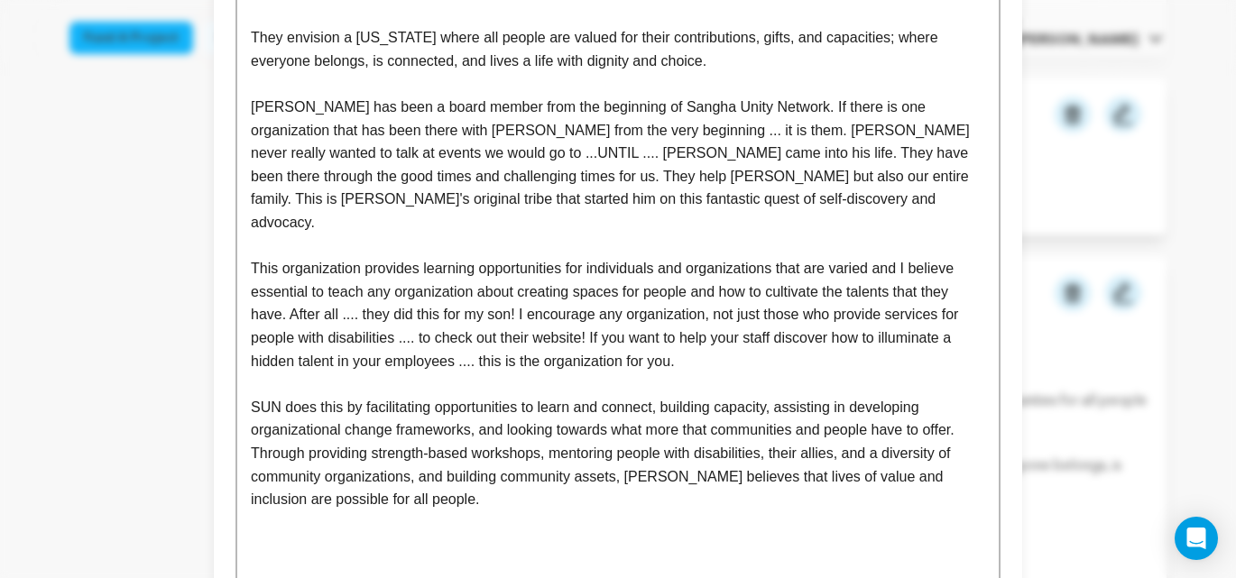
scroll to position [1238, 0]
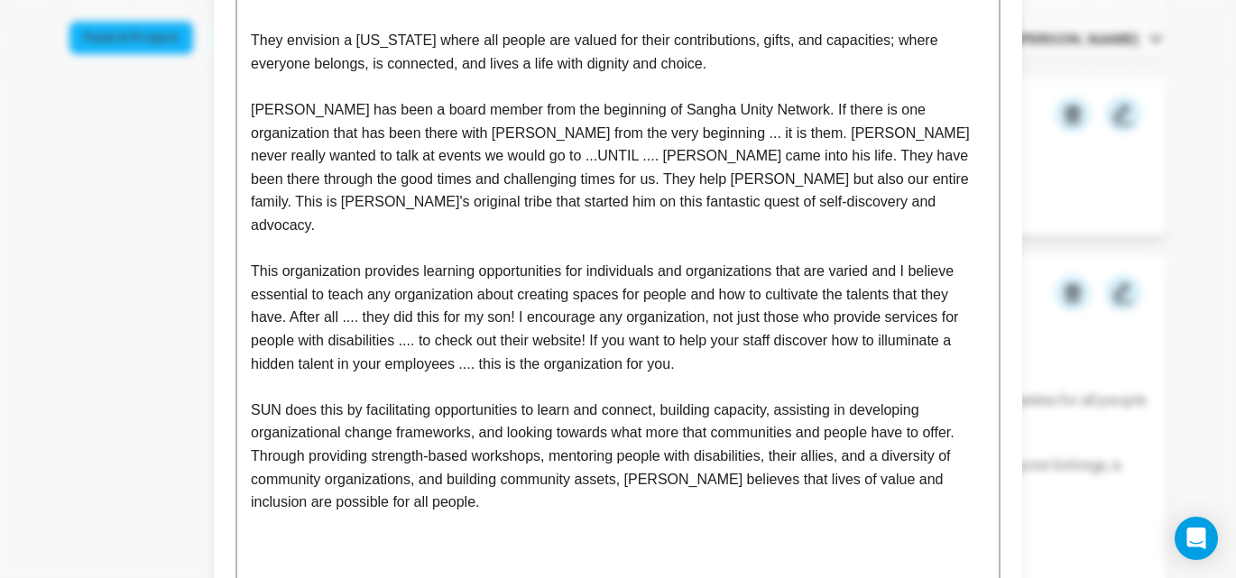
click at [791, 299] on p "This organization provides learning opportunities for individuals and organizat…" at bounding box center [618, 317] width 734 height 115
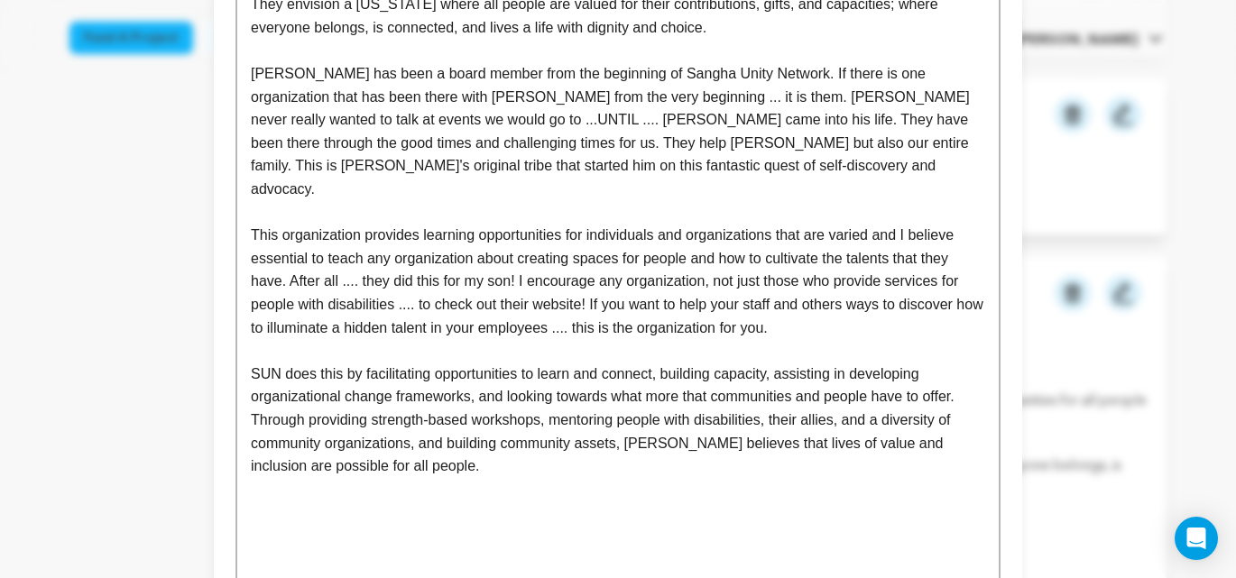
scroll to position [1270, 0]
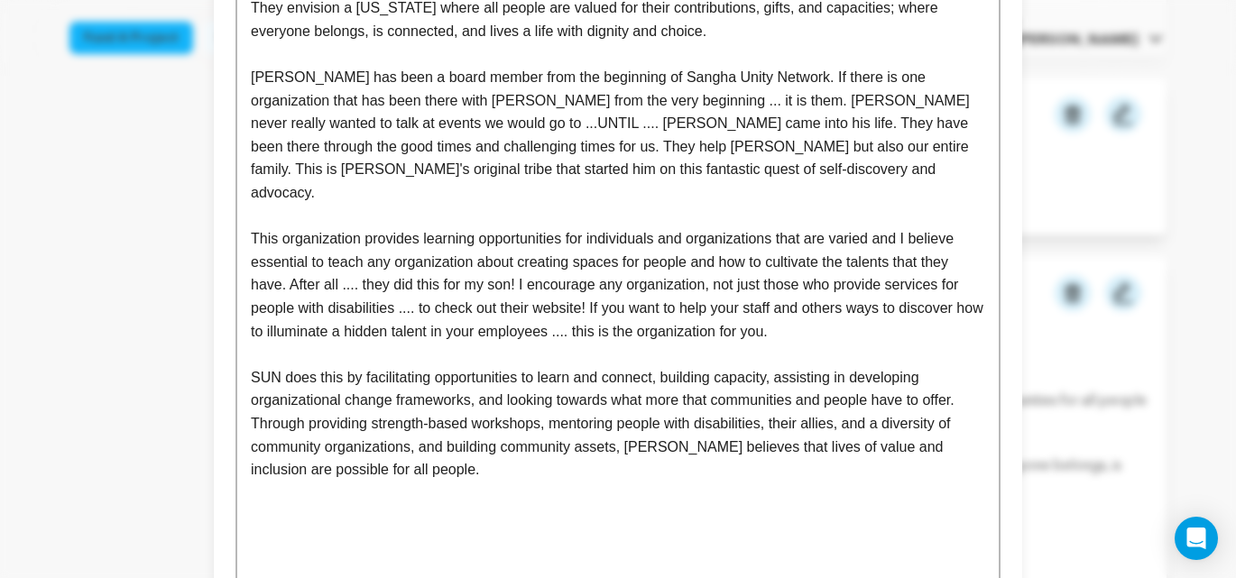
click at [866, 263] on p "This organization provides learning opportunities for individuals and organizat…" at bounding box center [618, 284] width 734 height 115
drag, startPoint x: 693, startPoint y: 263, endPoint x: 787, endPoint y: 291, distance: 97.9
click at [693, 263] on p "This organization provides learning opportunities for individuals and organizat…" at bounding box center [618, 284] width 734 height 115
drag, startPoint x: 949, startPoint y: 264, endPoint x: 985, endPoint y: 264, distance: 36.1
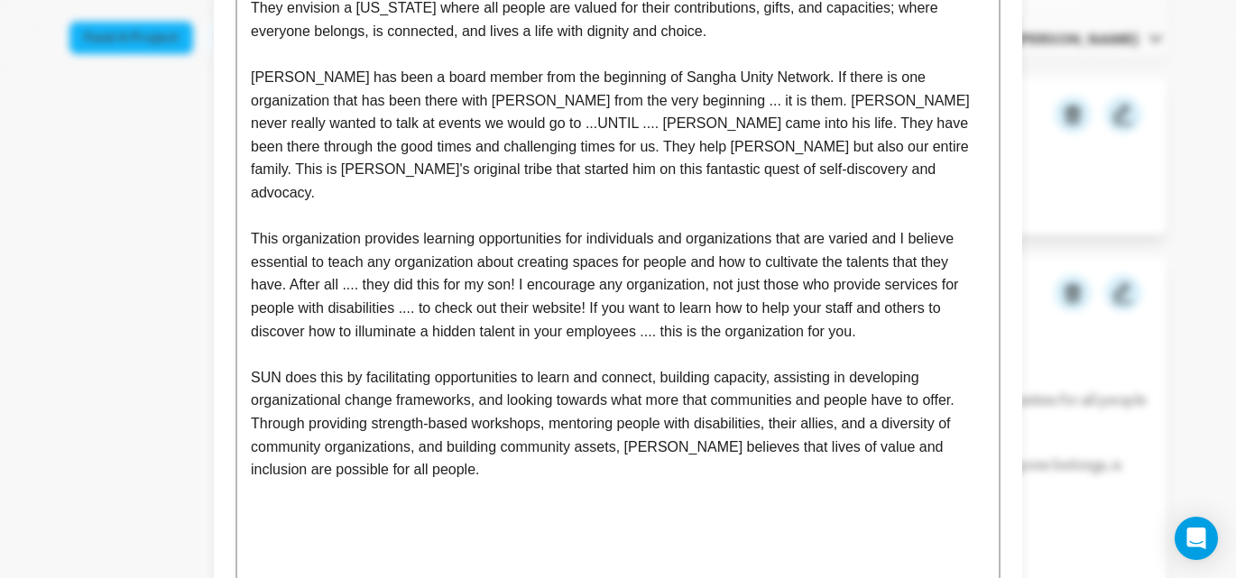
click at [889, 284] on p "This organization provides learning opportunities for individuals and organizat…" at bounding box center [618, 284] width 734 height 115
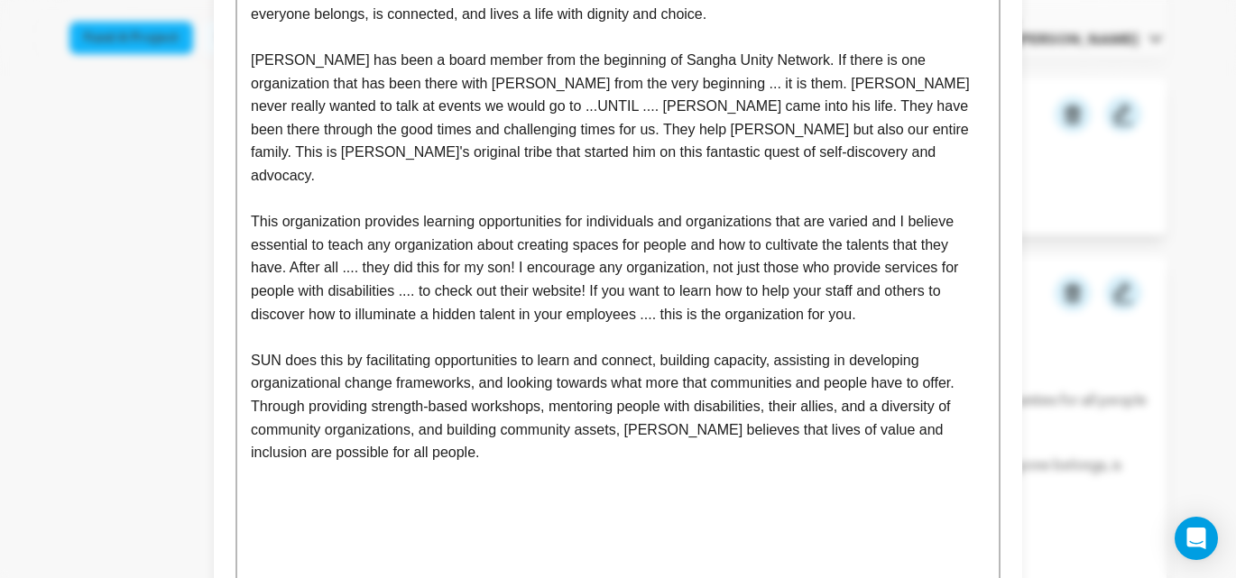
scroll to position [1440, 0]
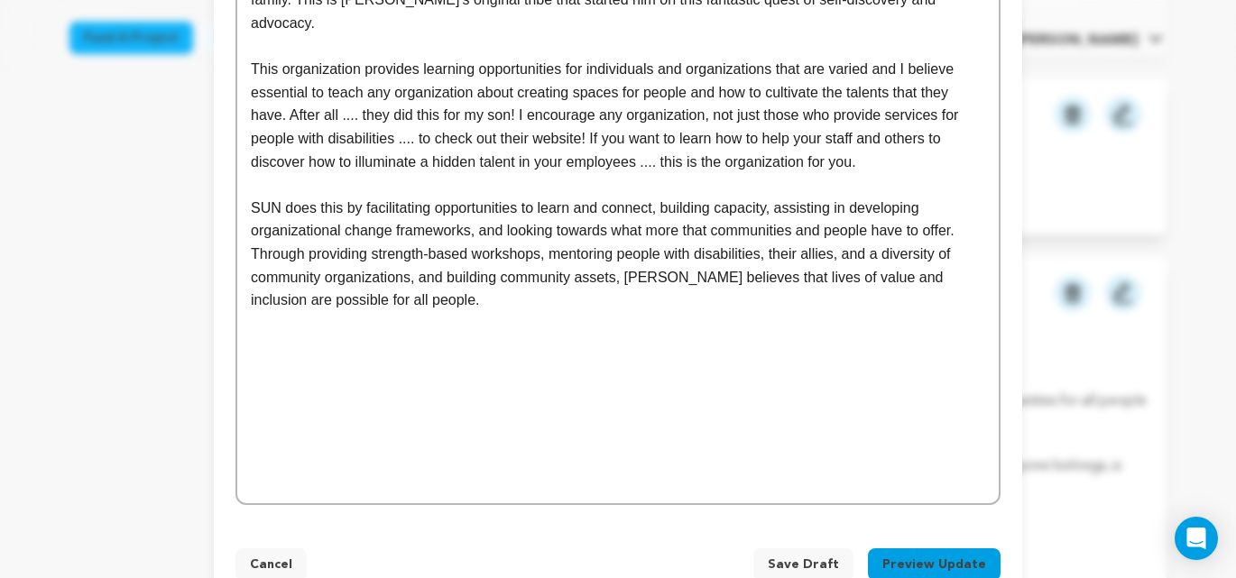
click at [928, 549] on button "Preview Update" at bounding box center [934, 565] width 133 height 32
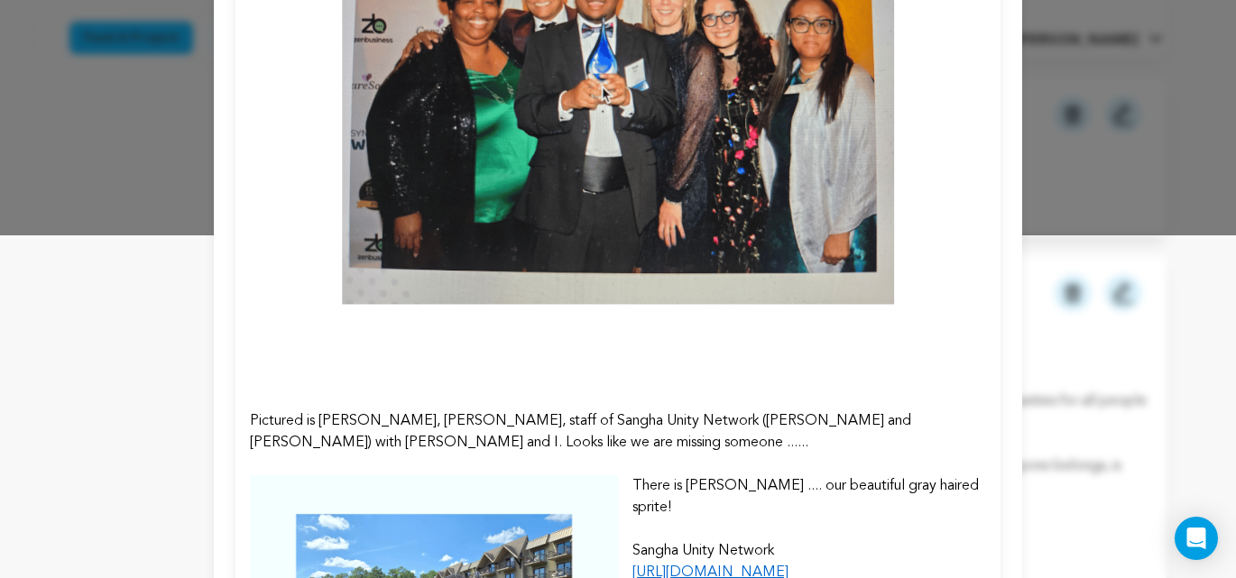
scroll to position [344, 0]
drag, startPoint x: 912, startPoint y: 420, endPoint x: 987, endPoint y: 419, distance: 74.9
click at [912, 420] on p "Pictured is Dana Loyd, Sunil Jayanna, staff of Sangha Unity Network (Gabby and …" at bounding box center [618, 431] width 736 height 43
click at [916, 420] on p "Pictured is Dana Loyd, Sunil Jayanna, staff of Sangha Unity Network (Gabby and …" at bounding box center [618, 431] width 736 height 43
drag, startPoint x: 914, startPoint y: 420, endPoint x: 931, endPoint y: 424, distance: 17.7
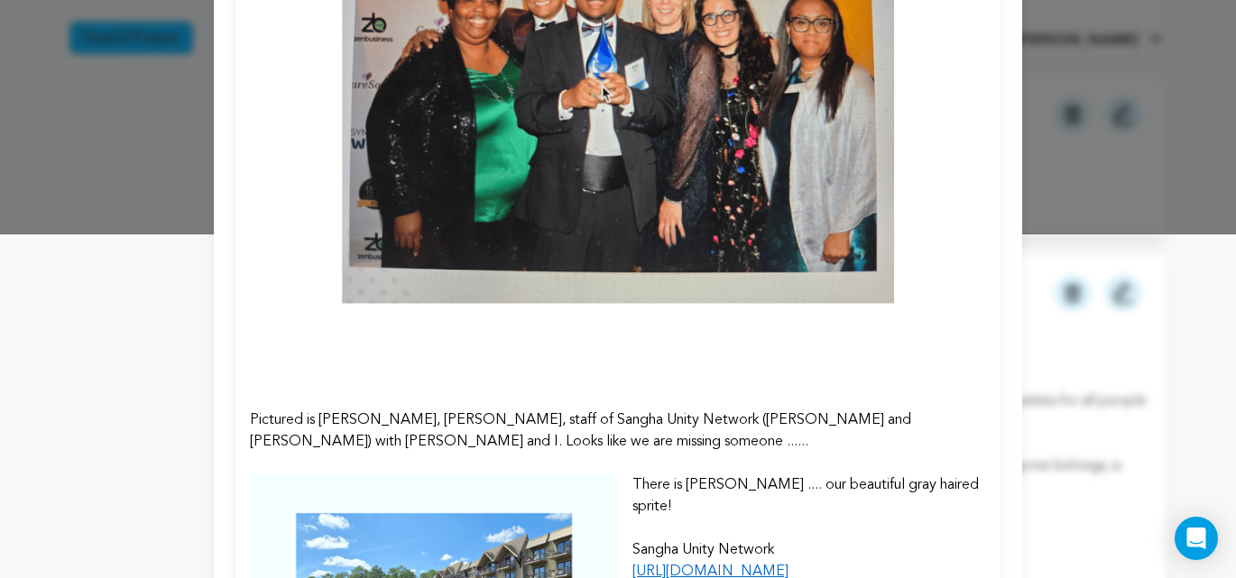
click at [914, 420] on p "Pictured is Dana Loyd, Sunil Jayanna, staff of Sangha Unity Network (Gabby and …" at bounding box center [618, 431] width 736 height 43
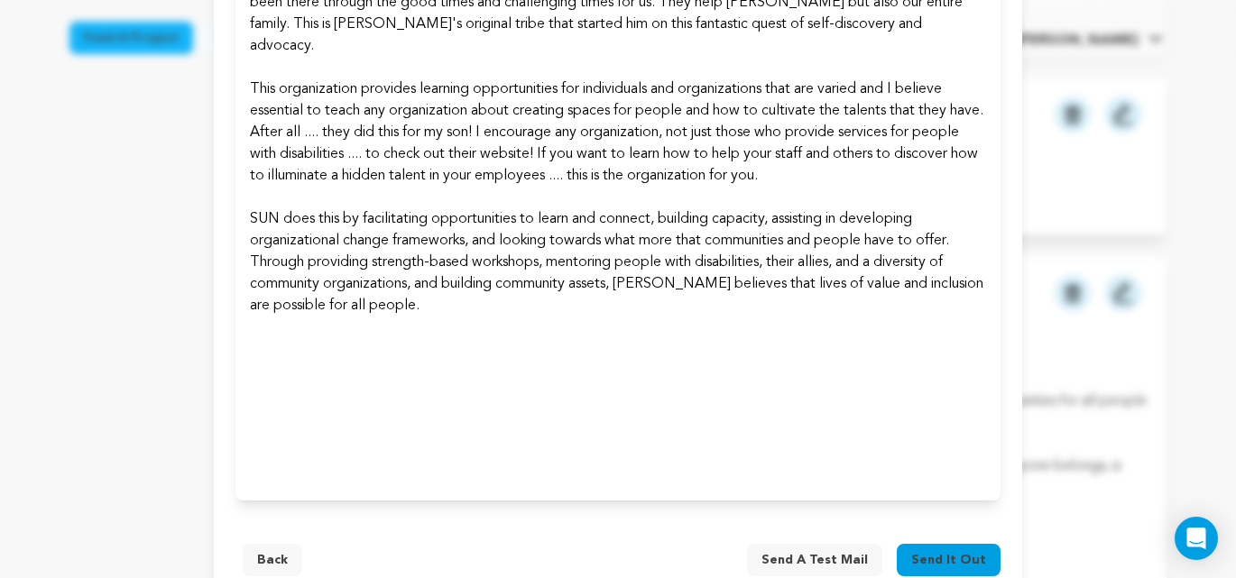
scroll to position [1323, 0]
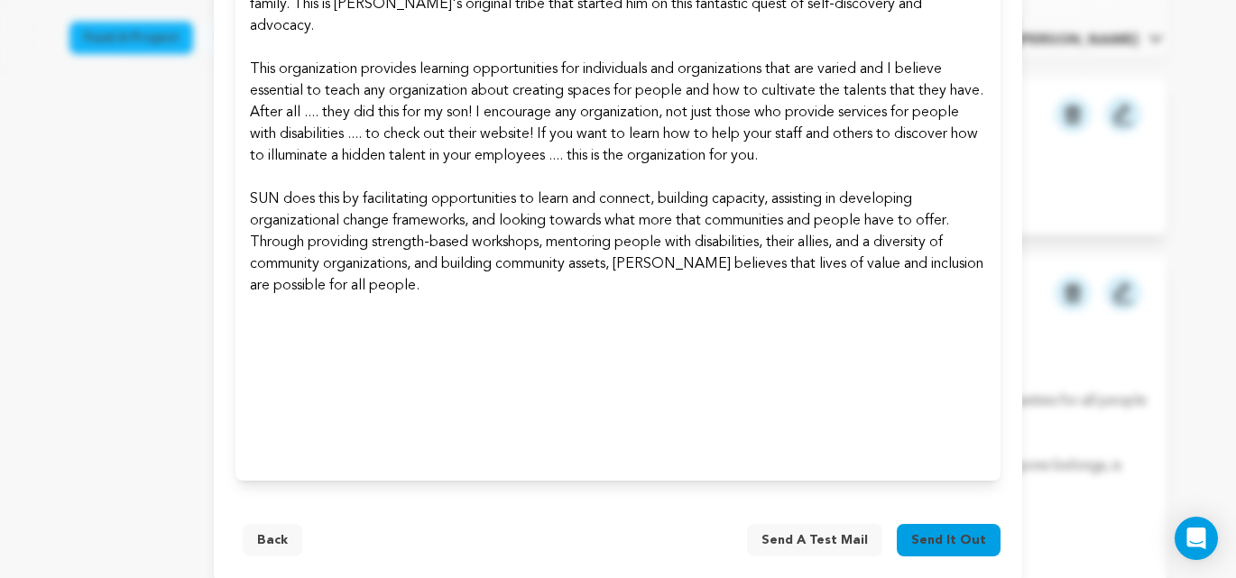
click at [270, 524] on button "Back" at bounding box center [273, 540] width 60 height 32
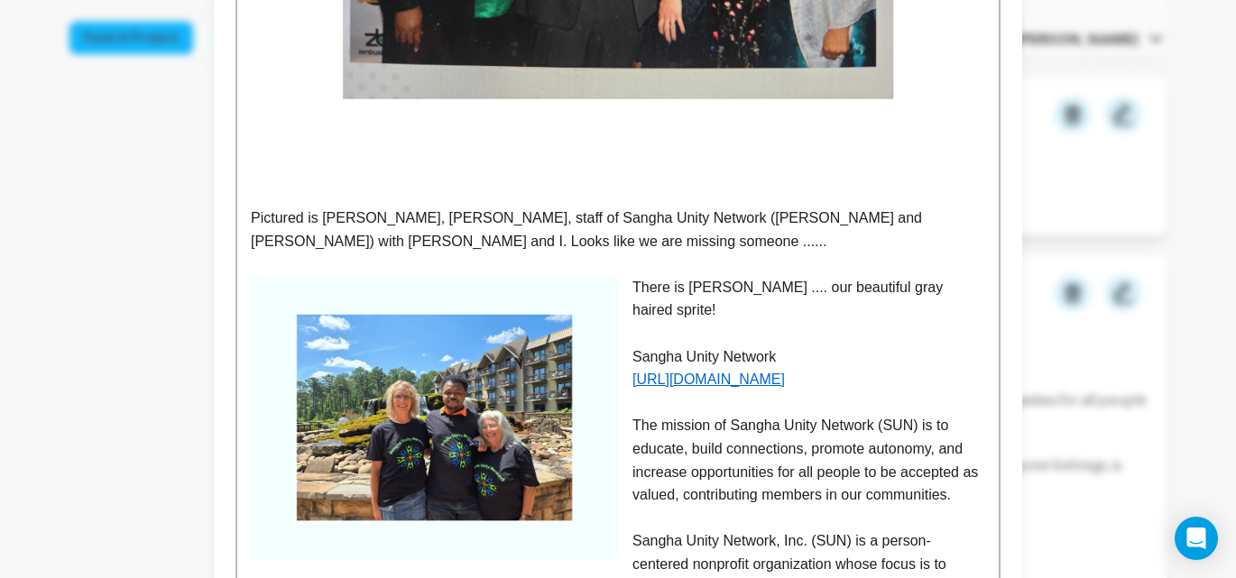
scroll to position [592, 0]
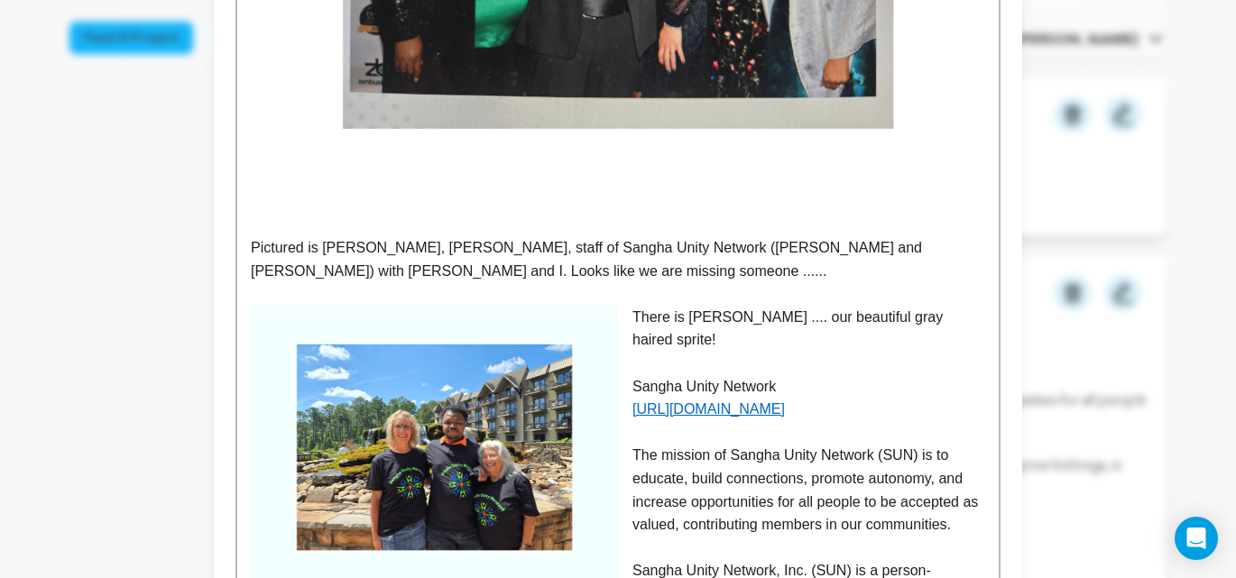
drag, startPoint x: 925, startPoint y: 251, endPoint x: 955, endPoint y: 254, distance: 30.8
click at [925, 251] on p "Pictured is Dana Loyd, Sunil Jayanna, staff of Sangha Unity Network (Gabby and …" at bounding box center [618, 259] width 734 height 46
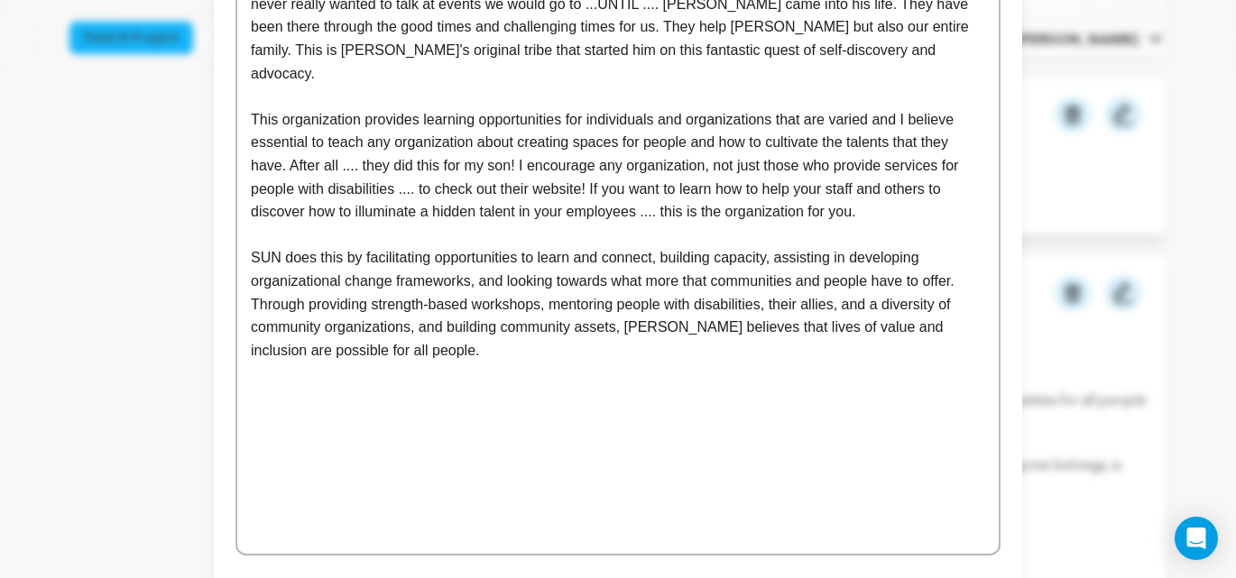
scroll to position [1440, 0]
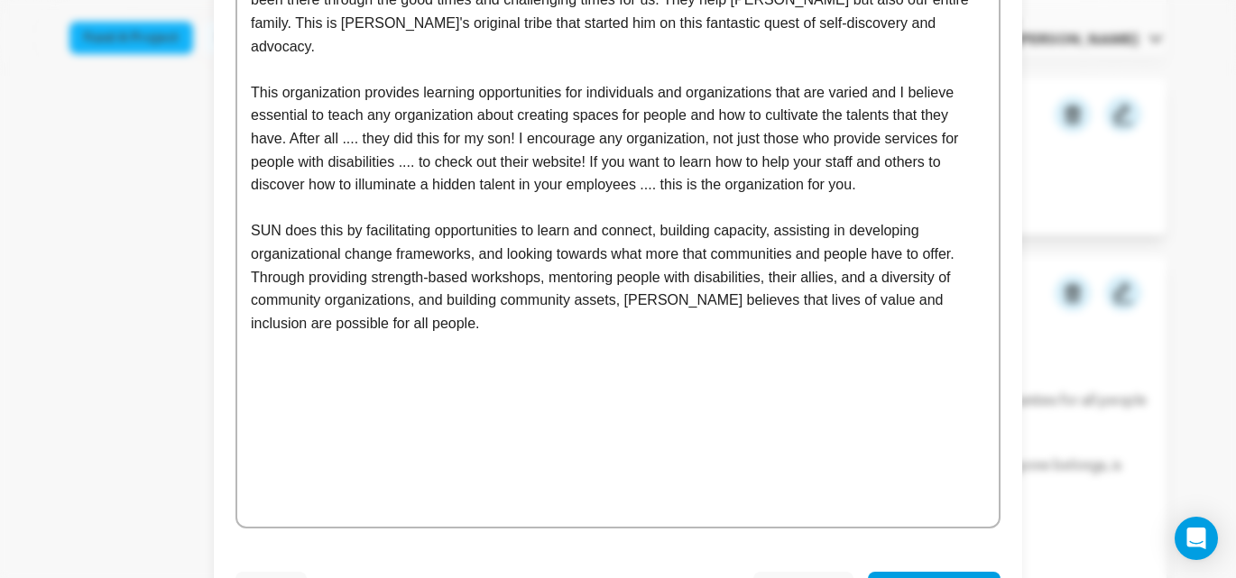
click at [956, 572] on button "Preview Update" at bounding box center [934, 588] width 133 height 32
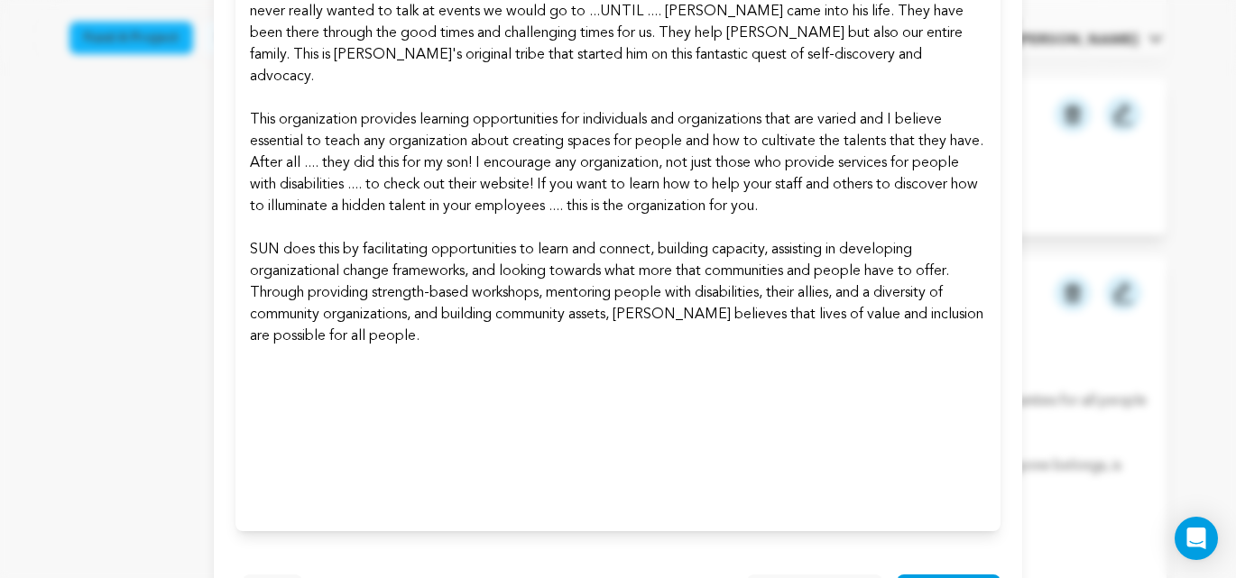
scroll to position [1323, 0]
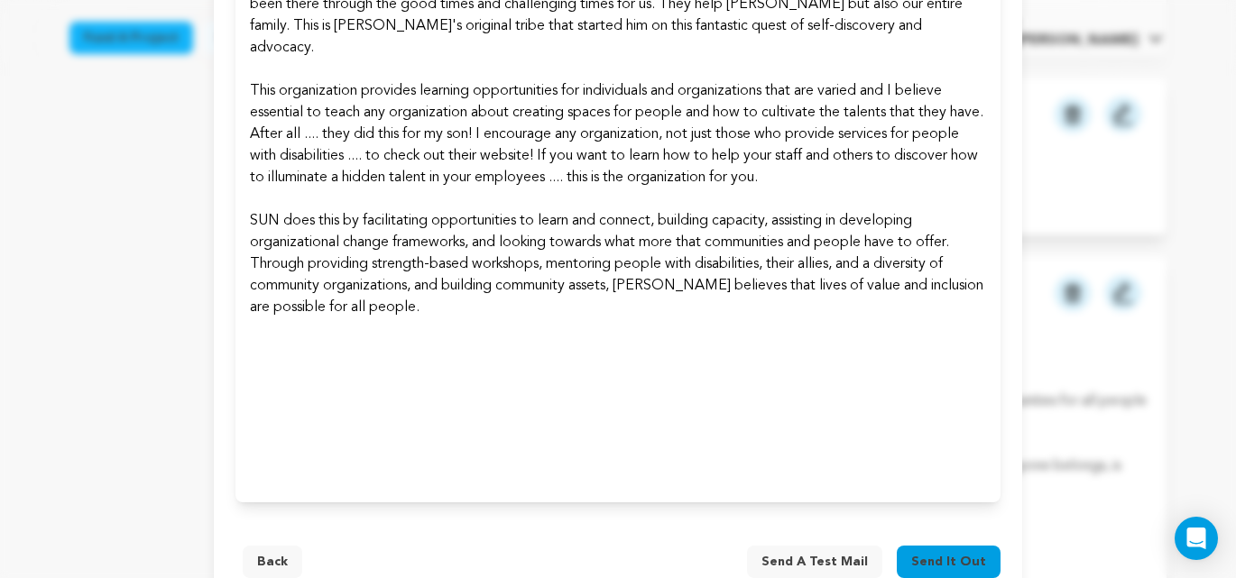
click at [281, 546] on button "Back" at bounding box center [273, 562] width 60 height 32
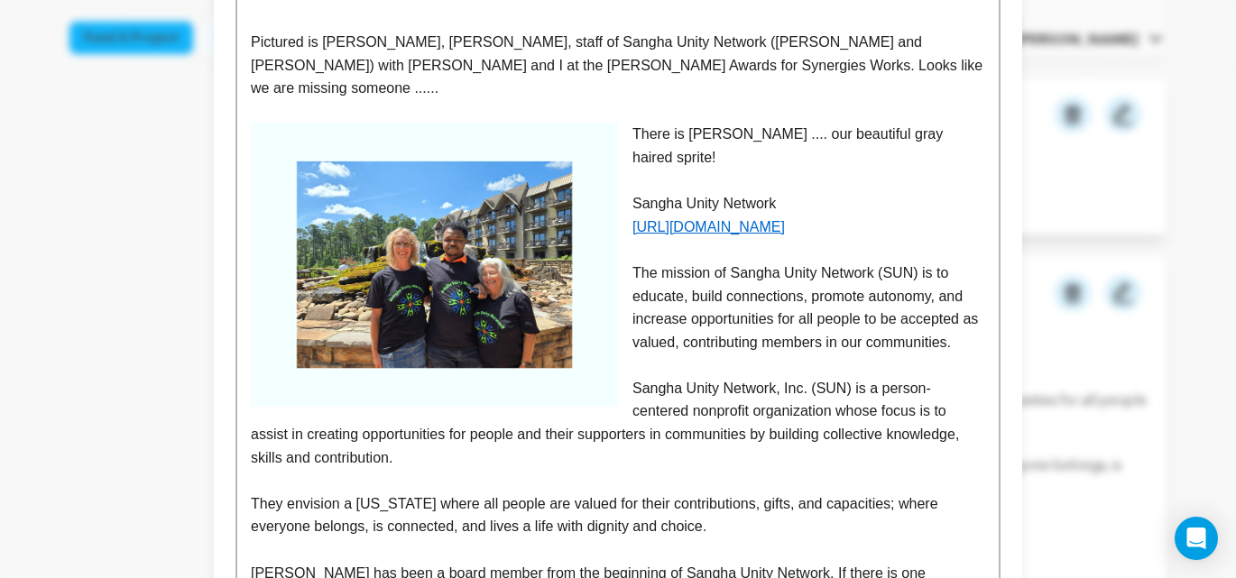
scroll to position [816, 0]
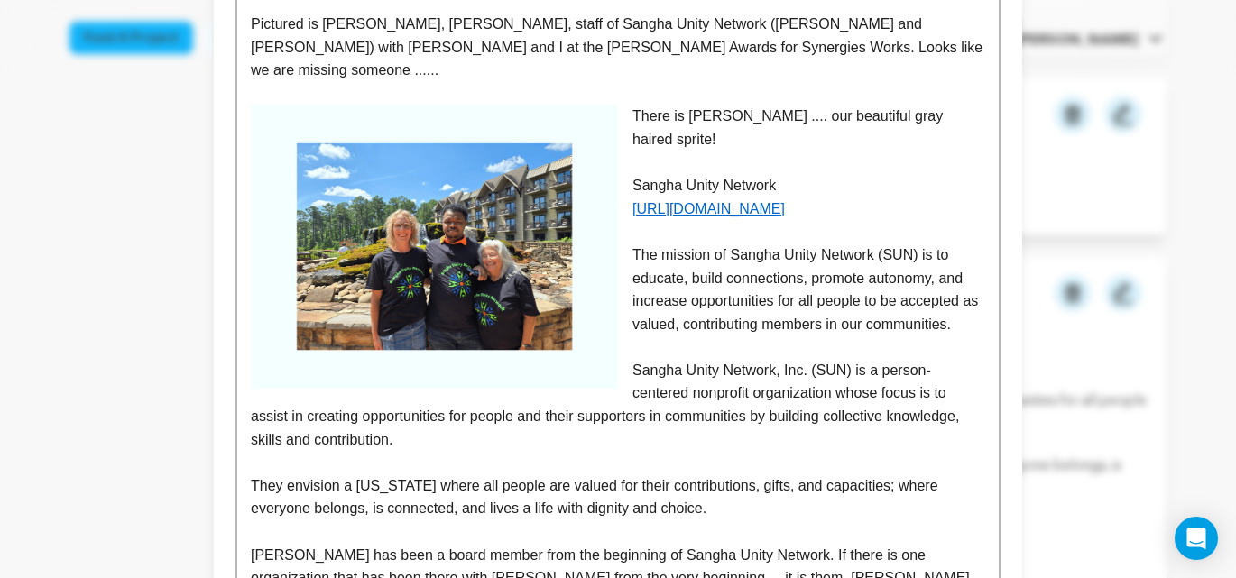
click at [751, 25] on p "Pictured is Dana Loyd, Sunil Jayanna, staff of Sangha Unity Network (Gabby and …" at bounding box center [618, 47] width 734 height 69
click at [865, 25] on p "Pictured is Dana Loyd, Sunil Jayanna, staff of Sangha Unity Network (Gabby Meln…" at bounding box center [618, 47] width 734 height 69
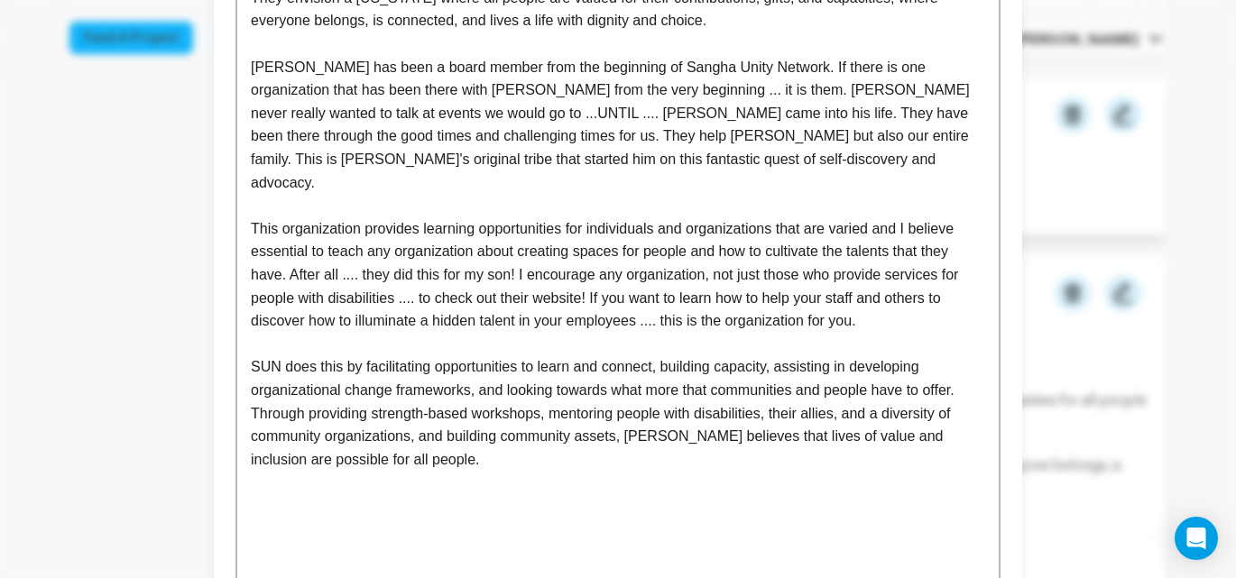
scroll to position [1440, 0]
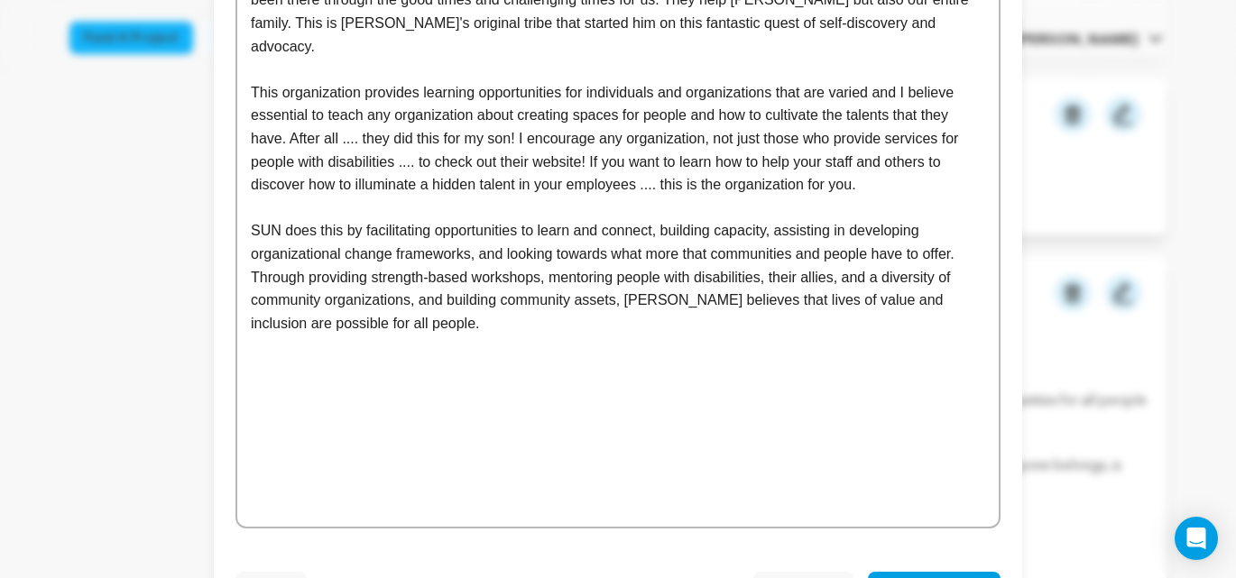
click at [930, 572] on button "Preview Update" at bounding box center [934, 588] width 133 height 32
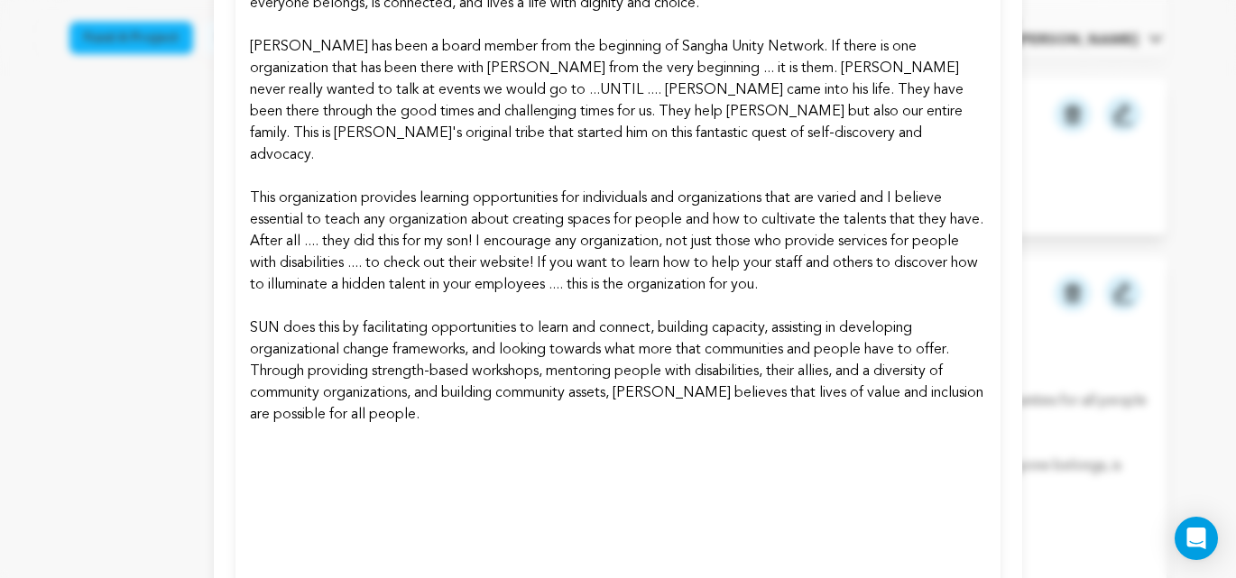
scroll to position [1323, 0]
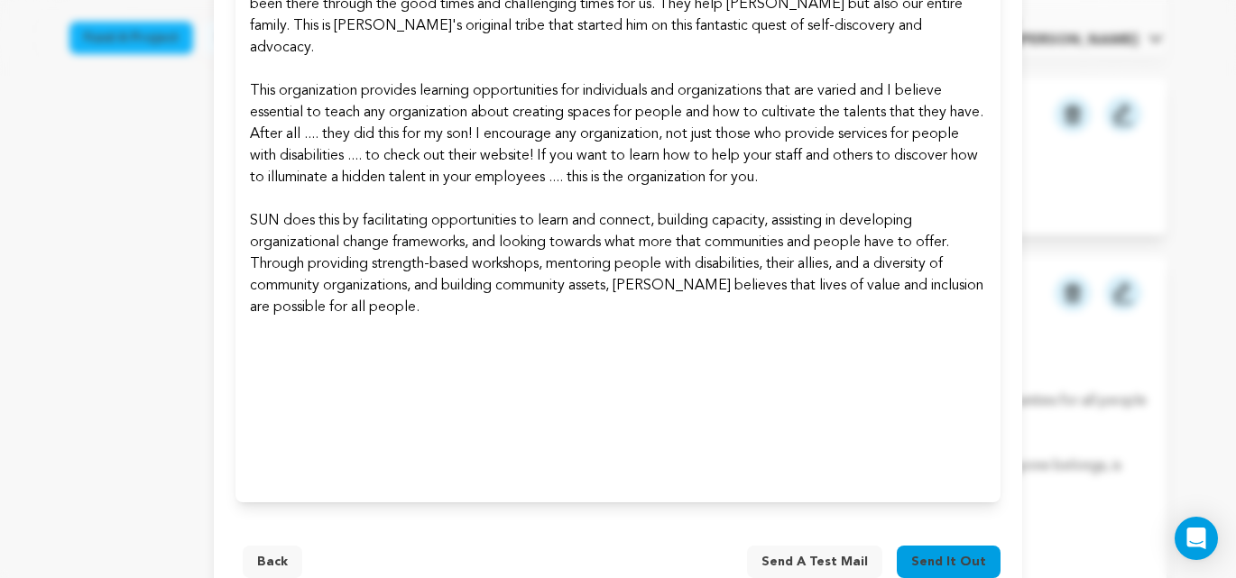
click at [954, 553] on span "Send it out" at bounding box center [948, 562] width 75 height 18
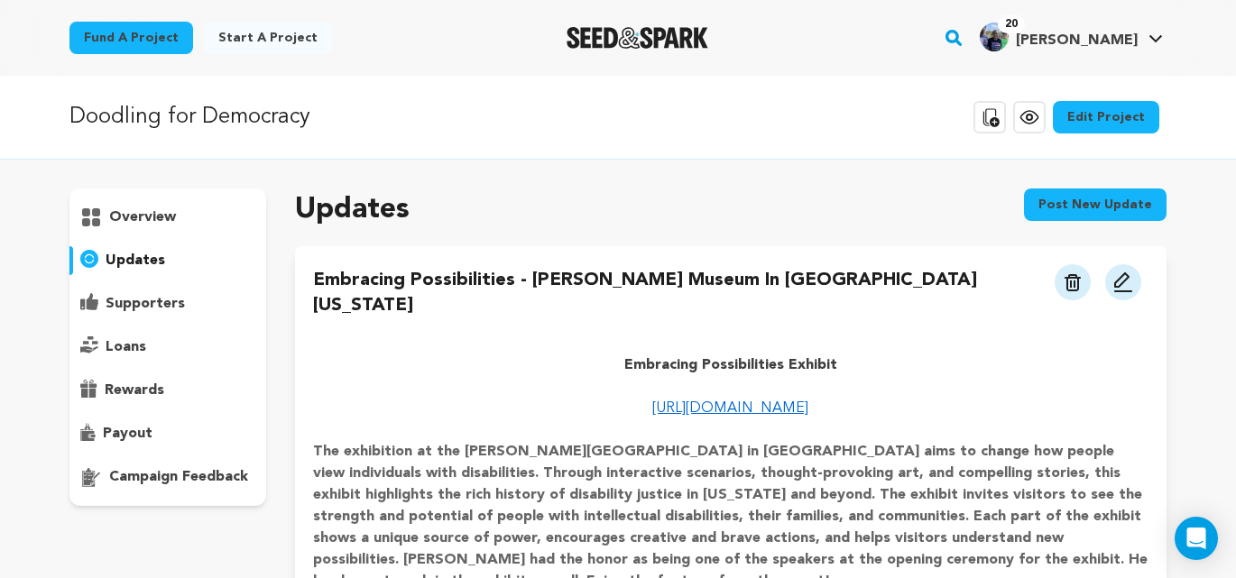
click at [149, 217] on p "overview" at bounding box center [142, 218] width 67 height 22
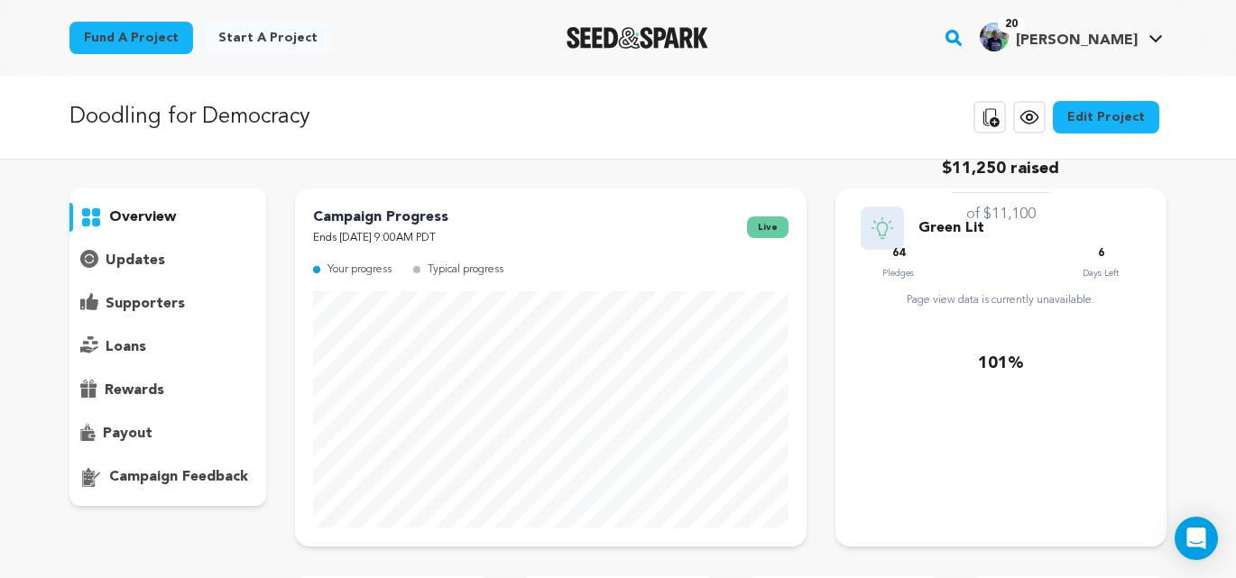
click at [131, 214] on p "overview" at bounding box center [142, 218] width 67 height 22
click at [153, 215] on p "overview" at bounding box center [142, 218] width 67 height 22
click at [162, 217] on p "overview" at bounding box center [142, 218] width 67 height 22
